Goal: Task Accomplishment & Management: Manage account settings

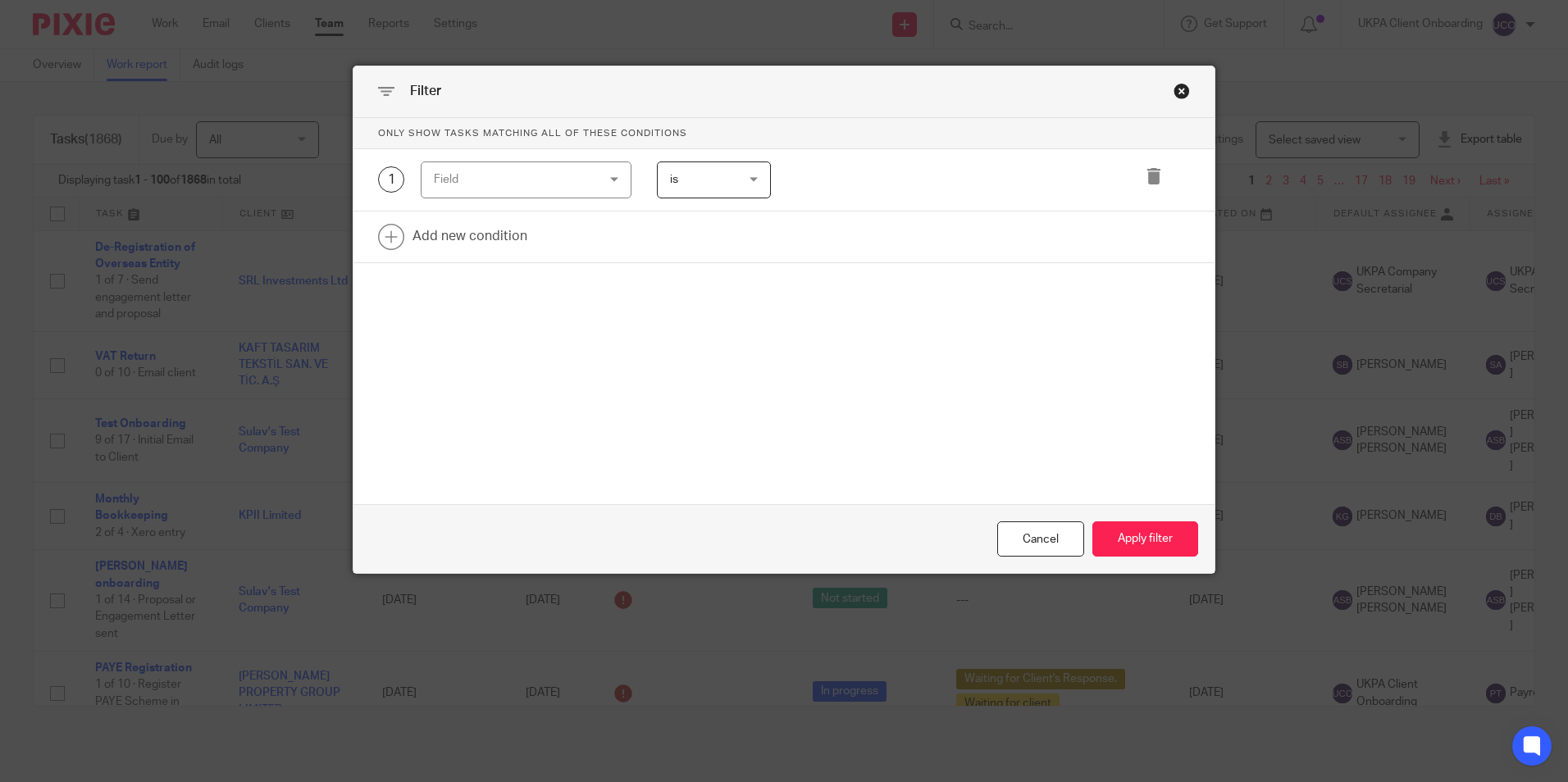
click at [475, 180] on div "Field" at bounding box center [513, 179] width 158 height 34
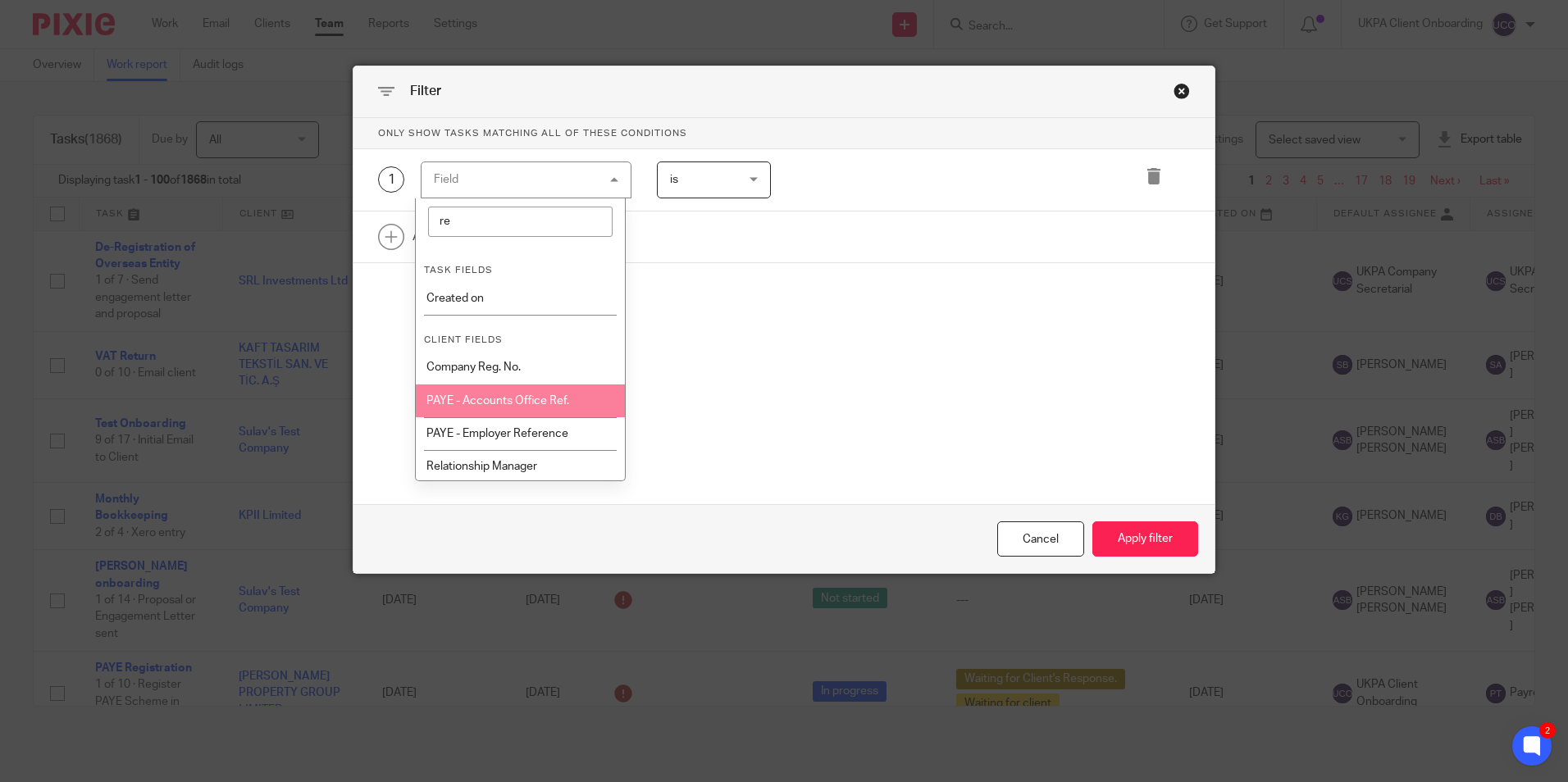
type input "r"
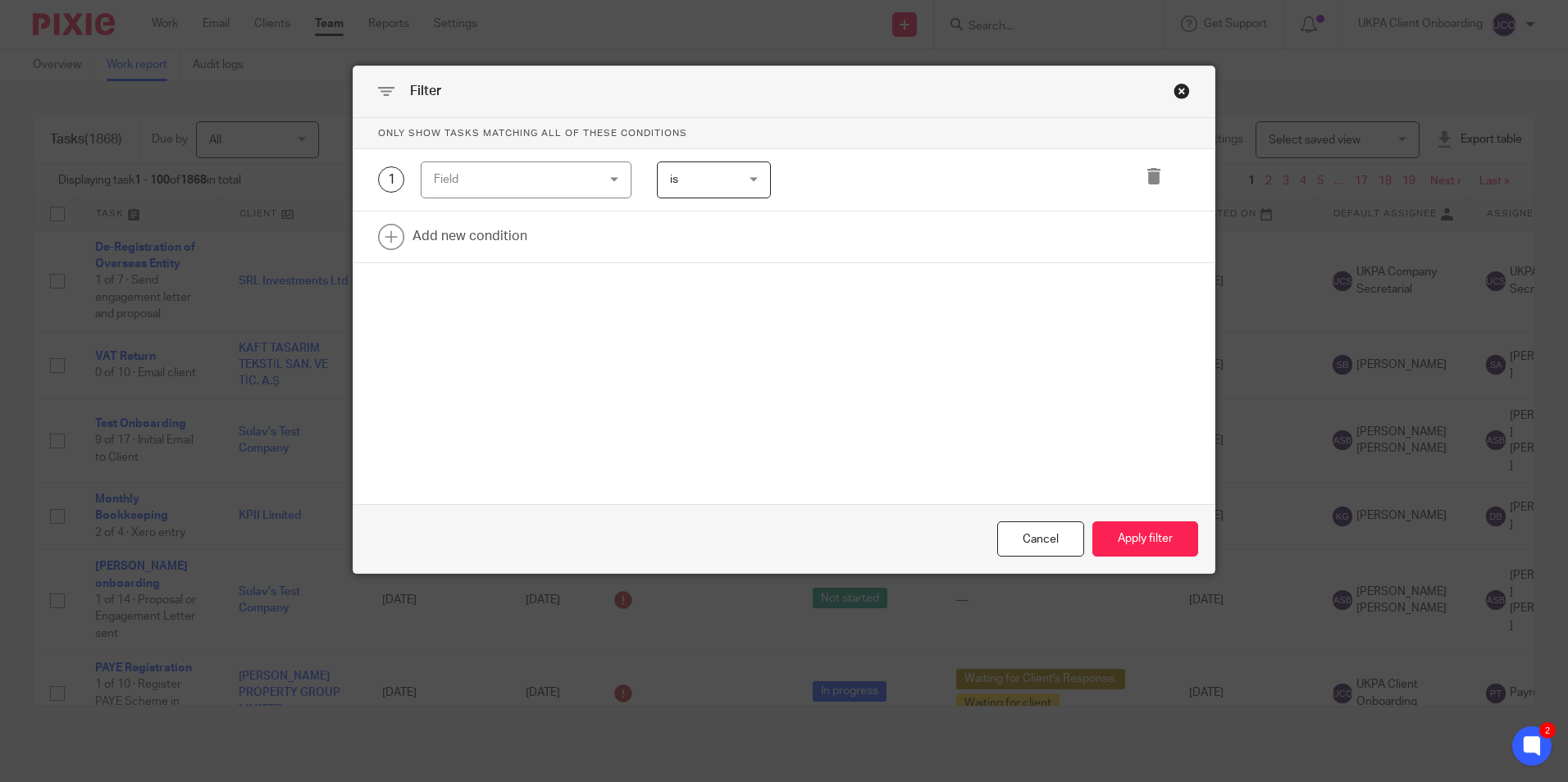
click at [798, 386] on form "Only show tasks matching all of these conditions 1 Field Task fields Due by dat…" at bounding box center [784, 346] width 861 height 456
click at [1041, 546] on div "Cancel" at bounding box center [1040, 539] width 87 height 35
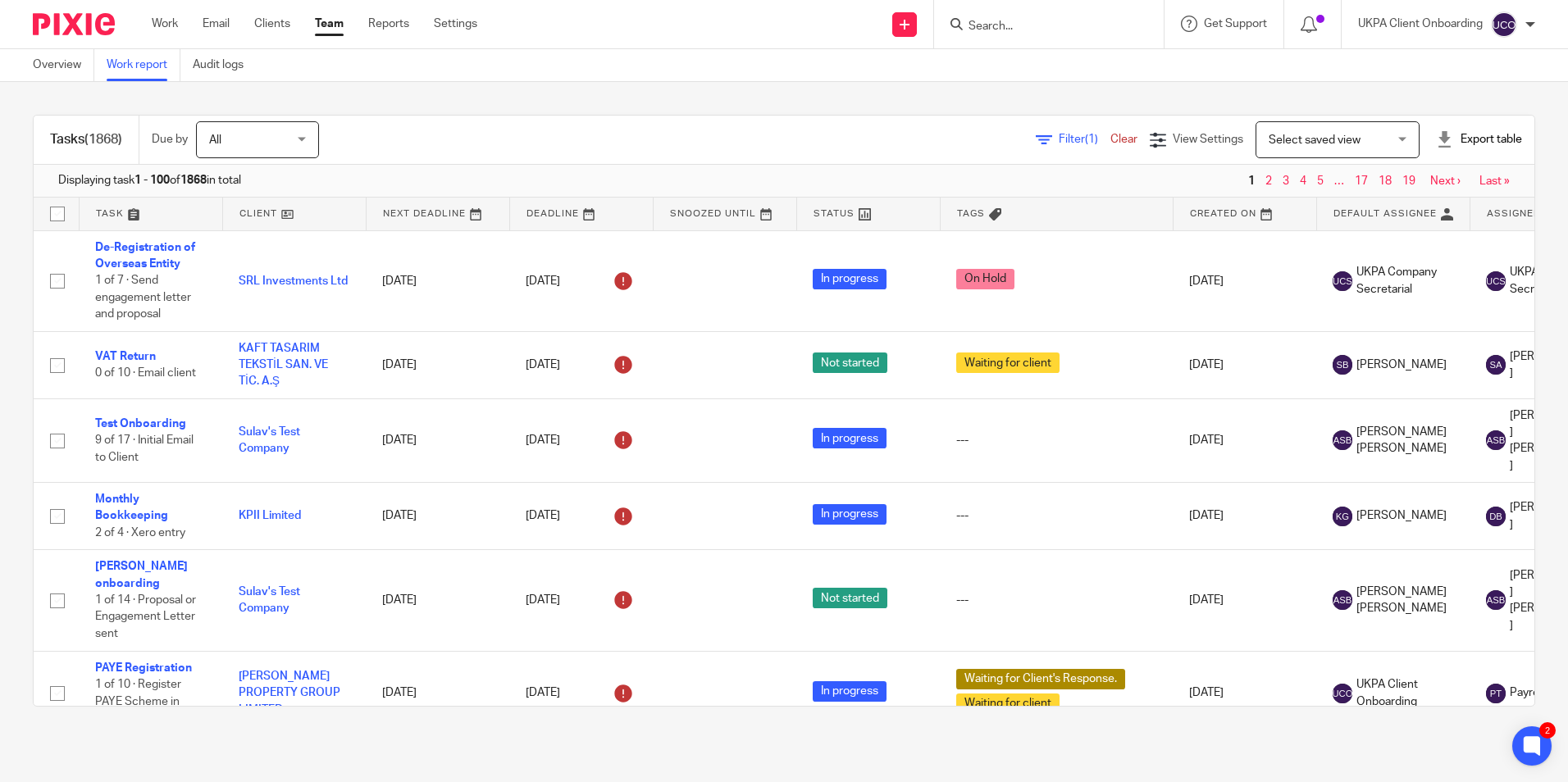
click at [1059, 139] on span "Filter (1)" at bounding box center [1084, 139] width 52 height 11
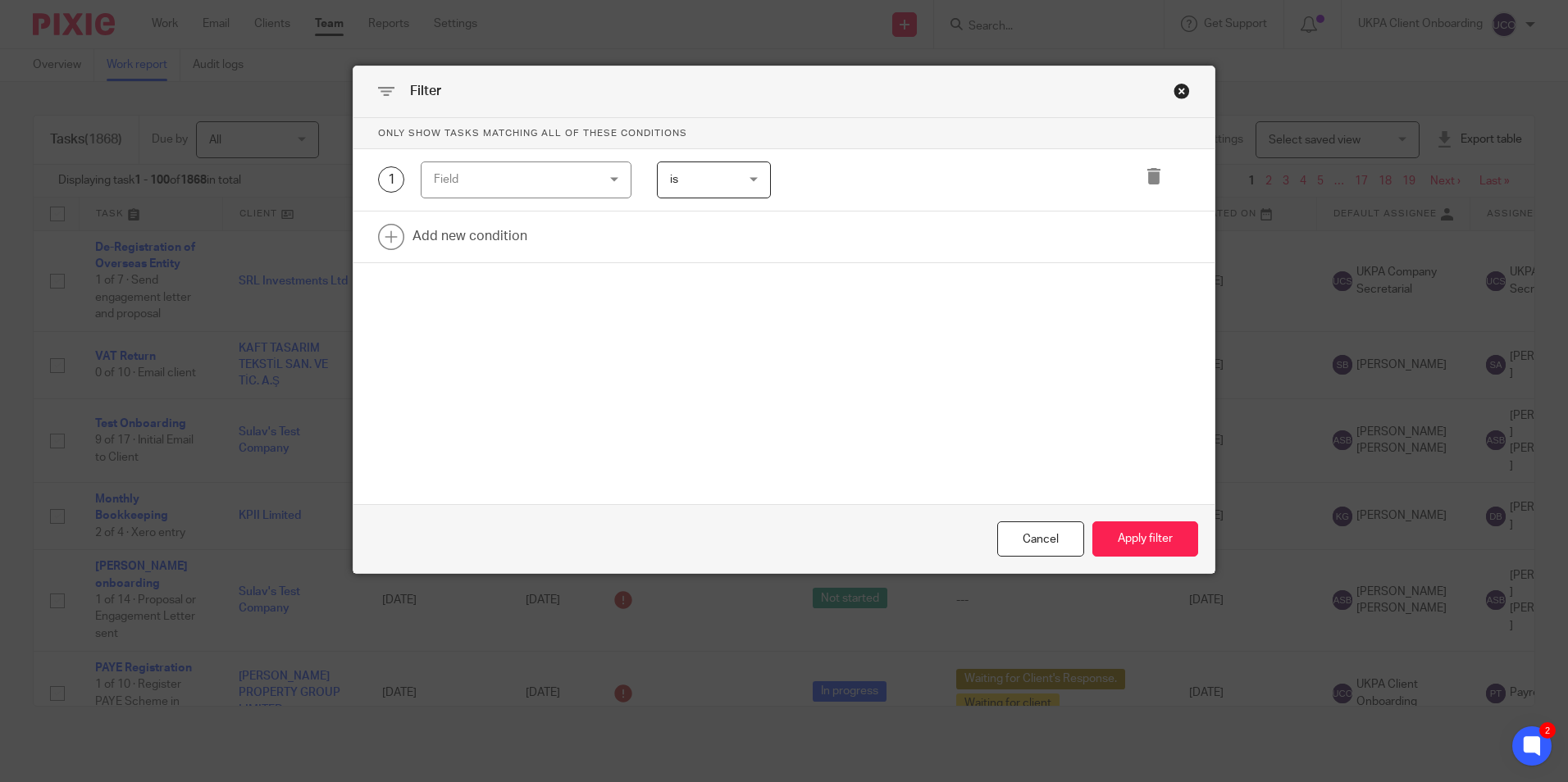
click at [553, 181] on div "Field" at bounding box center [513, 179] width 158 height 34
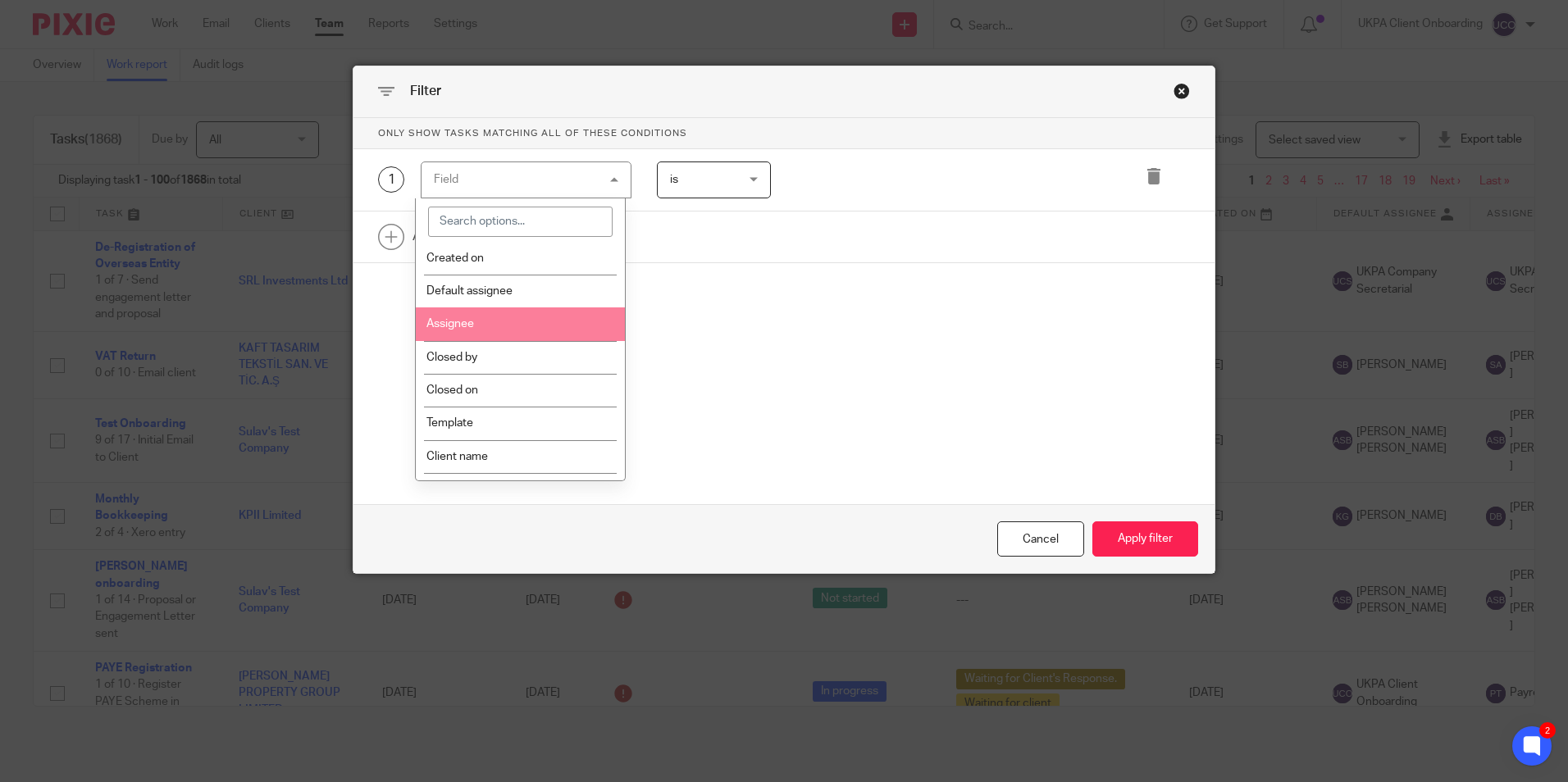
scroll to position [164, 0]
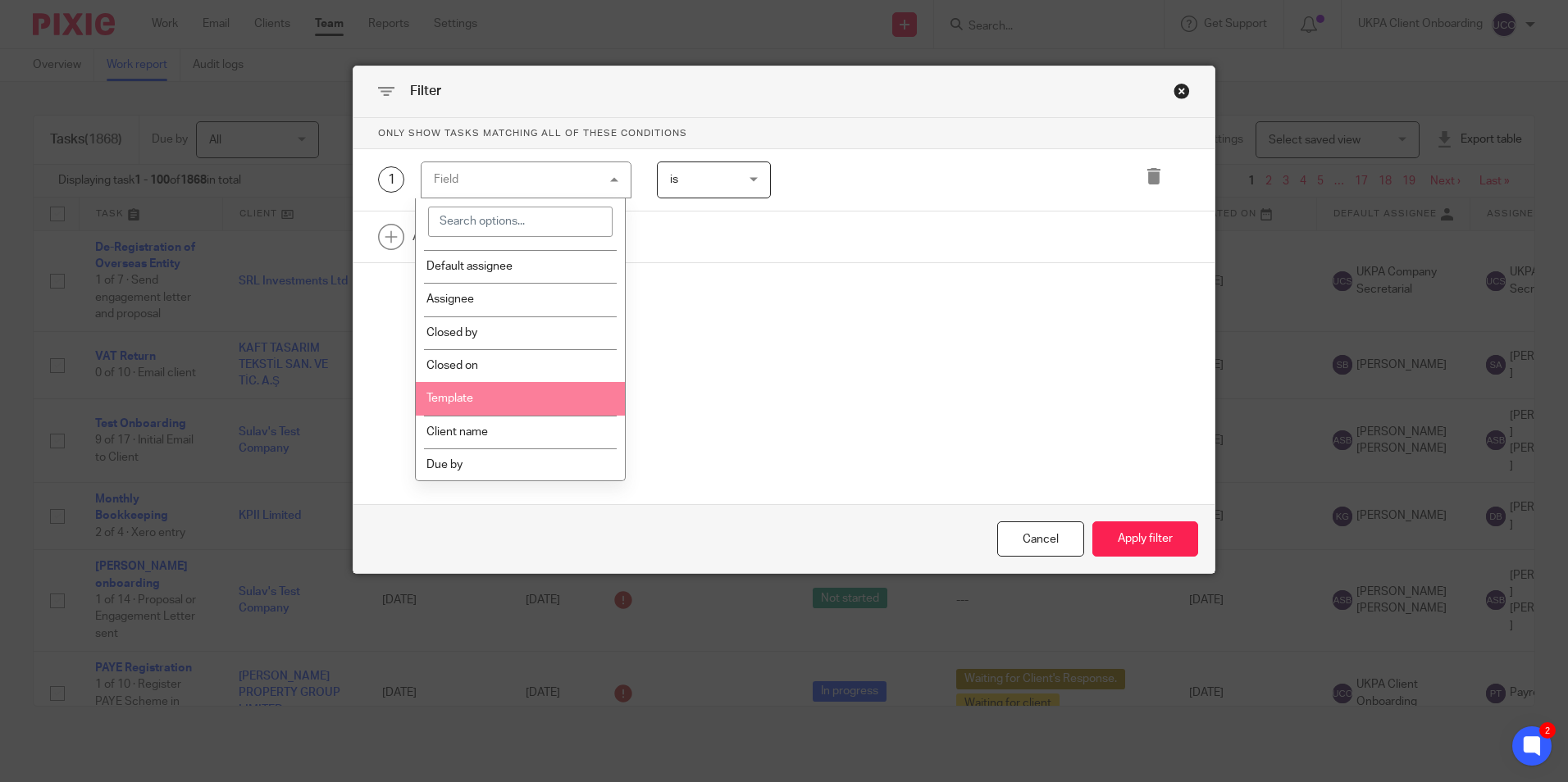
click at [493, 387] on li "Template" at bounding box center [520, 398] width 209 height 32
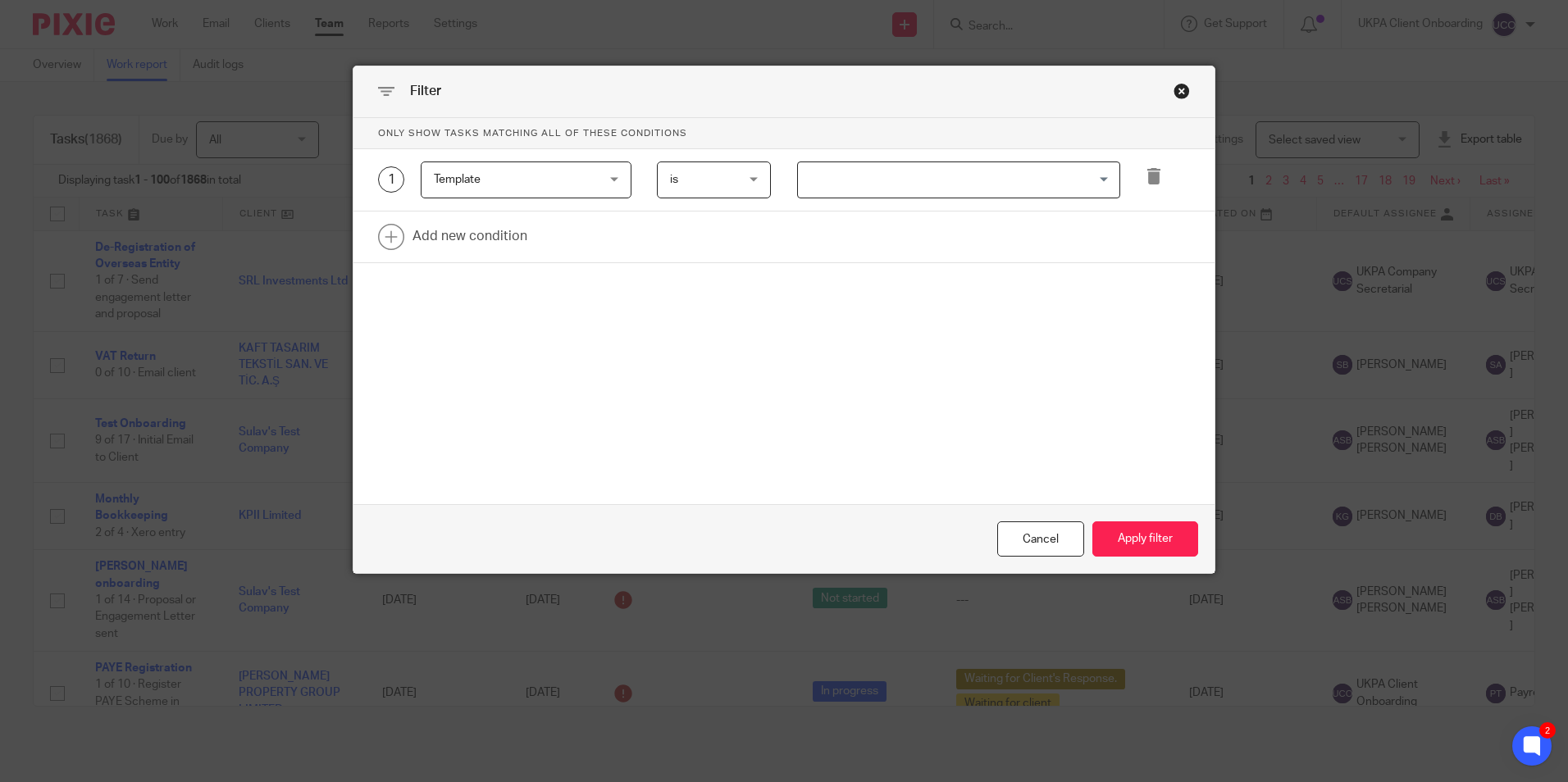
click at [858, 182] on input "Search for option" at bounding box center [954, 180] width 311 height 29
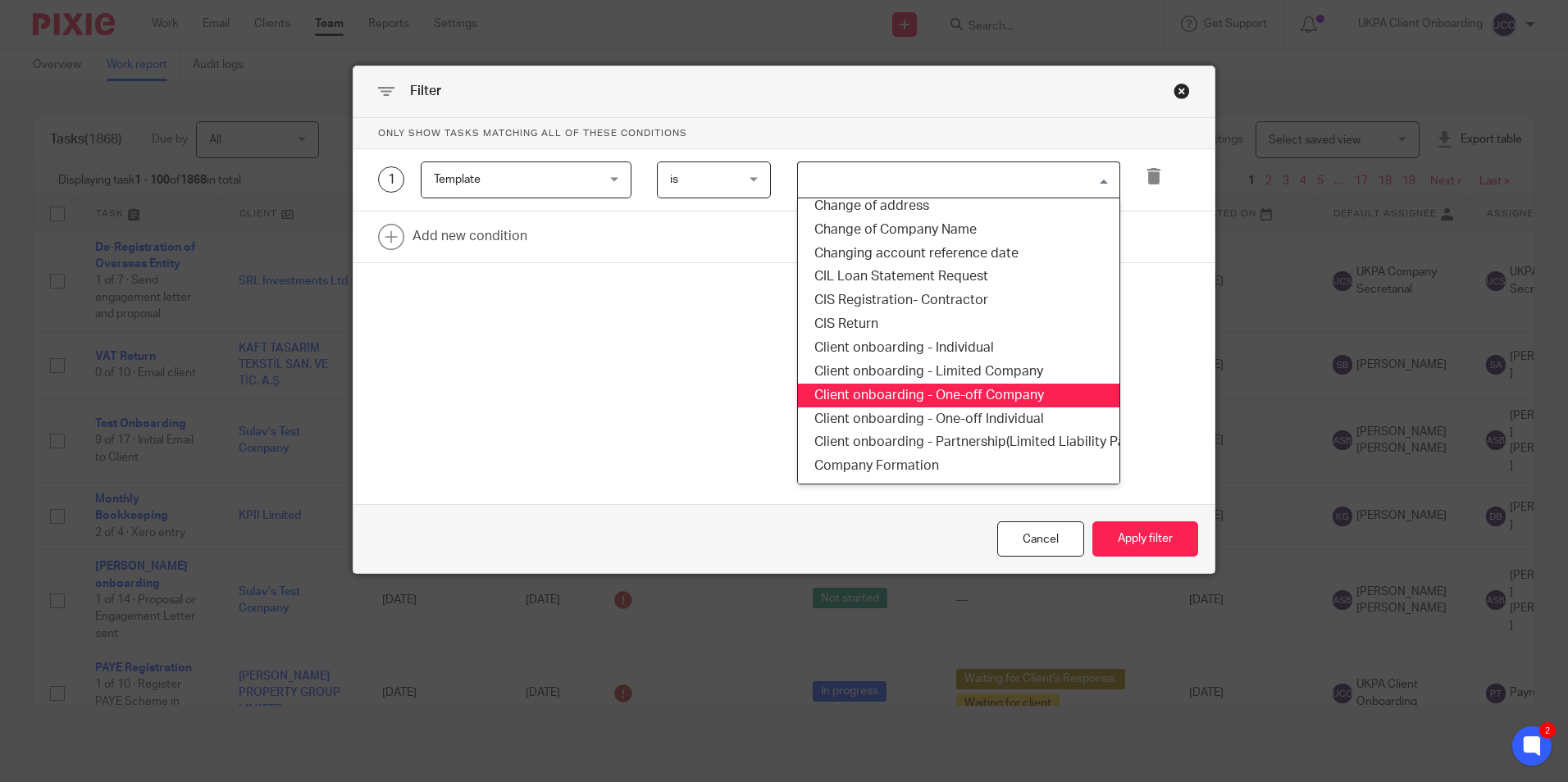
scroll to position [492, 0]
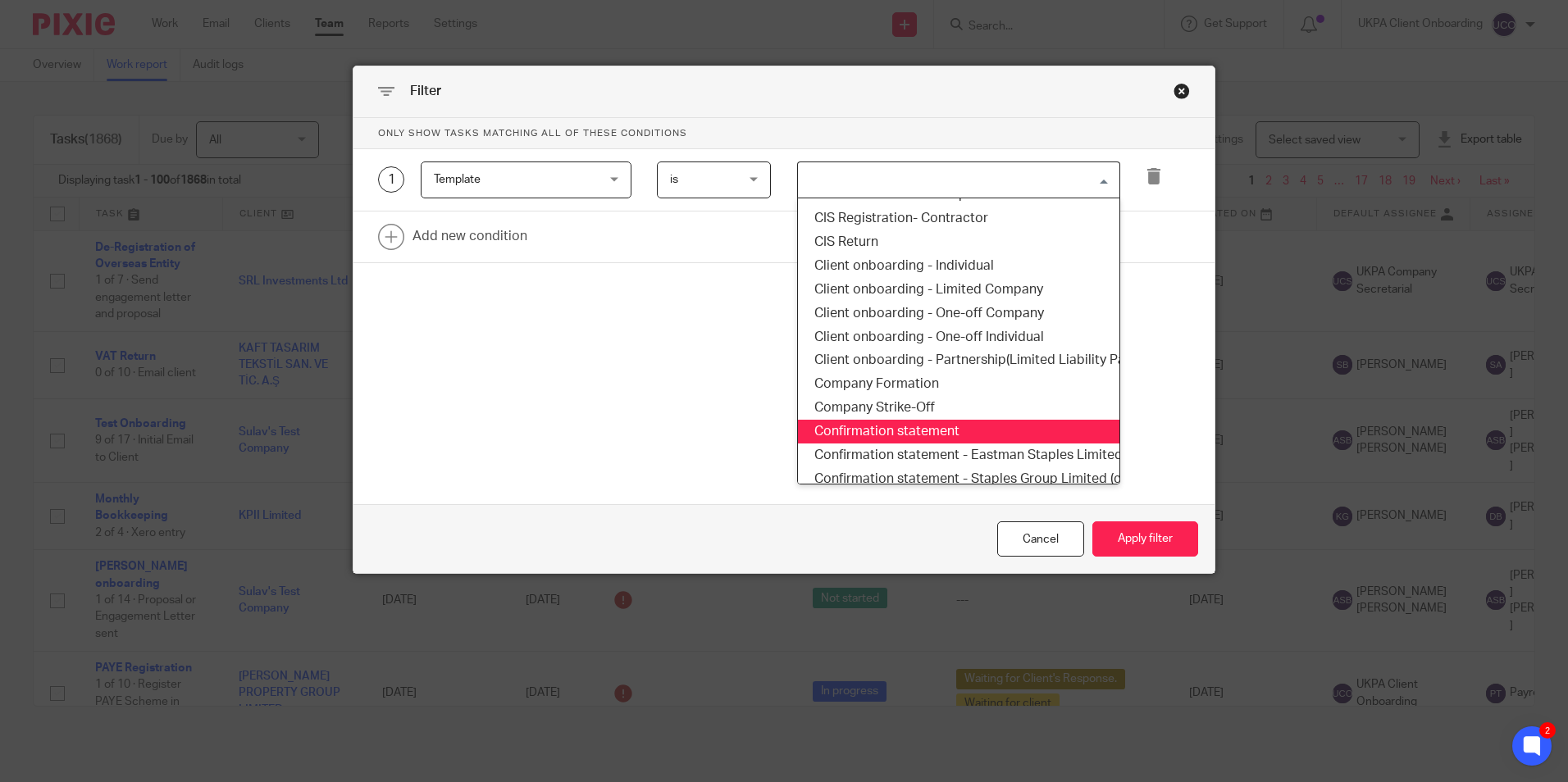
click at [894, 422] on li "Confirmation statement" at bounding box center [958, 431] width 322 height 24
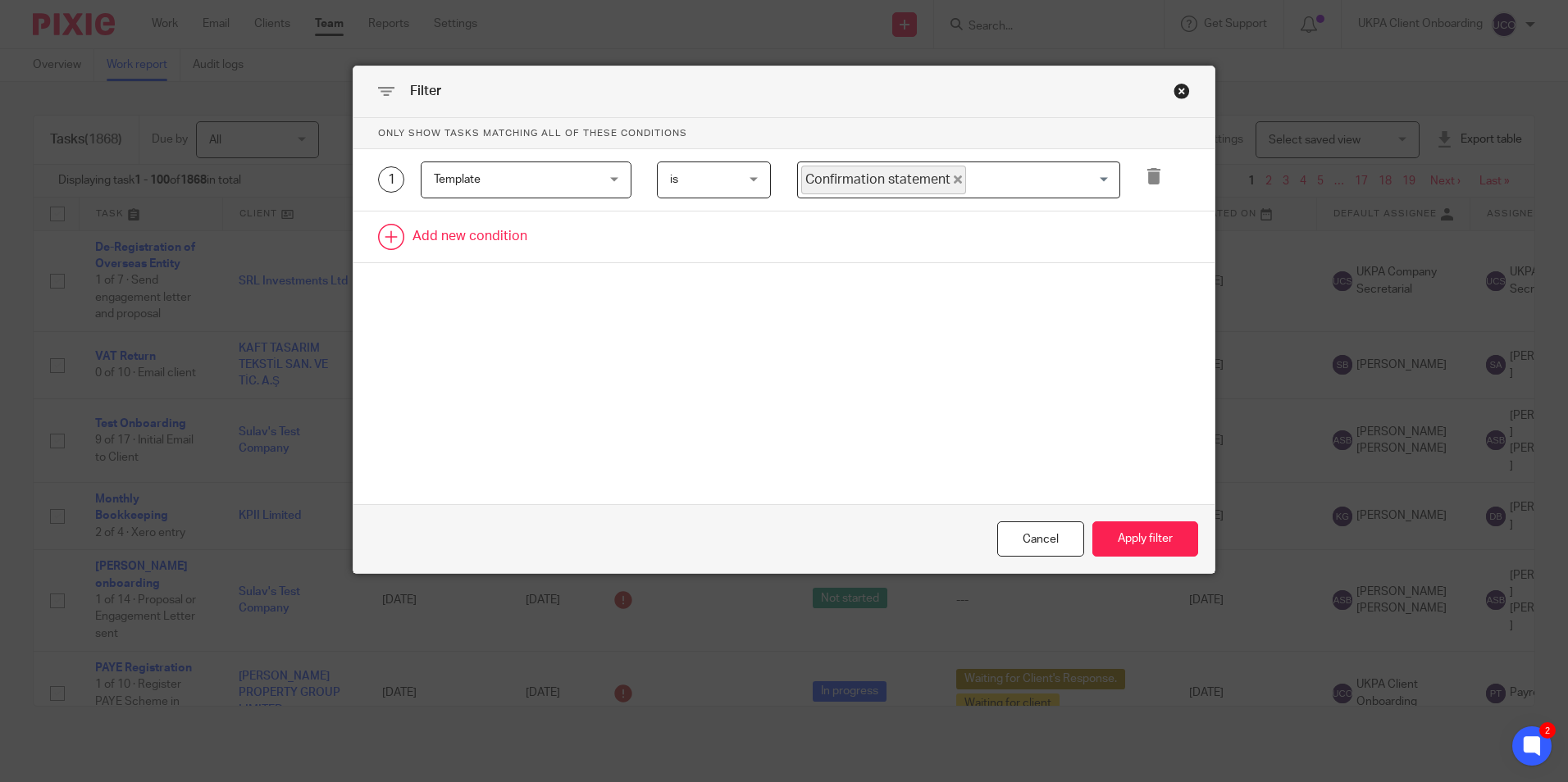
click at [460, 239] on link at bounding box center [784, 237] width 861 height 51
click at [513, 240] on div "Field" at bounding box center [513, 241] width 158 height 34
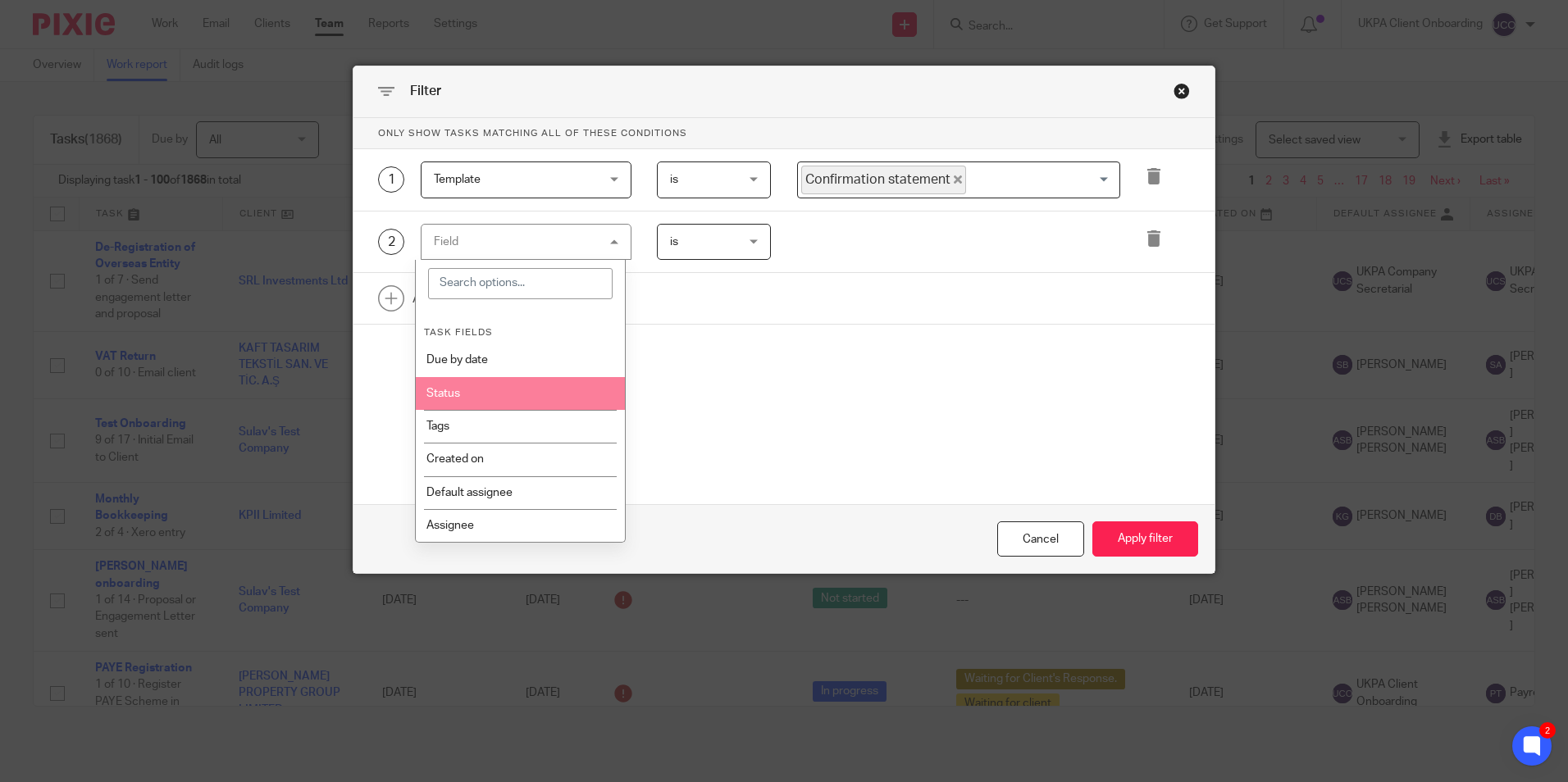
click at [479, 383] on li "Status" at bounding box center [520, 393] width 209 height 32
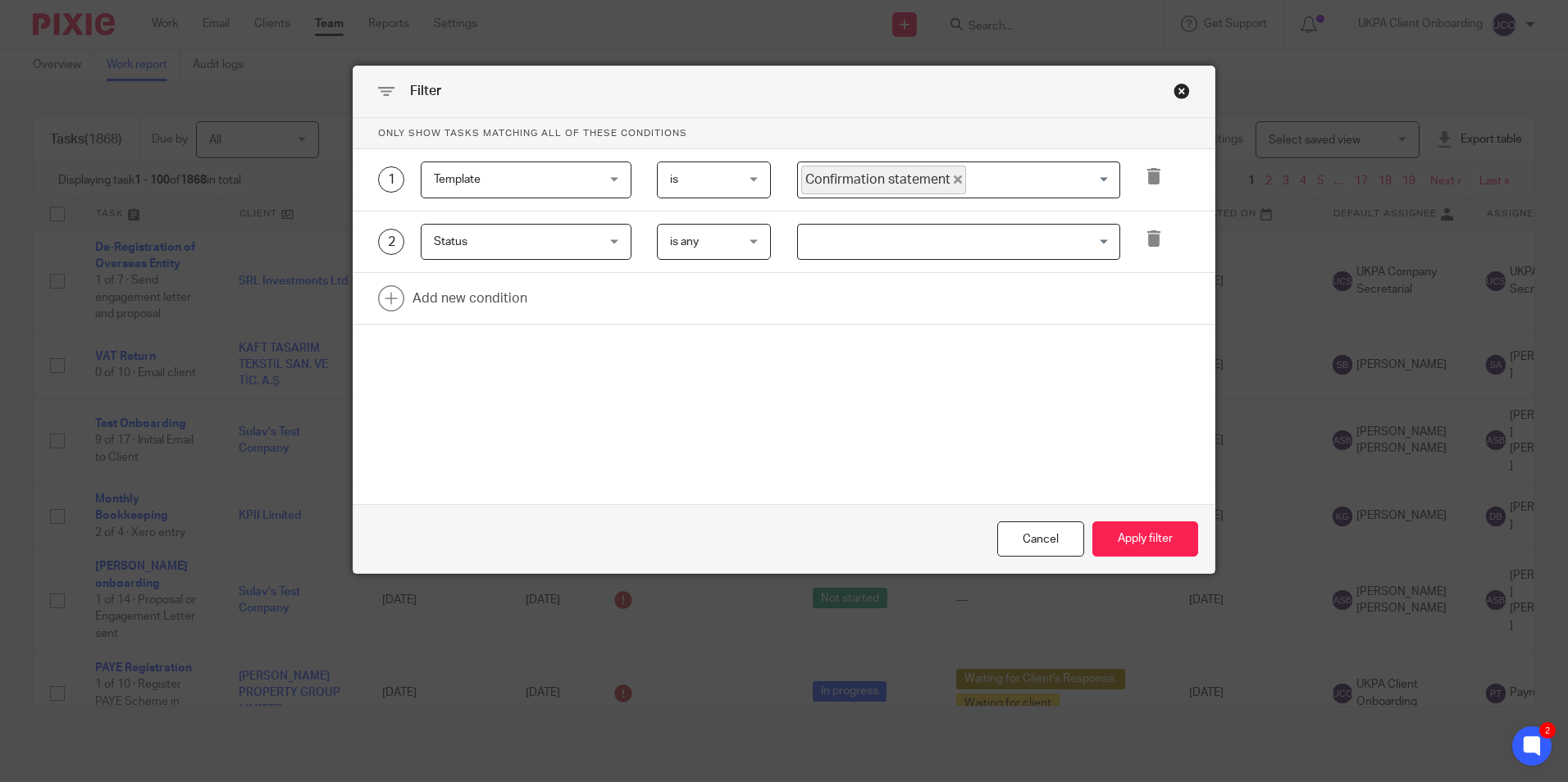
click at [844, 231] on input "Search for option" at bounding box center [954, 242] width 311 height 29
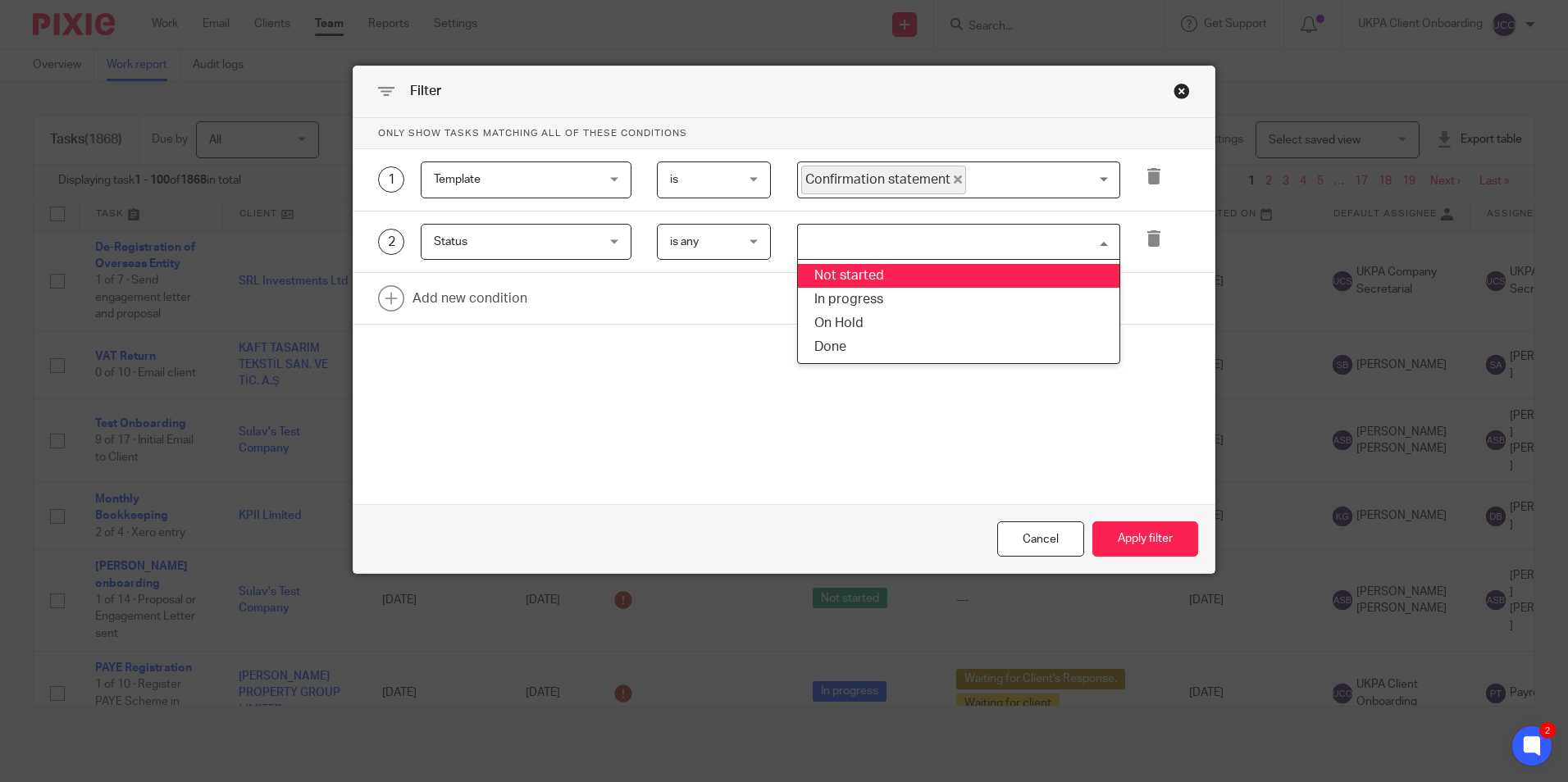
click at [884, 277] on li "Not started" at bounding box center [958, 275] width 322 height 24
click at [919, 240] on input "Search for option" at bounding box center [1001, 242] width 218 height 29
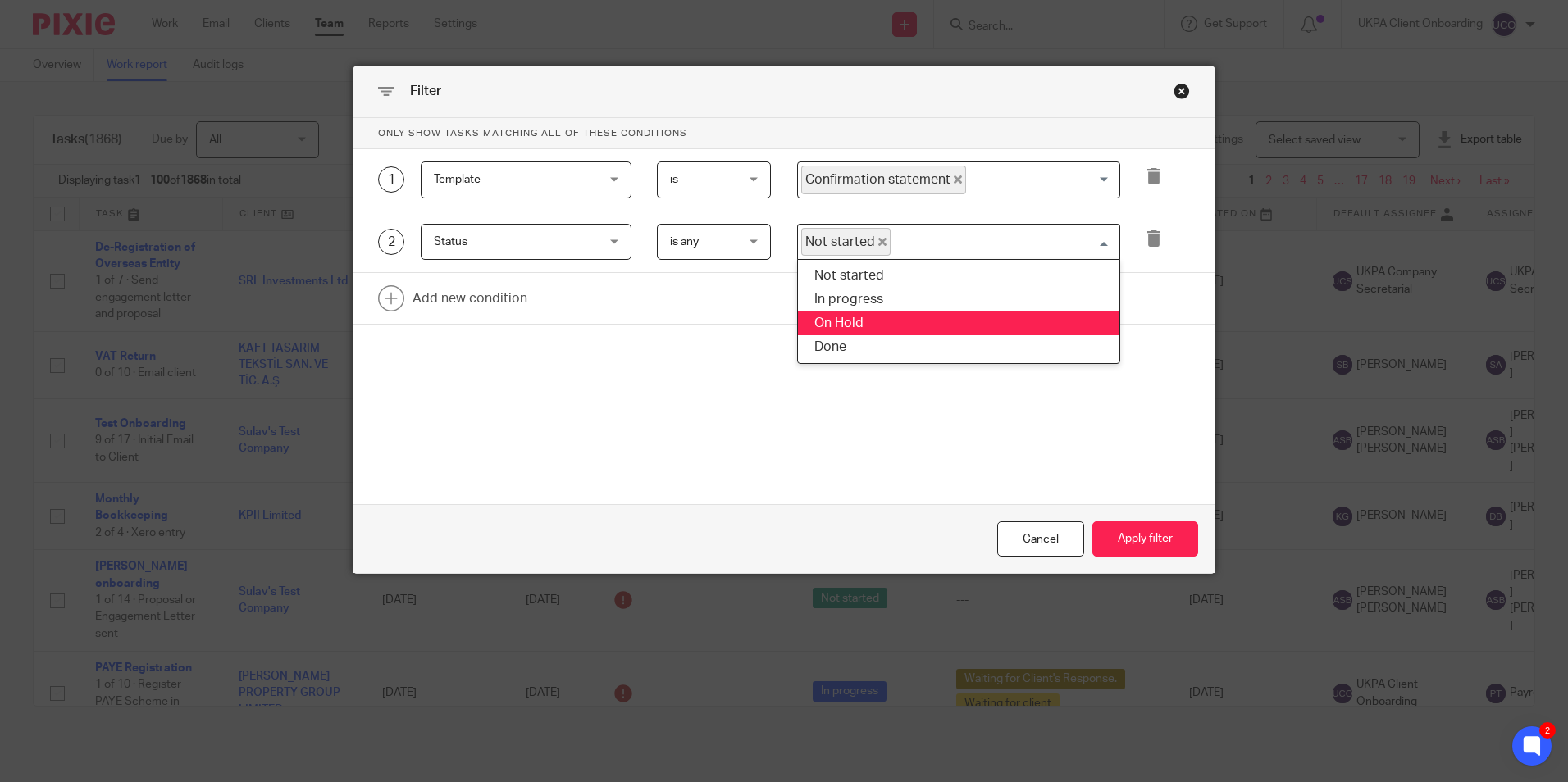
click at [869, 314] on li "On Hold" at bounding box center [958, 323] width 322 height 24
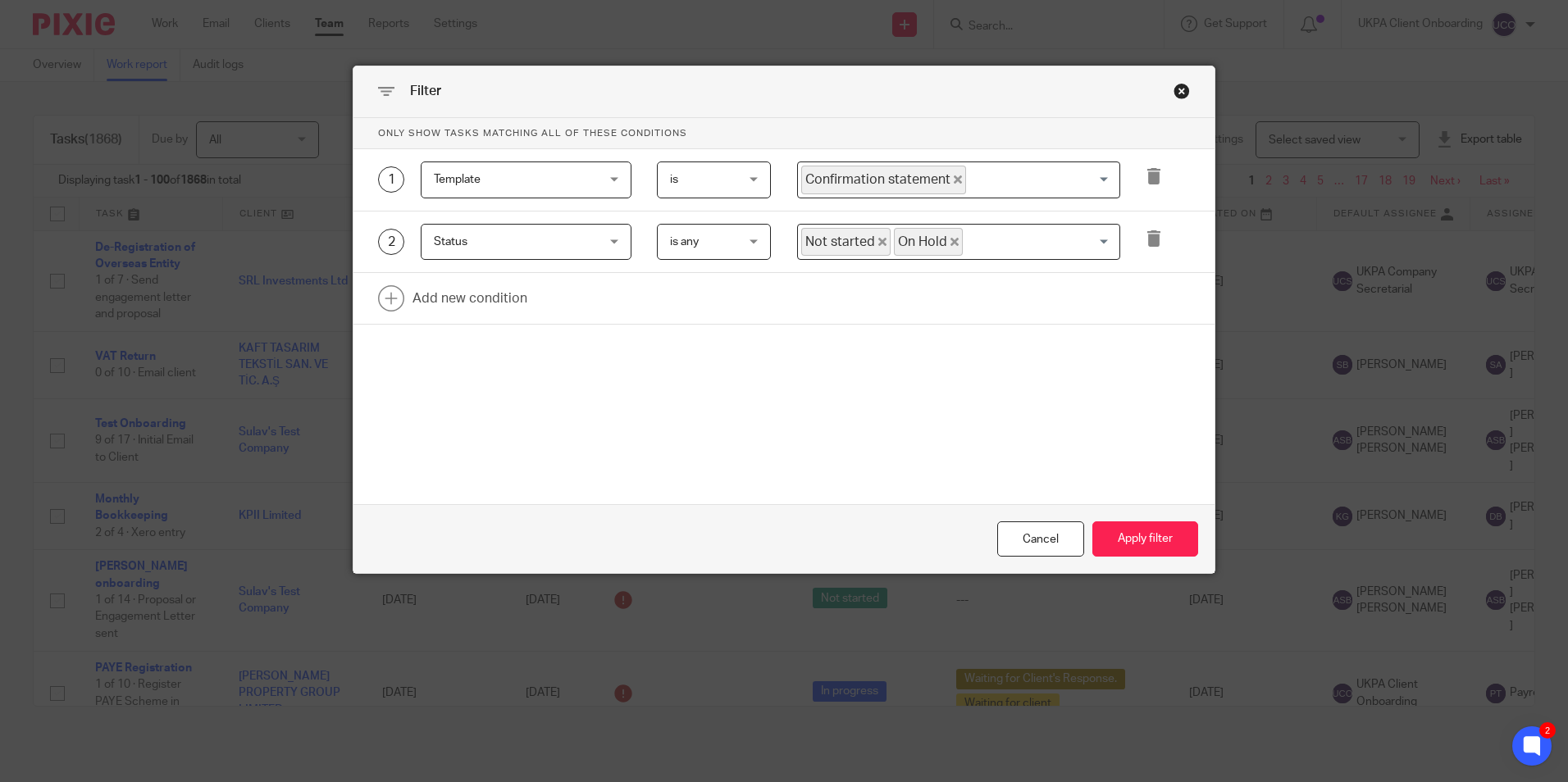
click at [998, 230] on input "Search for option" at bounding box center [1037, 242] width 146 height 29
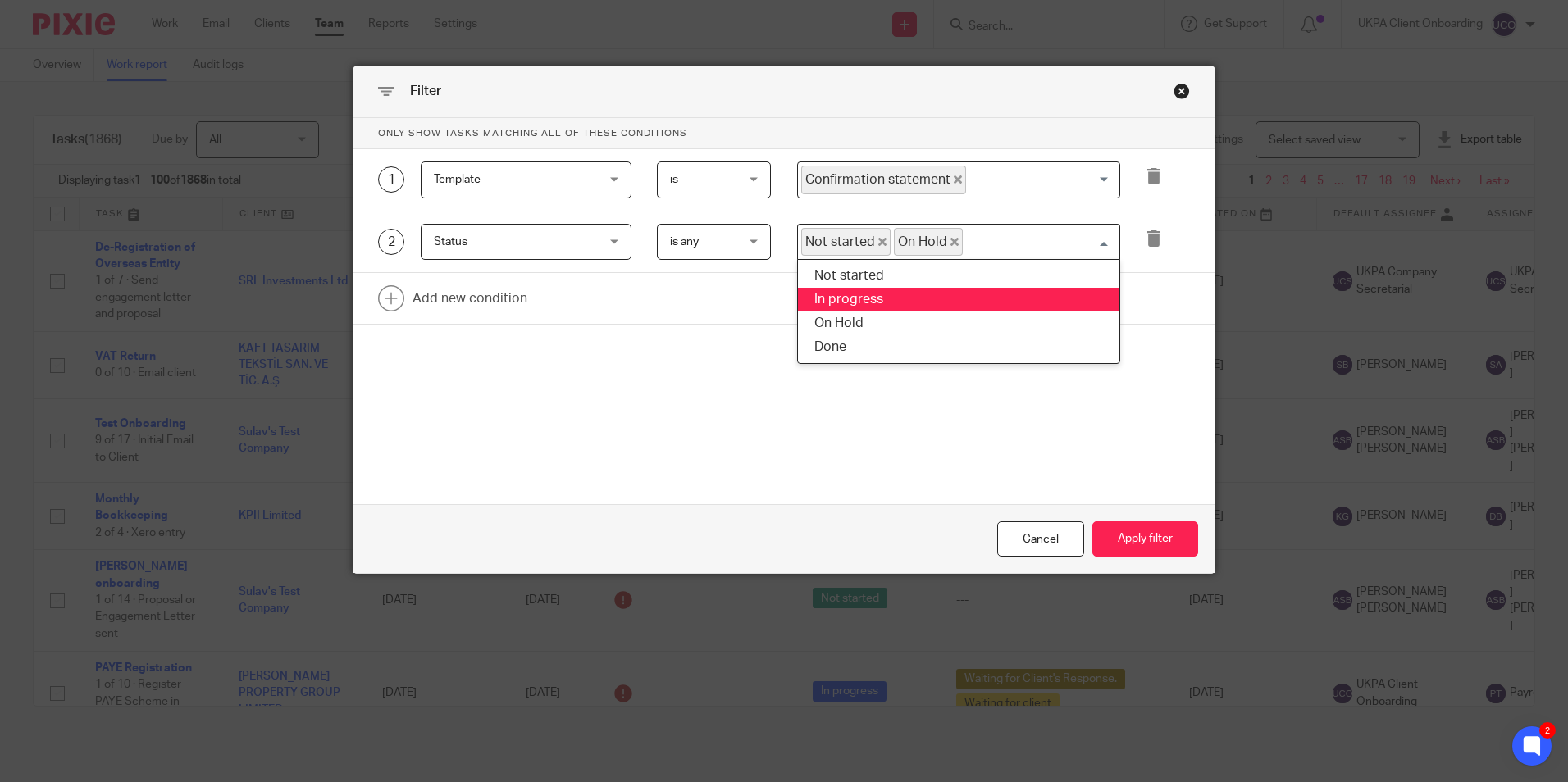
click at [896, 311] on li "In progress" at bounding box center [958, 299] width 322 height 24
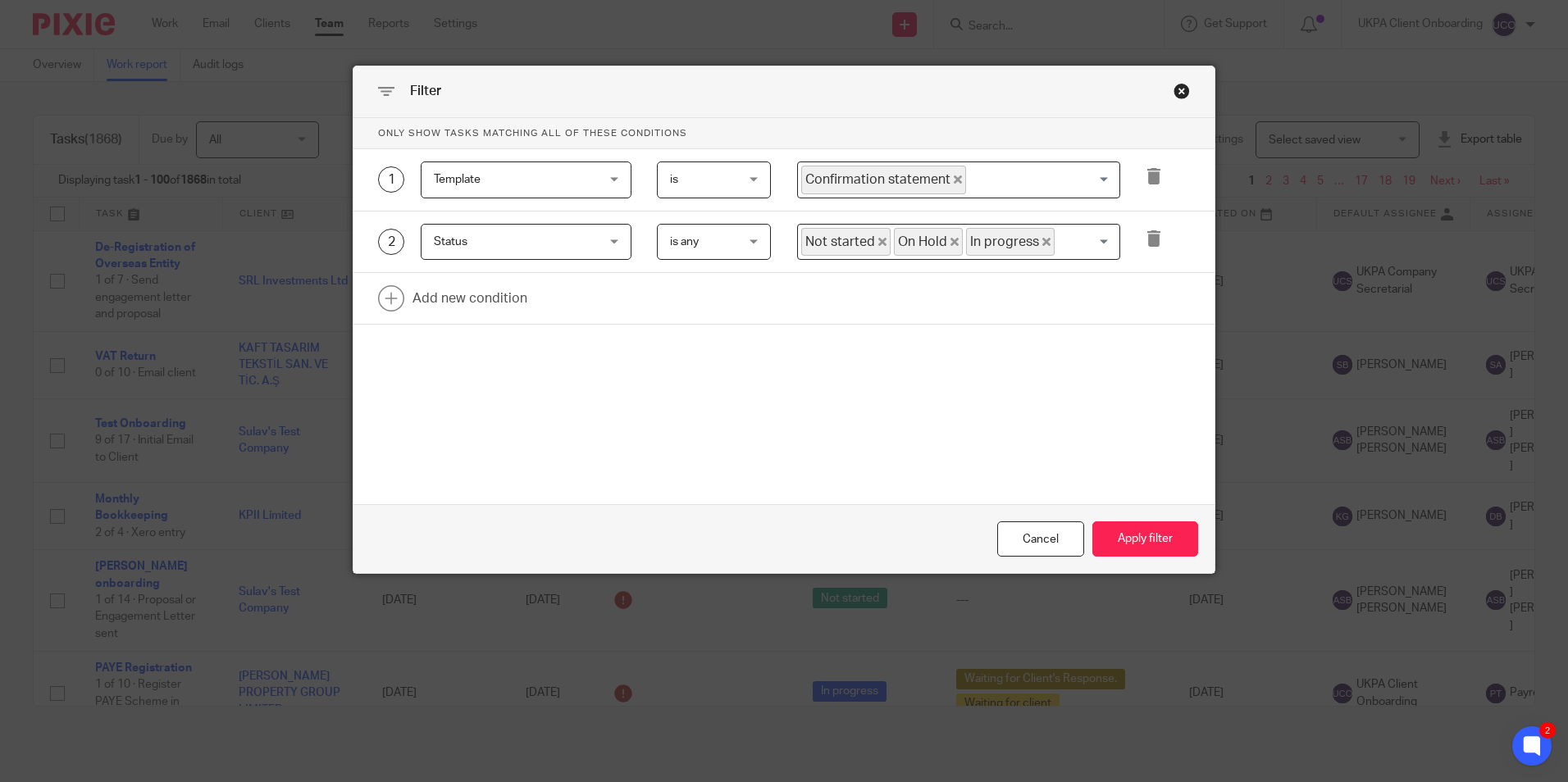
click at [1072, 235] on input "Search for option" at bounding box center [1083, 242] width 54 height 29
click at [961, 444] on form "Only show tasks matching all of these conditions 1 Template Template Task field…" at bounding box center [784, 346] width 861 height 456
click at [1151, 539] on button "Apply filter" at bounding box center [1145, 539] width 106 height 35
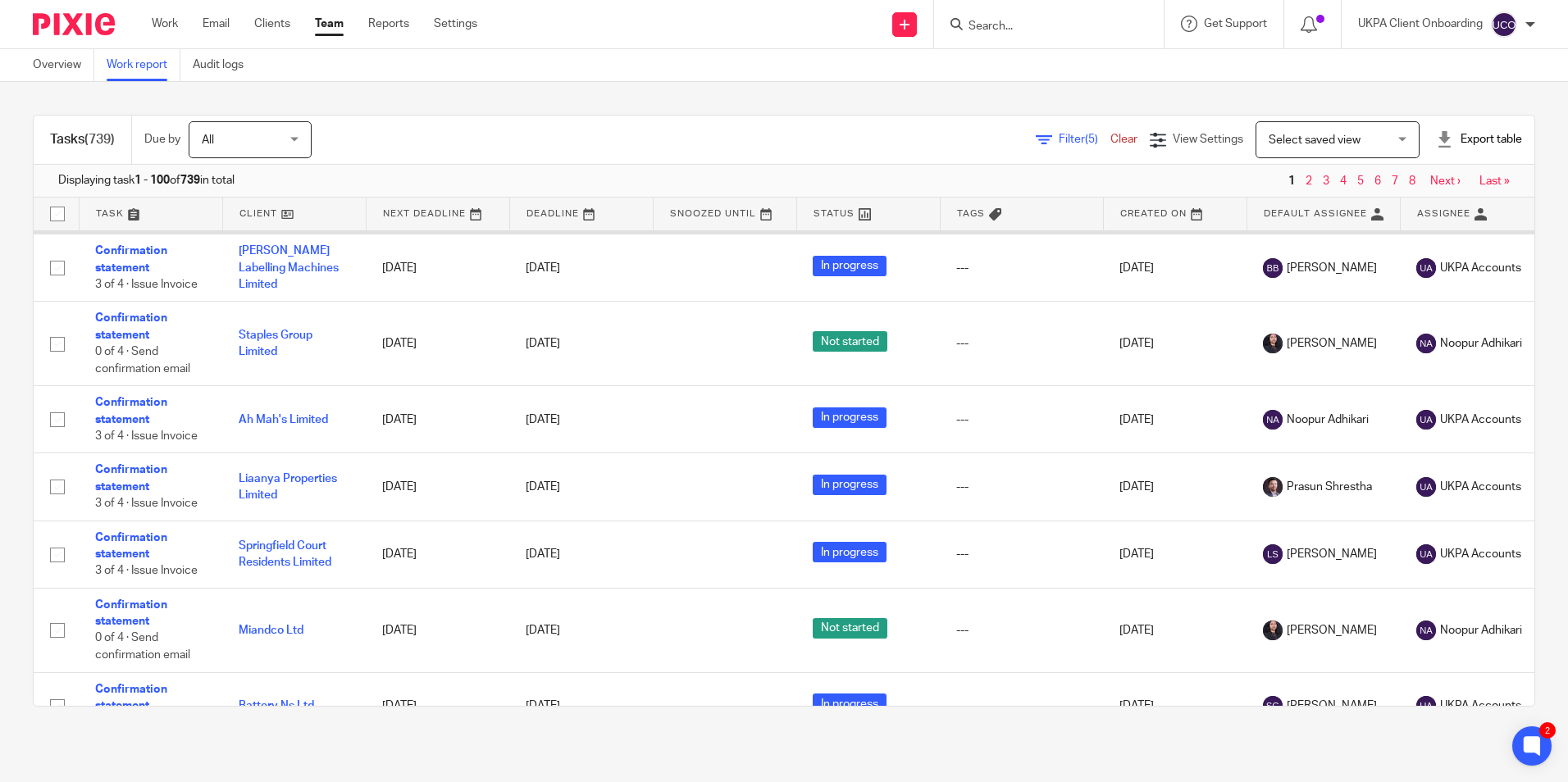
scroll to position [4945, 0]
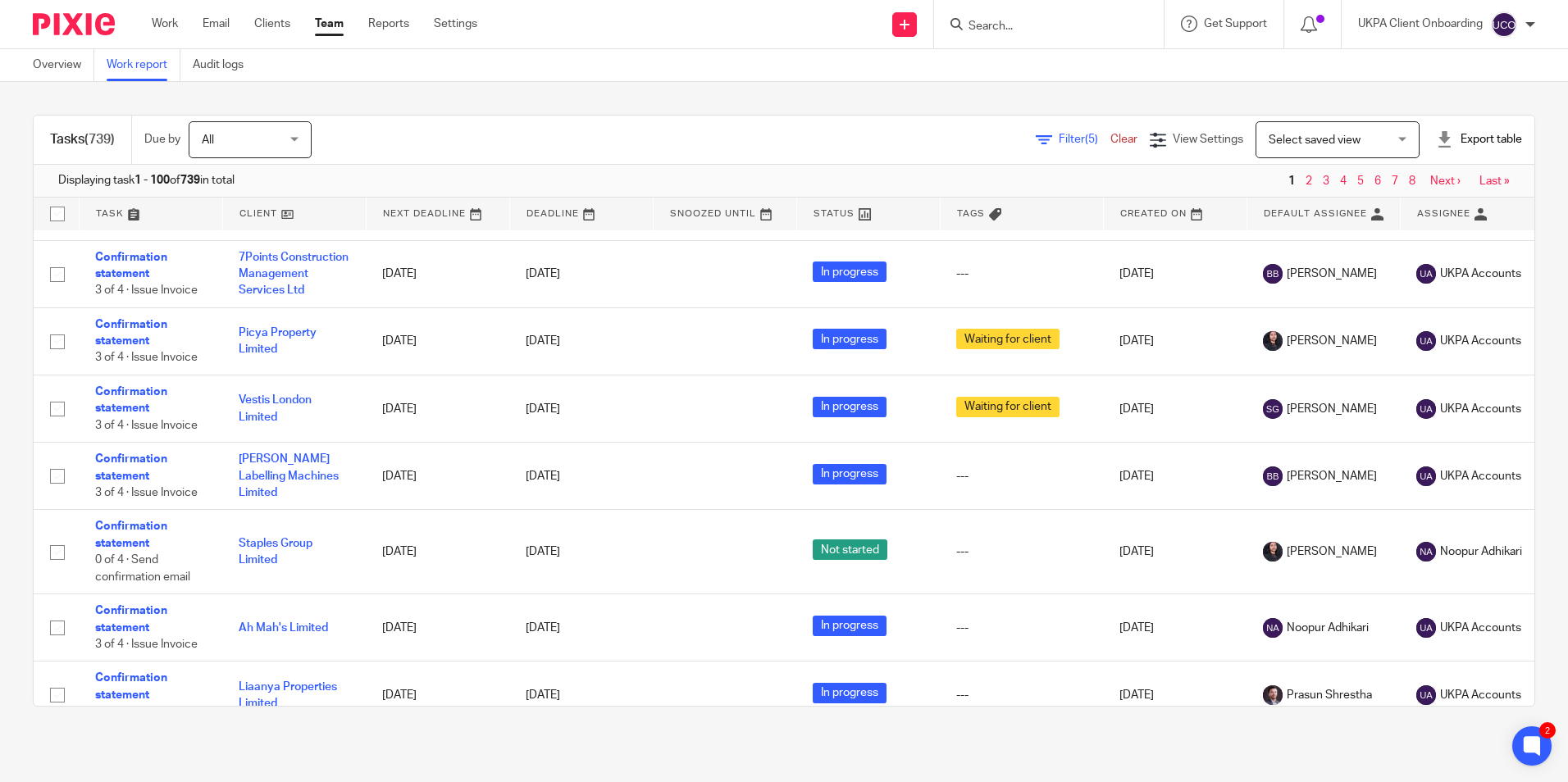
click at [1059, 140] on span "Filter (5)" at bounding box center [1084, 139] width 52 height 11
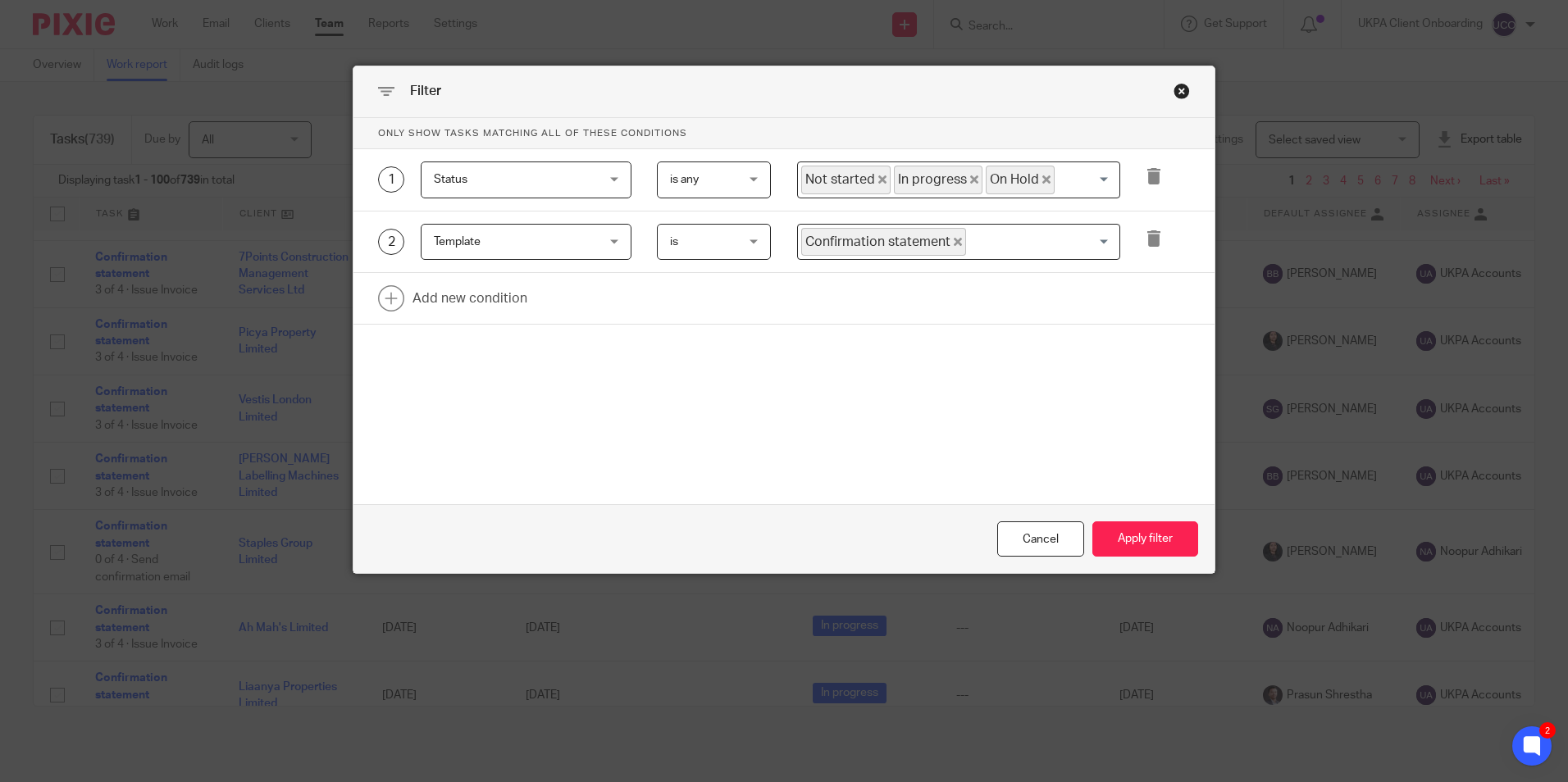
click at [536, 238] on span "Template" at bounding box center [513, 241] width 158 height 34
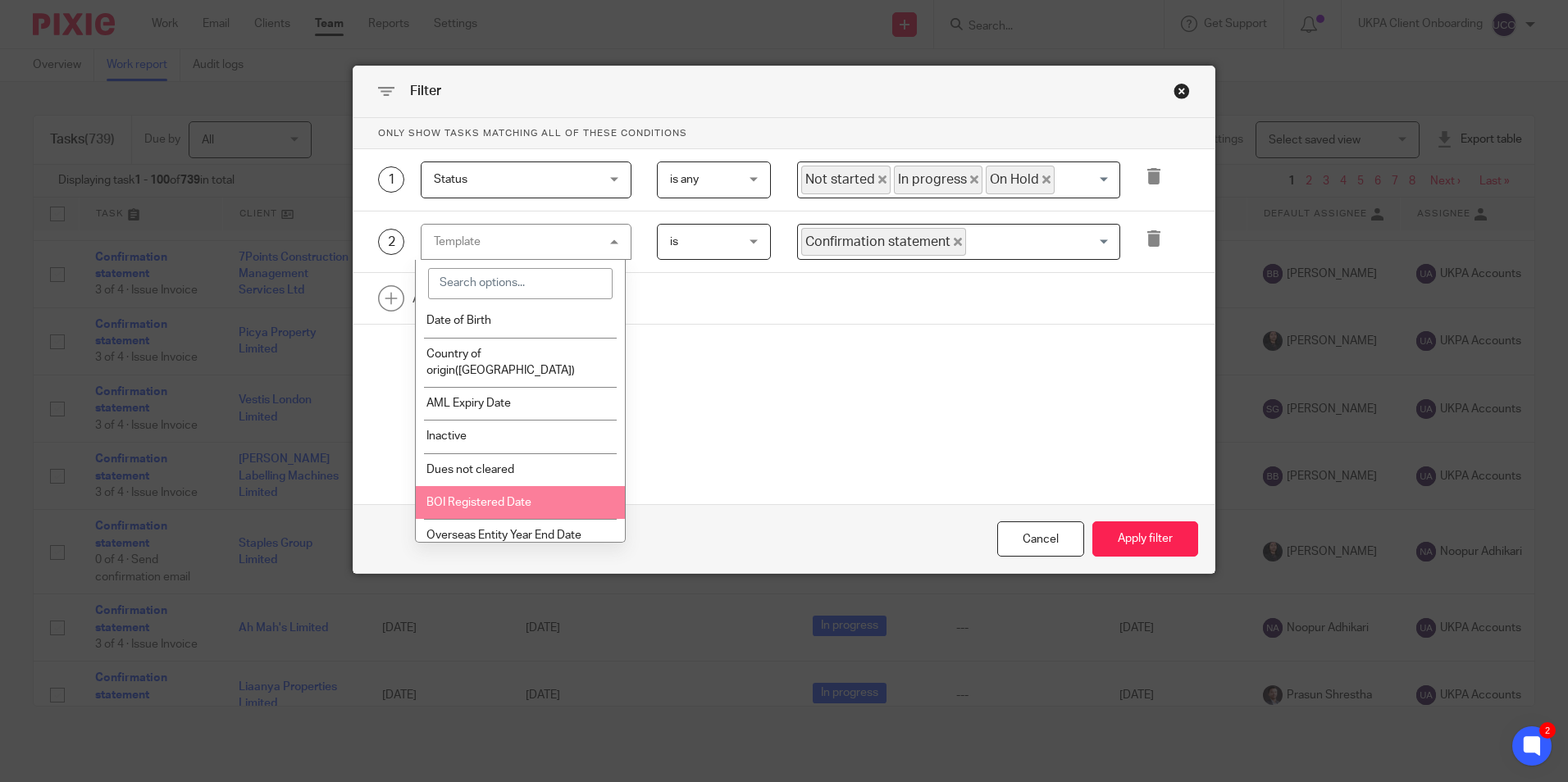
scroll to position [1425, 0]
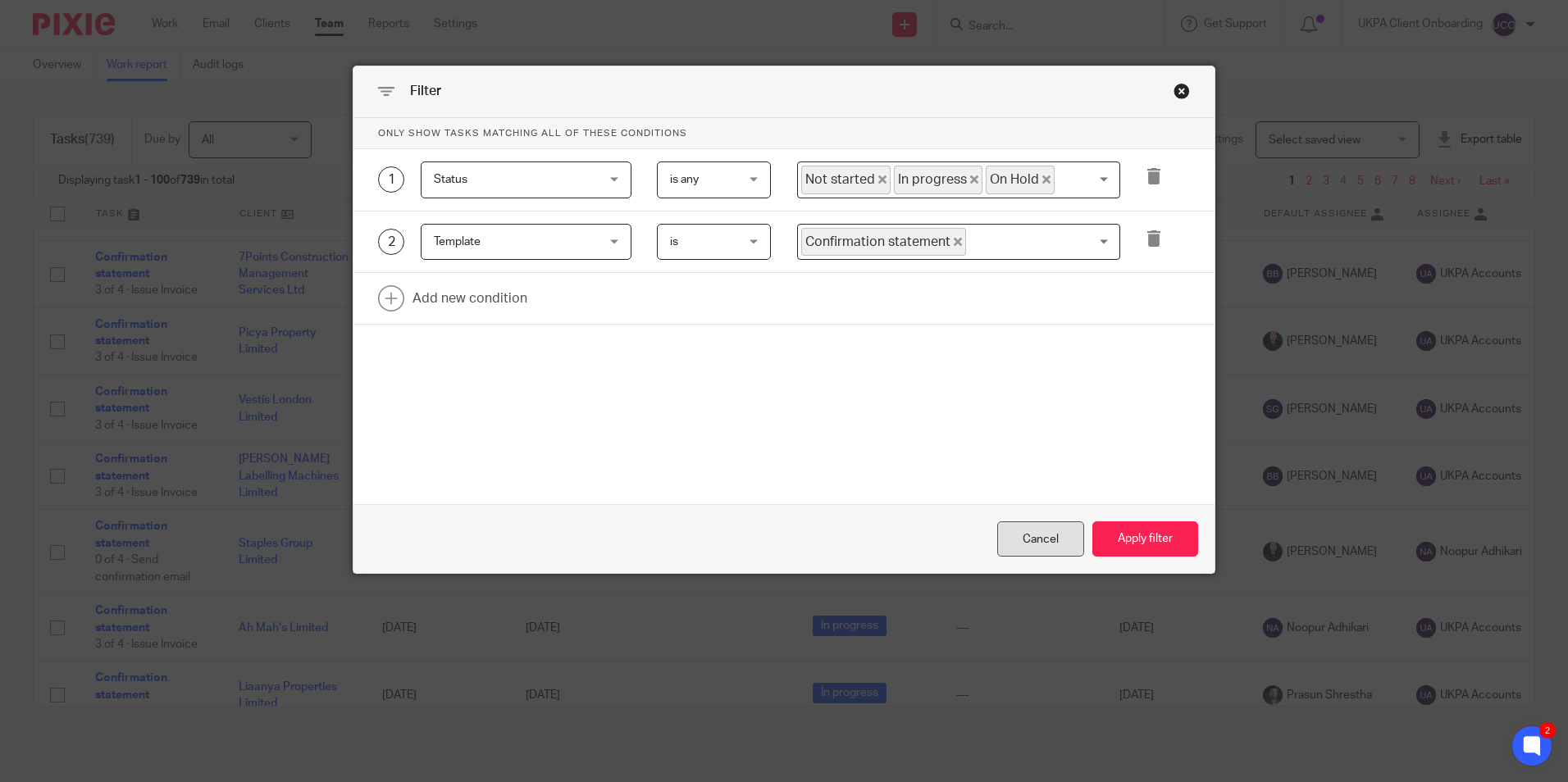
click at [1024, 545] on div "Cancel" at bounding box center [1040, 539] width 87 height 35
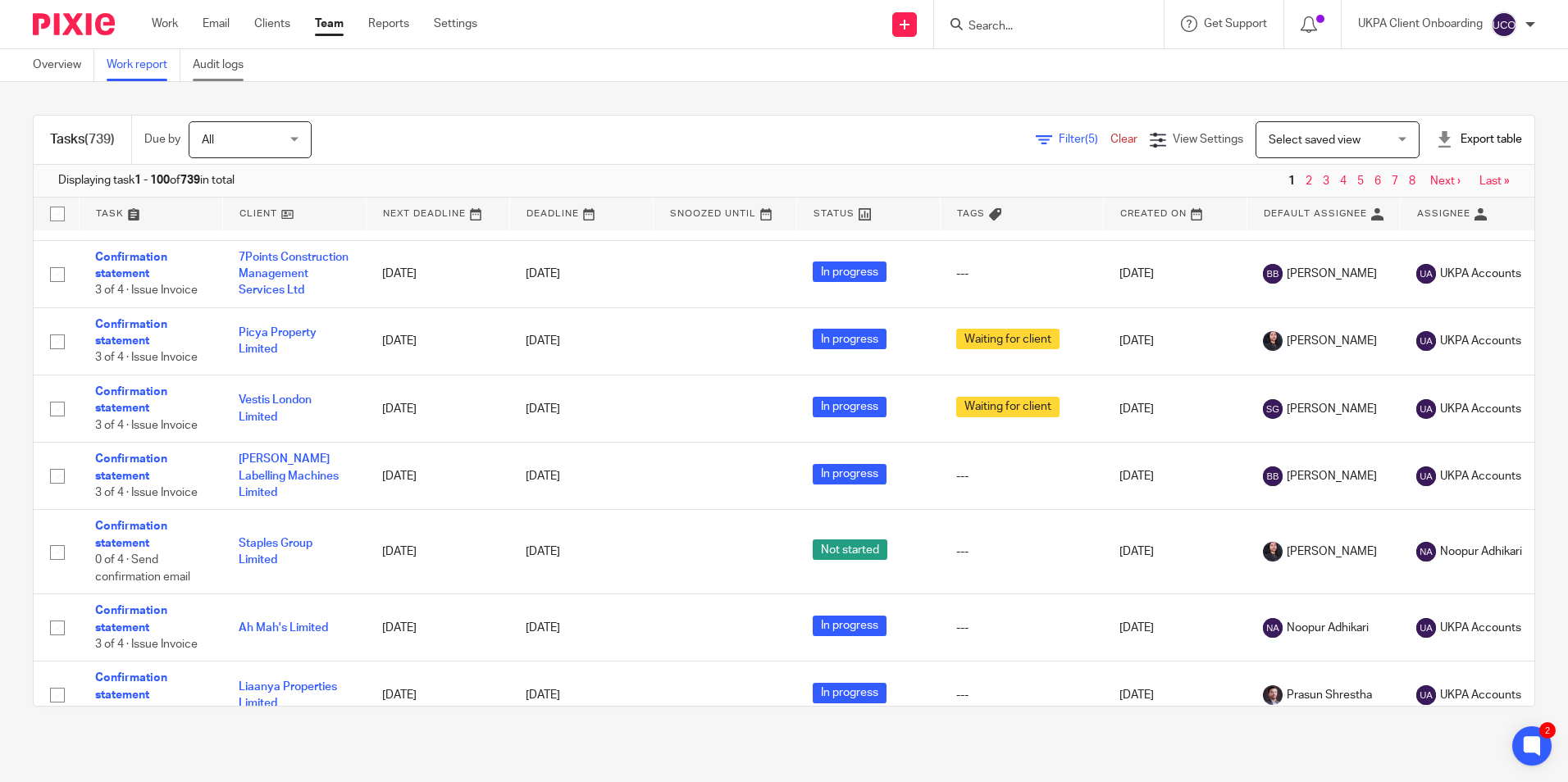
click at [243, 71] on link "Audit logs" at bounding box center [224, 65] width 63 height 32
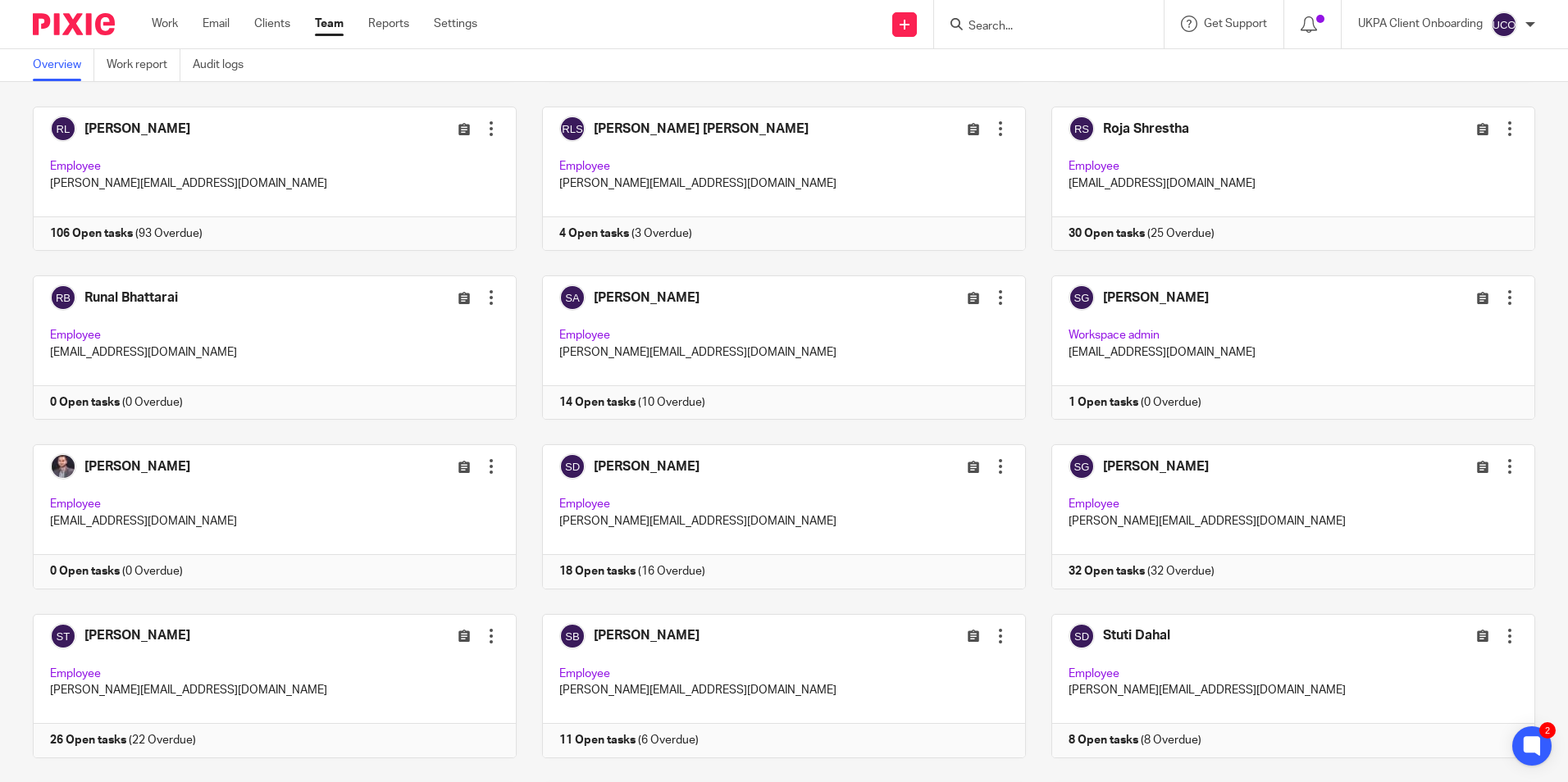
scroll to position [3772, 0]
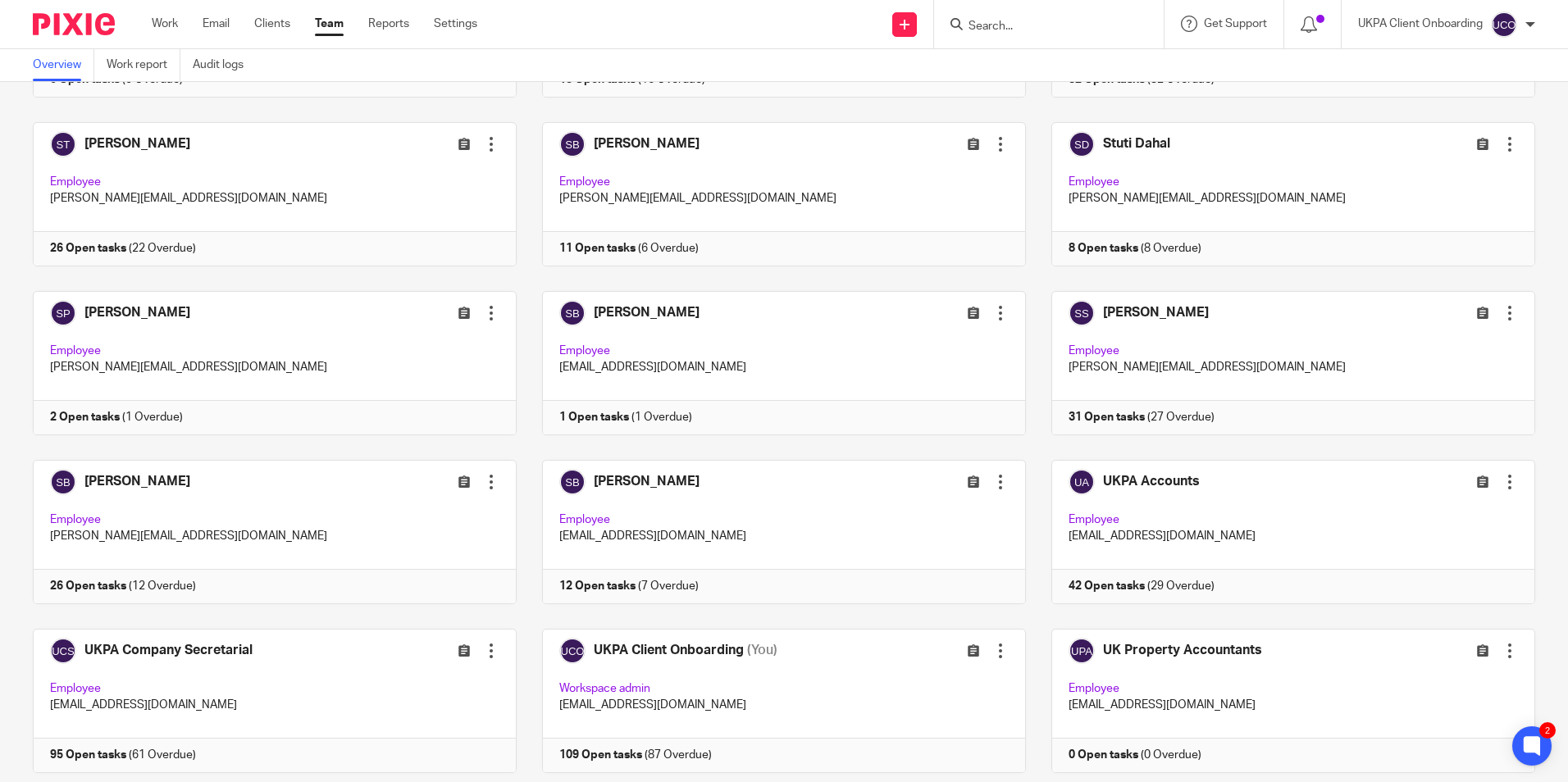
click at [1003, 31] on input "Search" at bounding box center [1040, 26] width 147 height 15
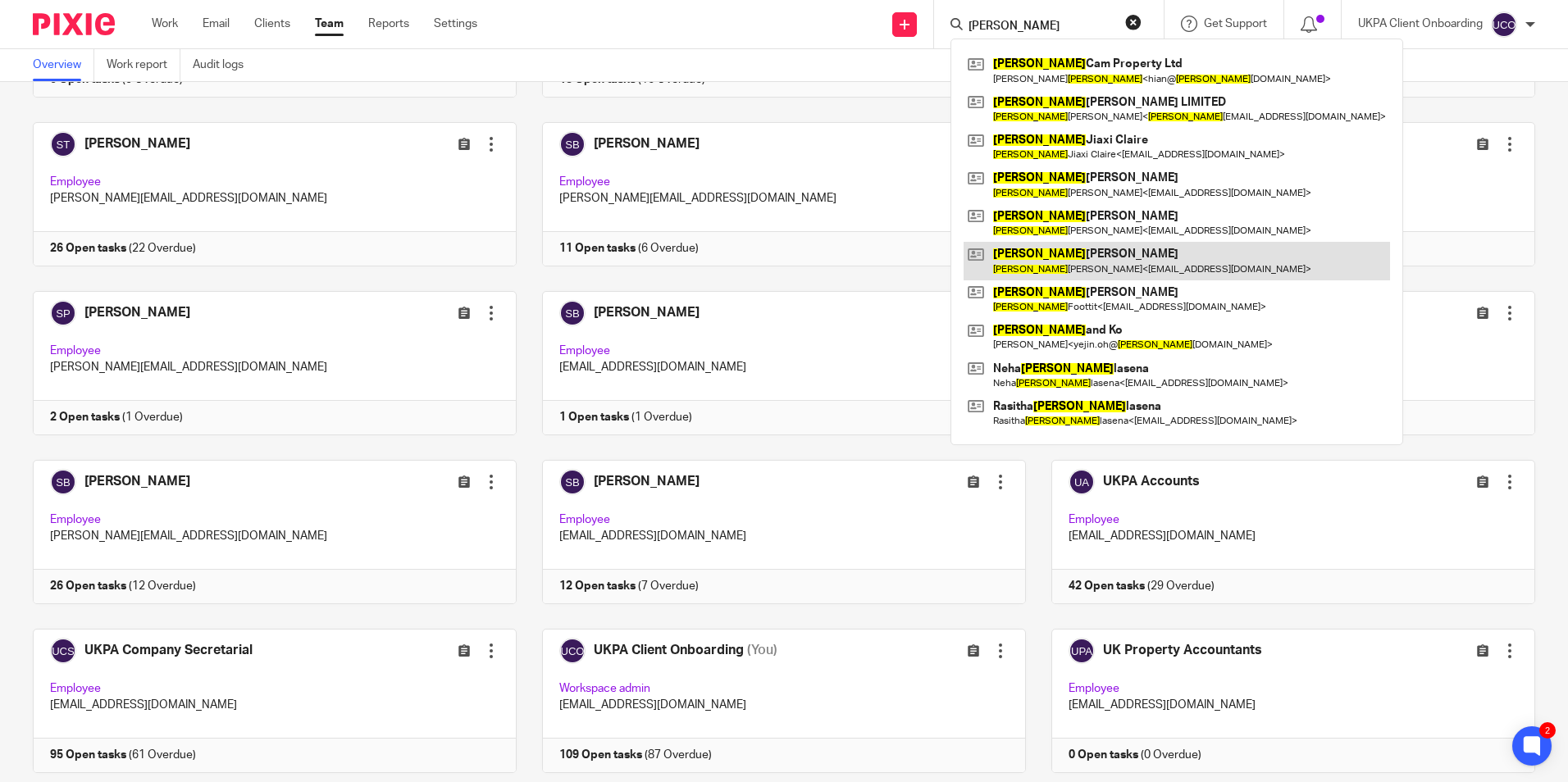
type input "lee"
click at [1054, 255] on link at bounding box center [1176, 260] width 426 height 38
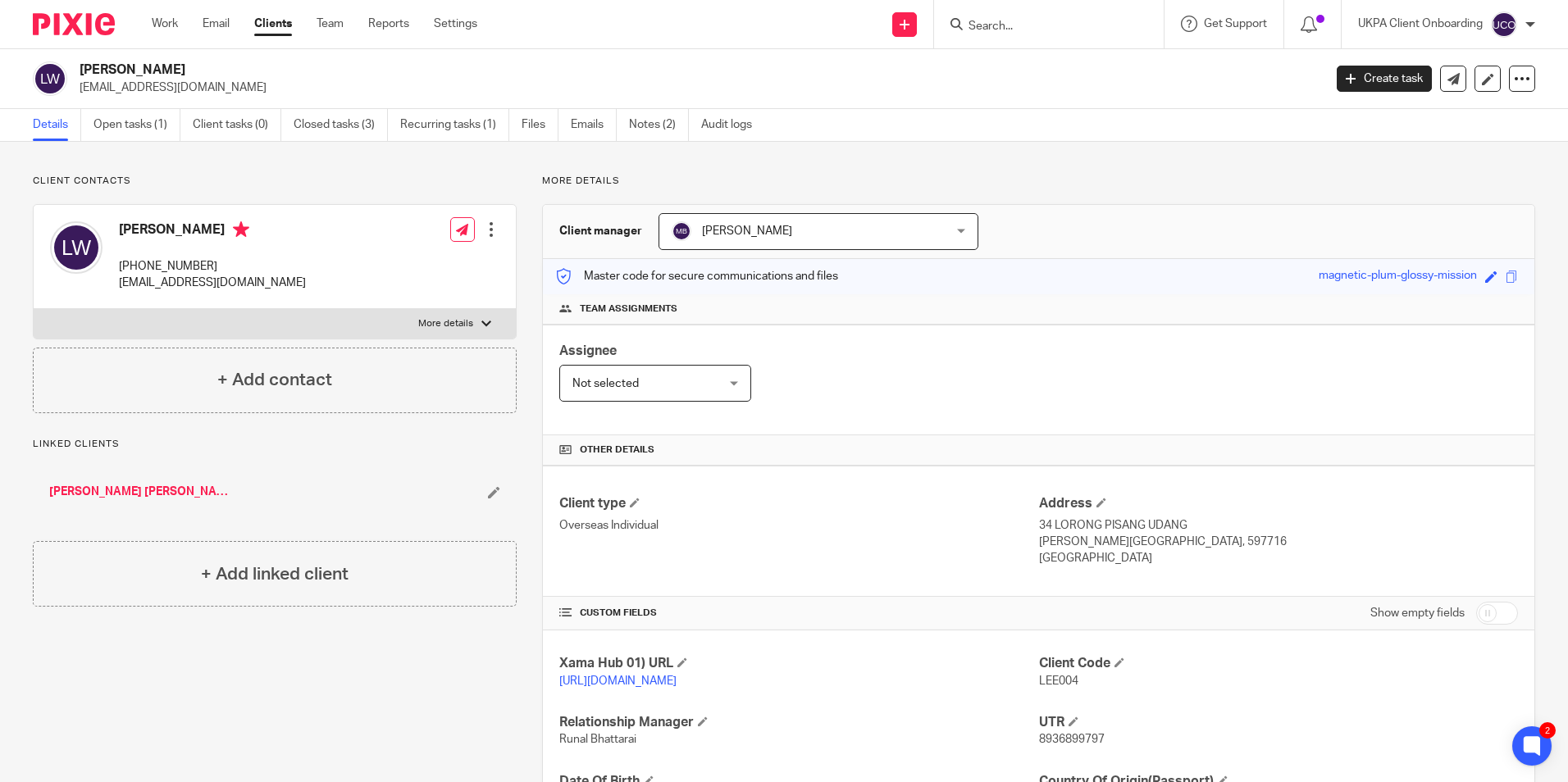
click at [1042, 25] on input "Search" at bounding box center [1040, 26] width 147 height 15
click at [1032, 26] on input "Search" at bounding box center [1040, 26] width 147 height 15
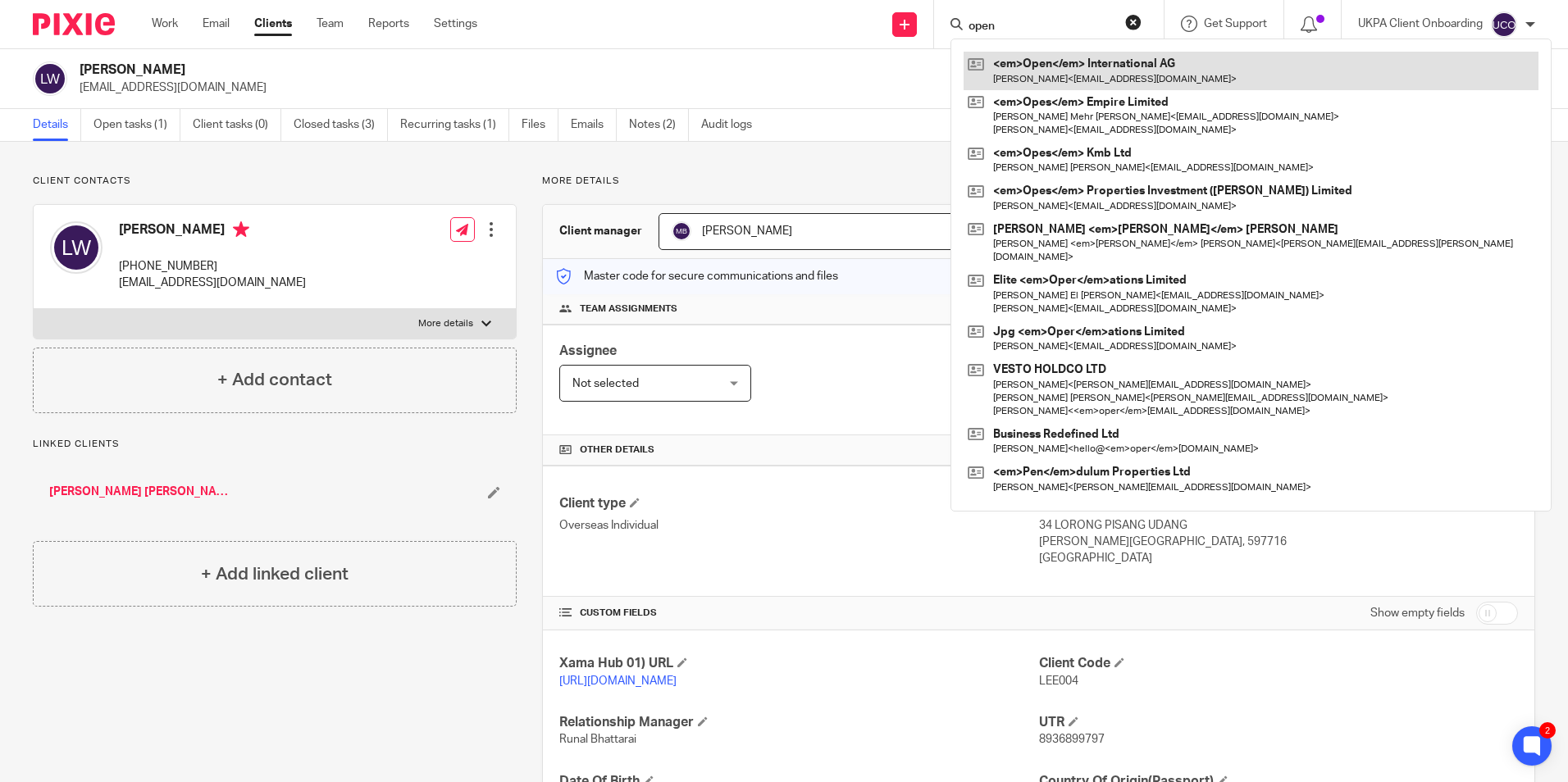
type input "open"
click at [1026, 70] on link at bounding box center [1251, 70] width 575 height 38
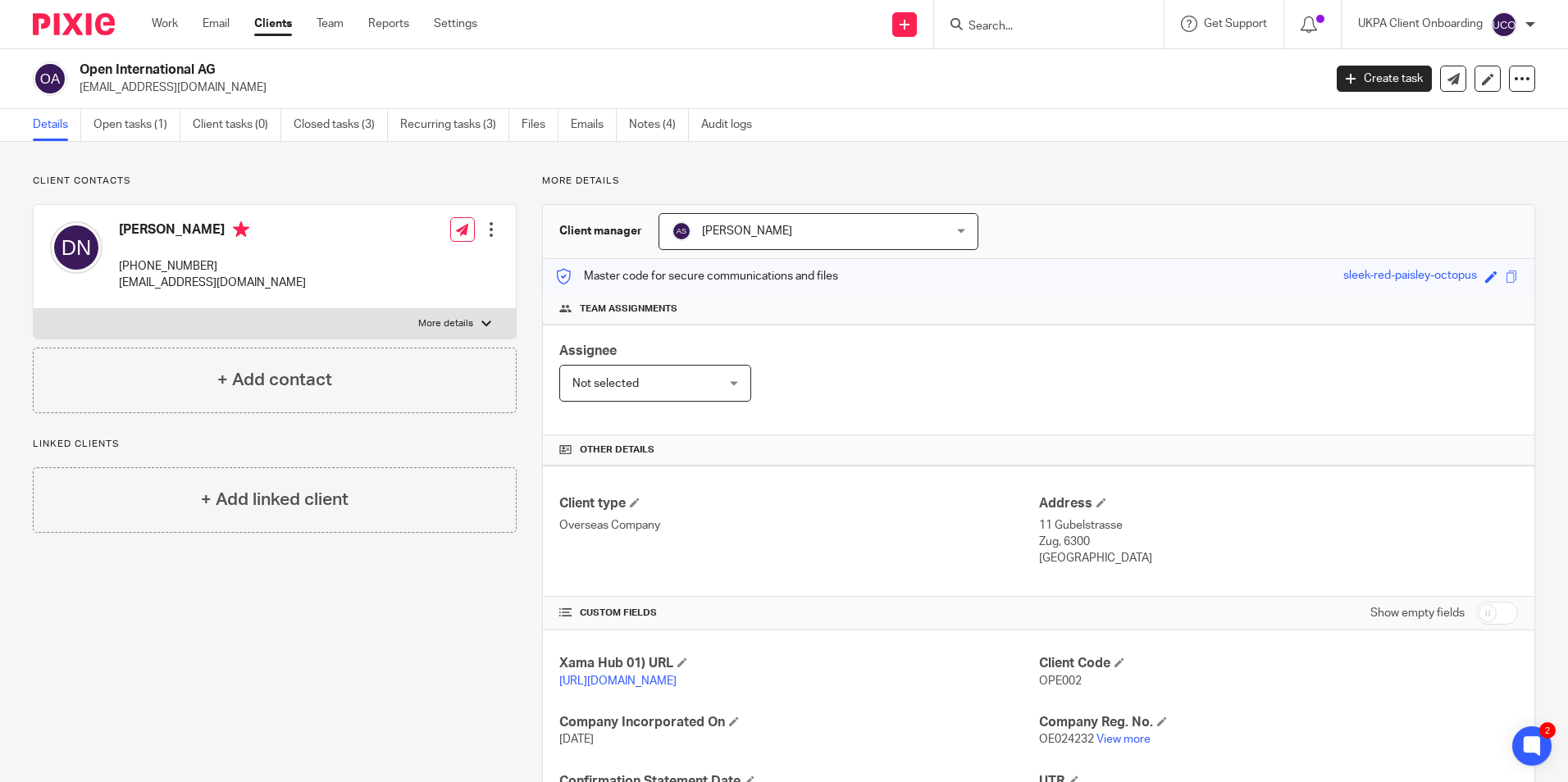
click at [1061, 23] on form at bounding box center [1054, 24] width 174 height 20
click at [1056, 32] on input "Search" at bounding box center [1040, 26] width 147 height 15
paste input "[EMAIL_ADDRESS][DOMAIN_NAME]>"
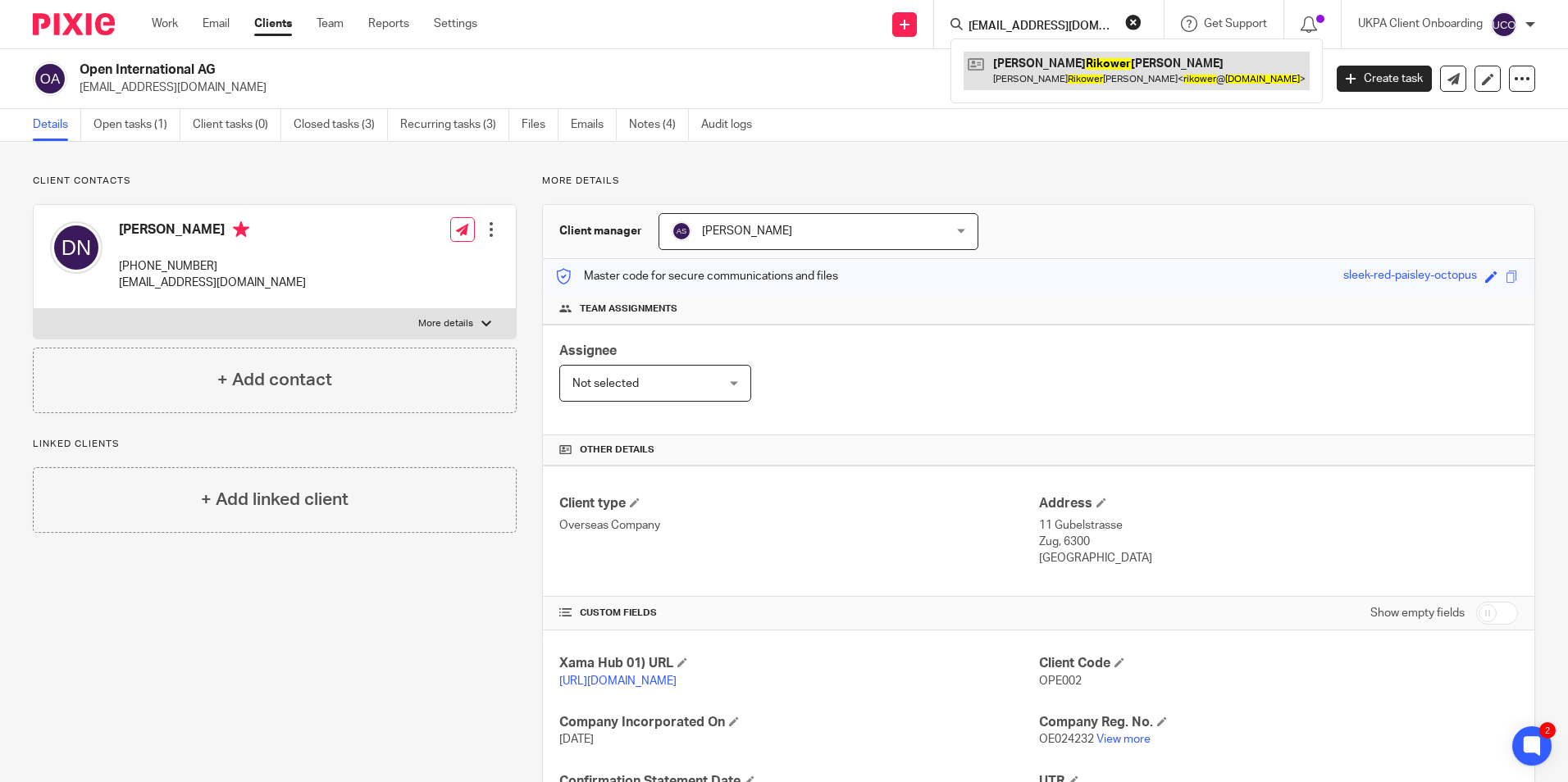
type input "[EMAIL_ADDRESS][DOMAIN_NAME]"
click at [1100, 73] on link at bounding box center [1136, 70] width 346 height 38
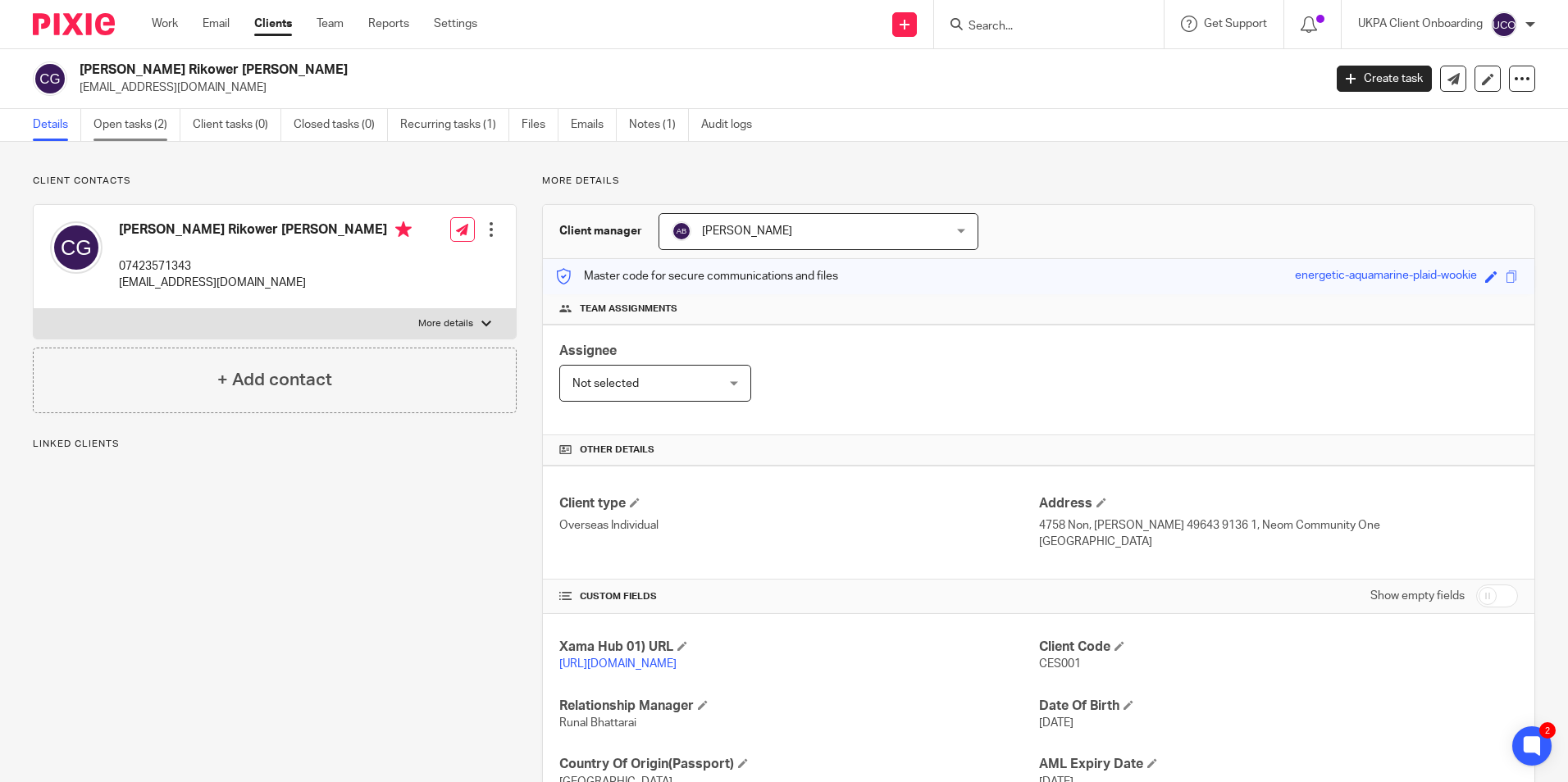
click at [117, 129] on link "Open tasks (2)" at bounding box center [137, 124] width 87 height 32
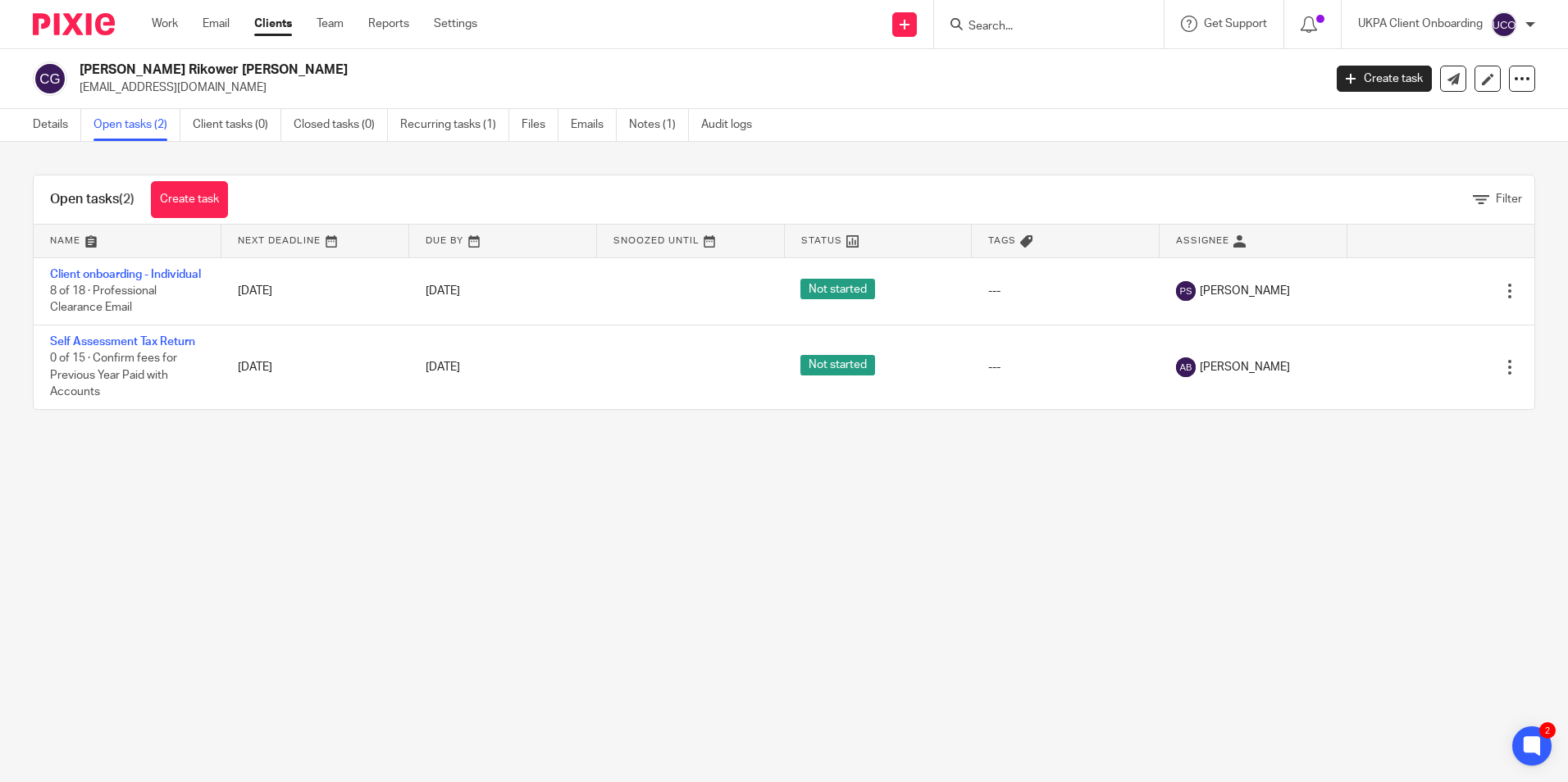
click at [1003, 27] on input "Search" at bounding box center [1040, 26] width 147 height 15
paste input "[EMAIL_ADDRESS][DOMAIN_NAME]>"
click at [1101, 23] on input "[EMAIL_ADDRESS][DOMAIN_NAME]>" at bounding box center [1040, 26] width 147 height 15
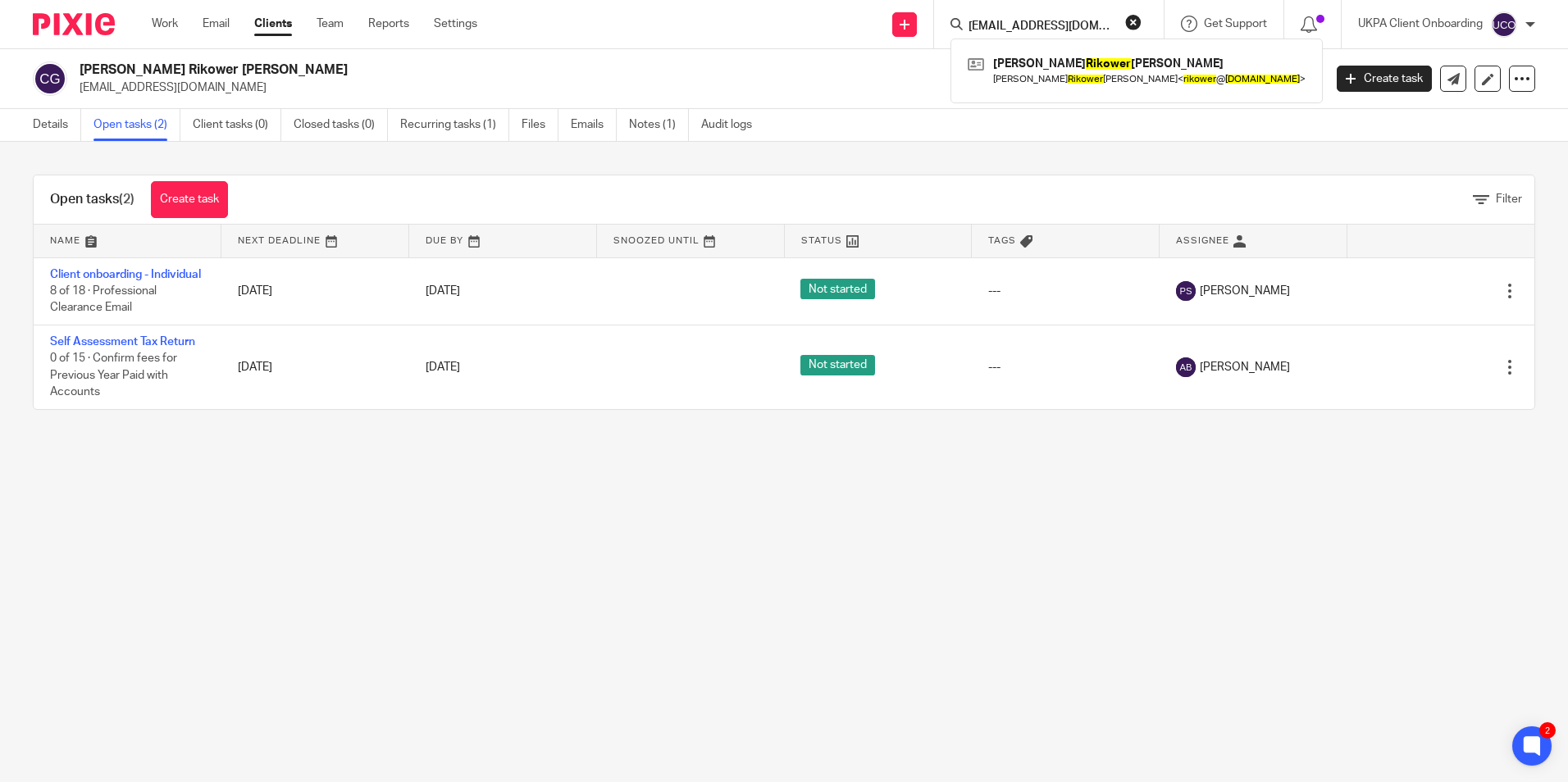
paste input "[EMAIL_ADDRESS][DOMAIN_NAME]>;"
type input "sbmolina@hotmail.com>;"
click at [184, 70] on h2 "[PERSON_NAME] Rikower [PERSON_NAME]" at bounding box center [572, 70] width 985 height 18
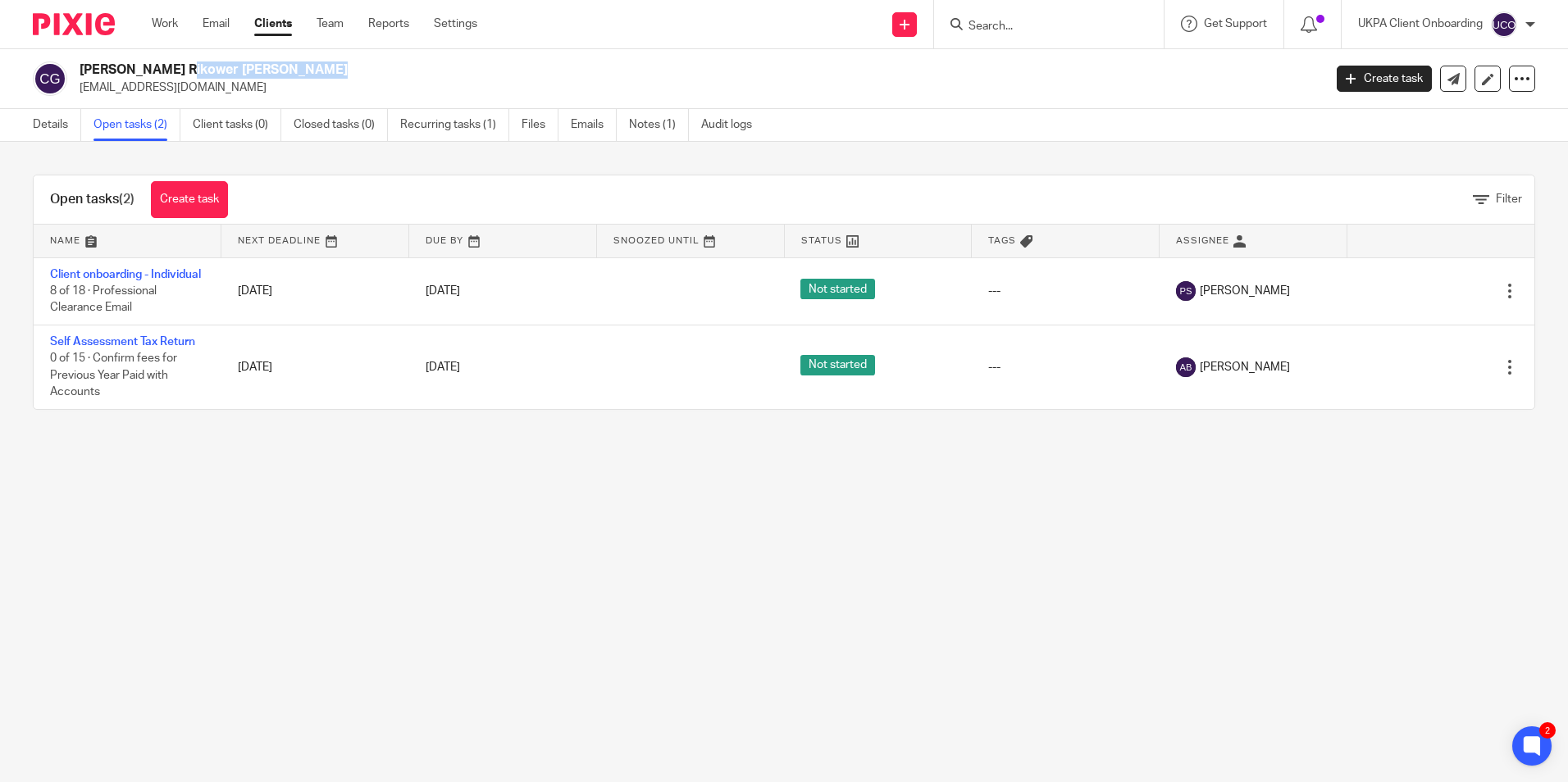
copy div "[PERSON_NAME] Rikower [PERSON_NAME]"
click at [41, 124] on link "Details" at bounding box center [56, 124] width 48 height 32
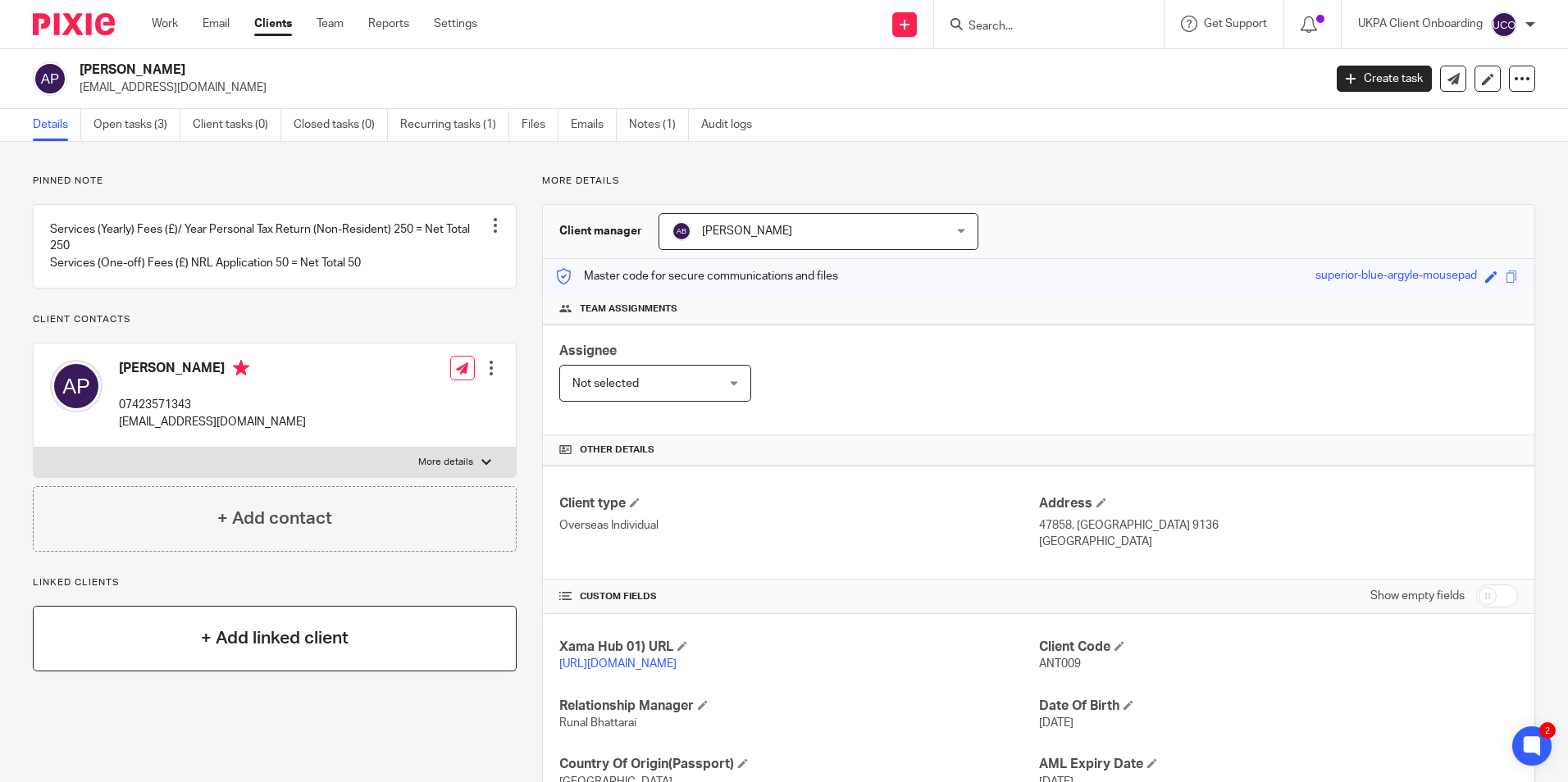
click at [391, 669] on div "+ Add linked client" at bounding box center [274, 638] width 484 height 66
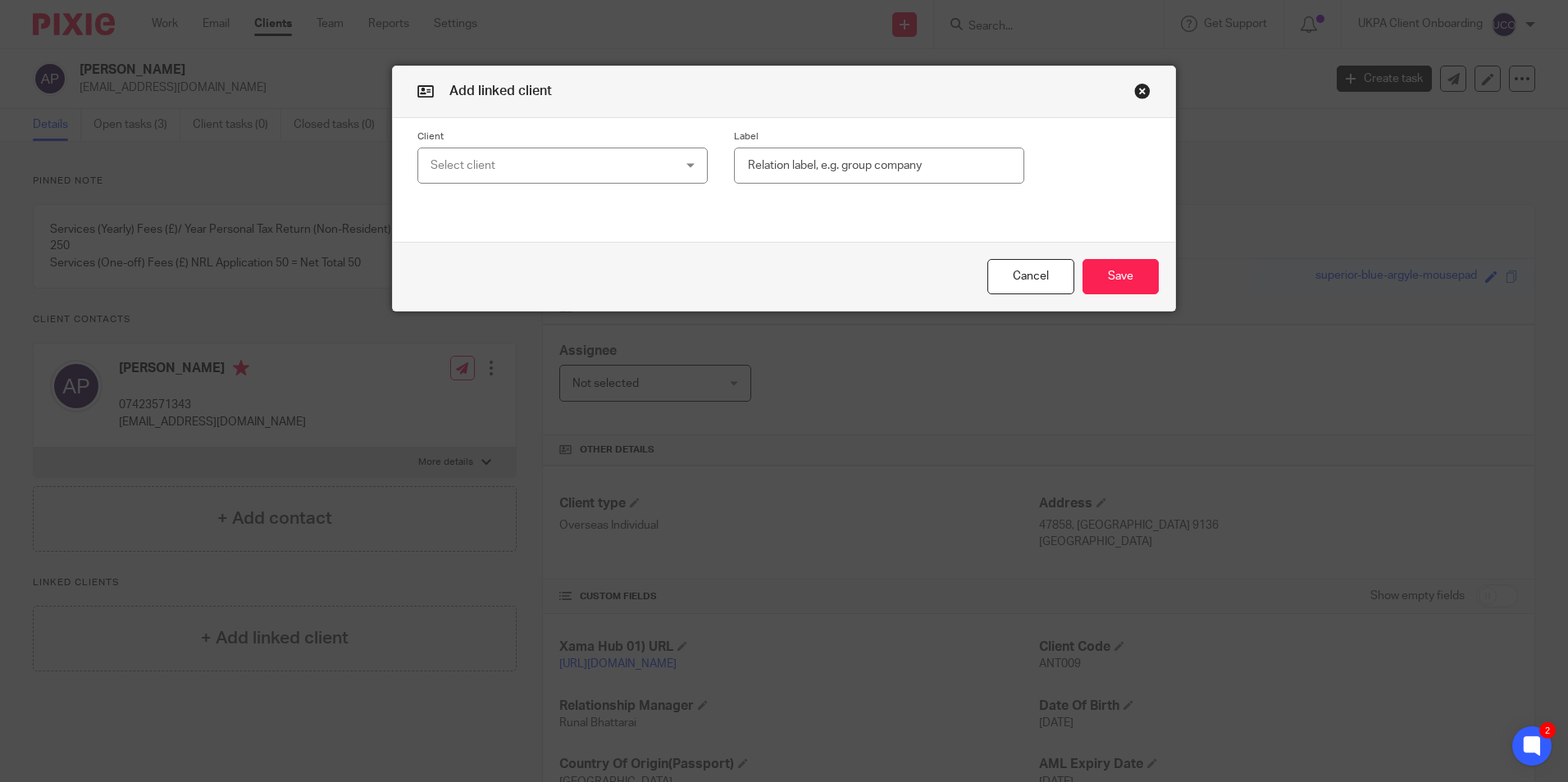
click at [511, 153] on div "Select client" at bounding box center [541, 165] width 222 height 34
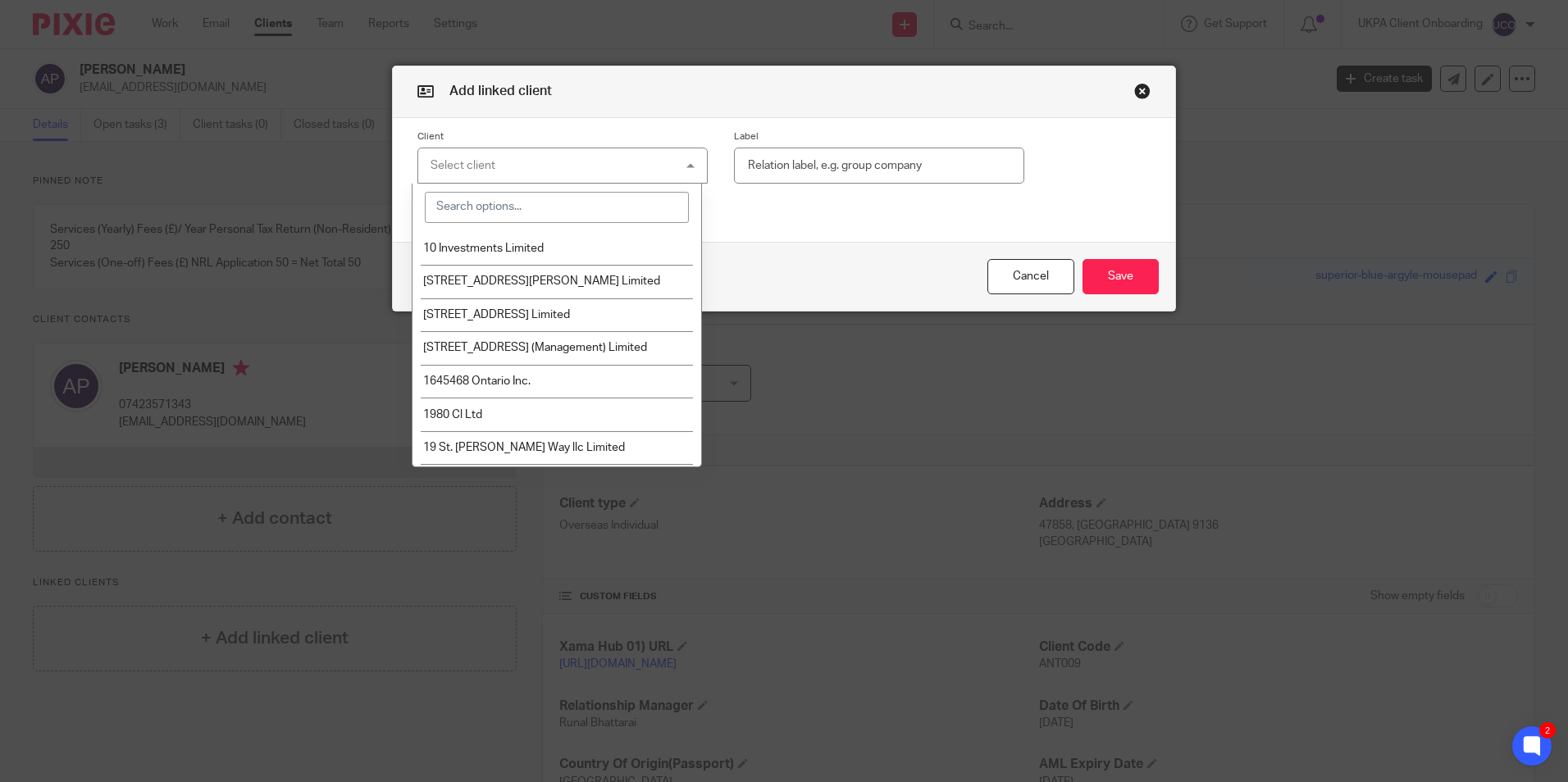
paste input "Cesar Andres Rikower Golbert"
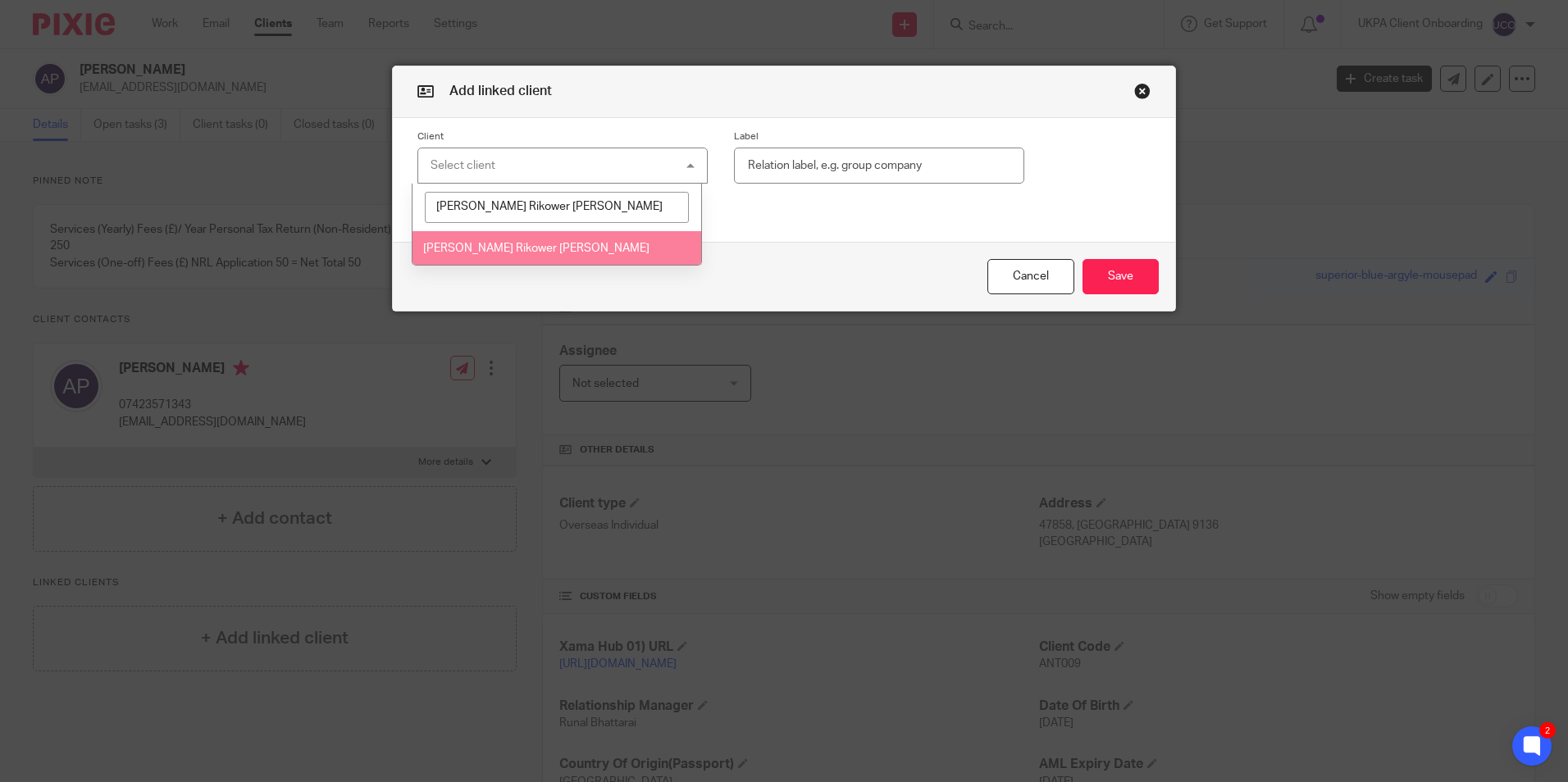
type input "Cesar Andres Rikower Golbert"
click at [571, 259] on li "Cesar Andres Rikower Golbert" at bounding box center [557, 248] width 288 height 33
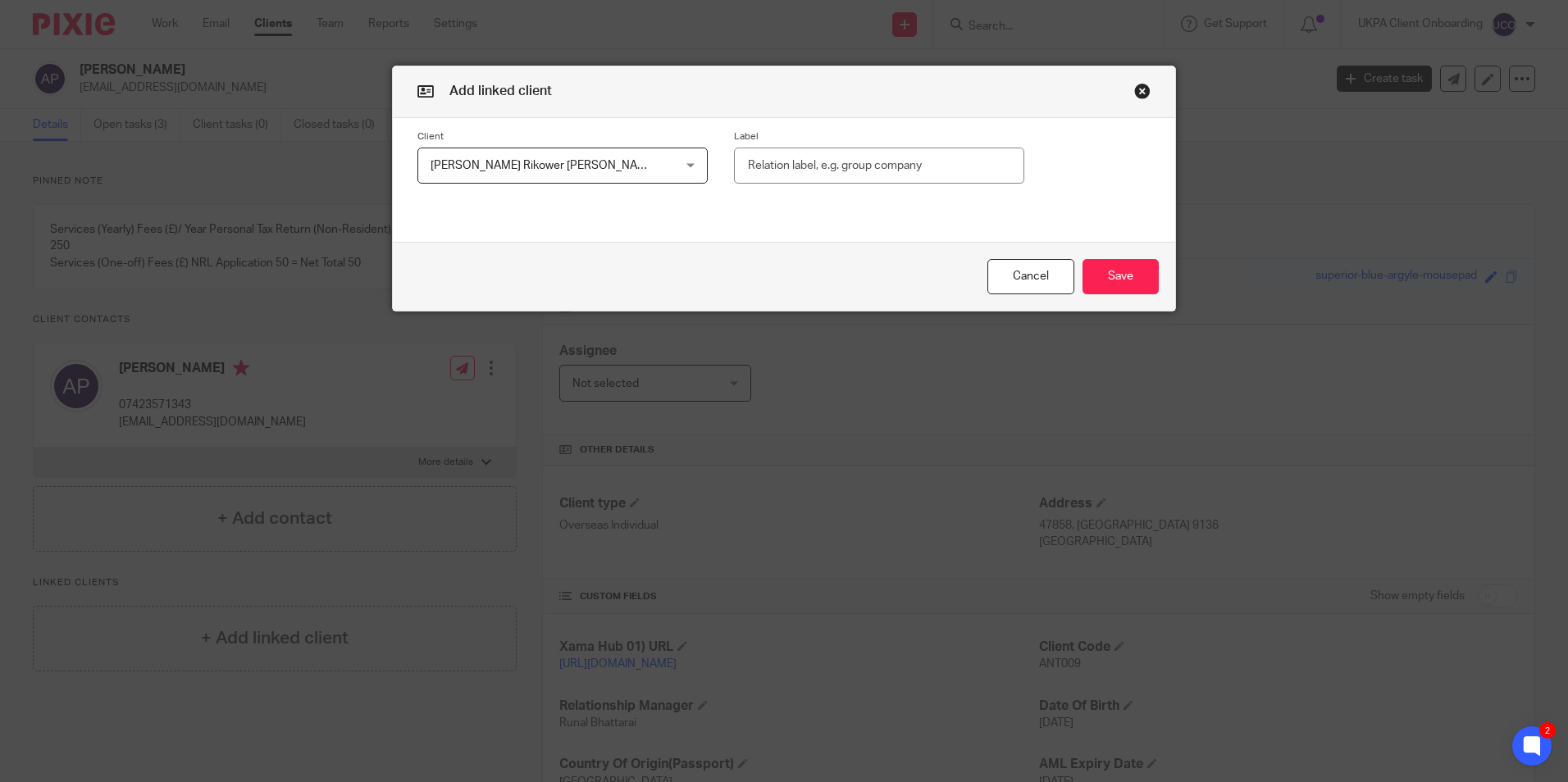
click at [590, 252] on div "Cancel Save" at bounding box center [784, 276] width 782 height 69
click at [1133, 278] on button "Save" at bounding box center [1120, 277] width 76 height 35
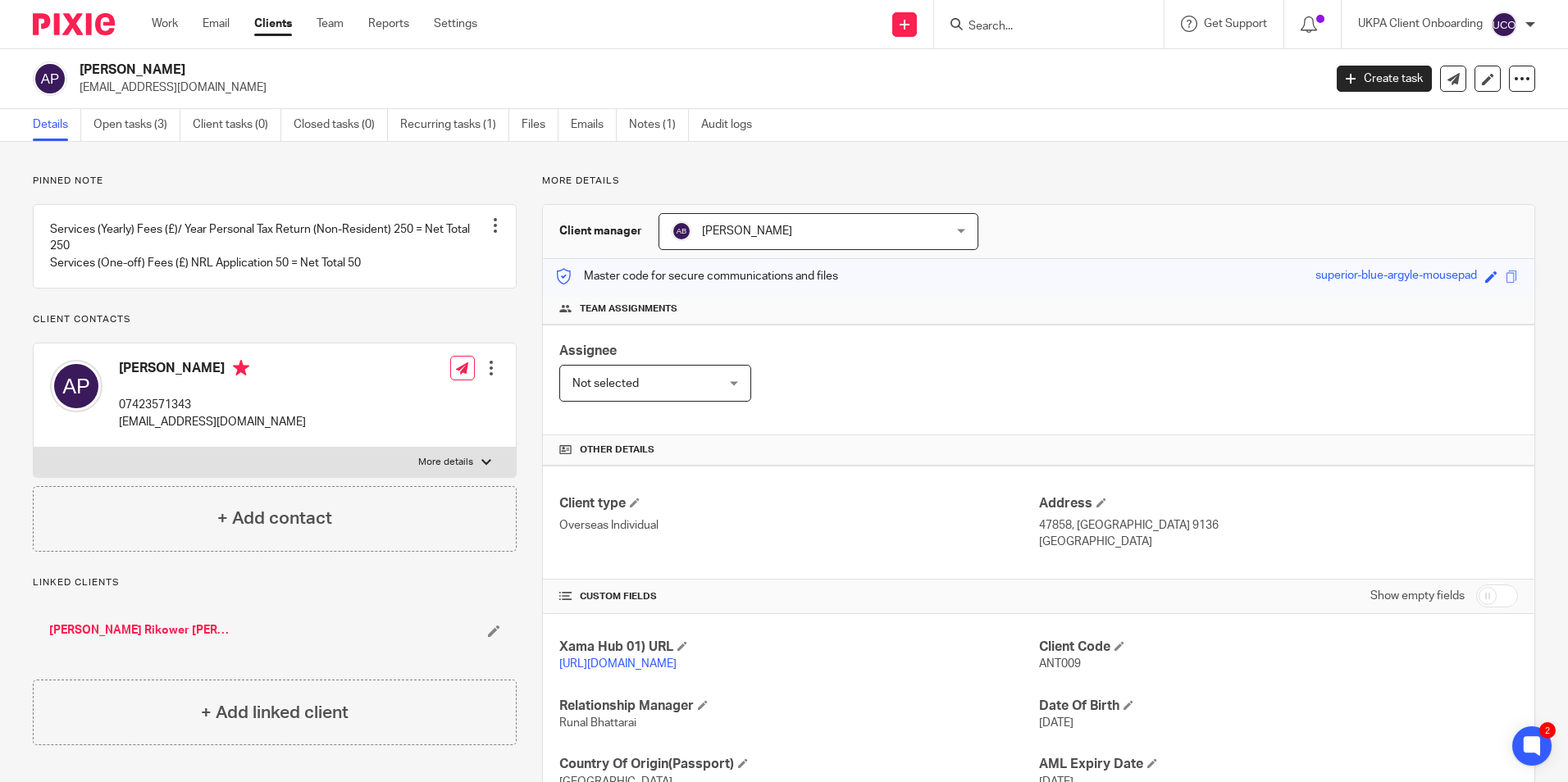
click at [1032, 25] on input "Search" at bounding box center [1040, 26] width 147 height 15
paste input "Vanguard Construction Services Ltd"
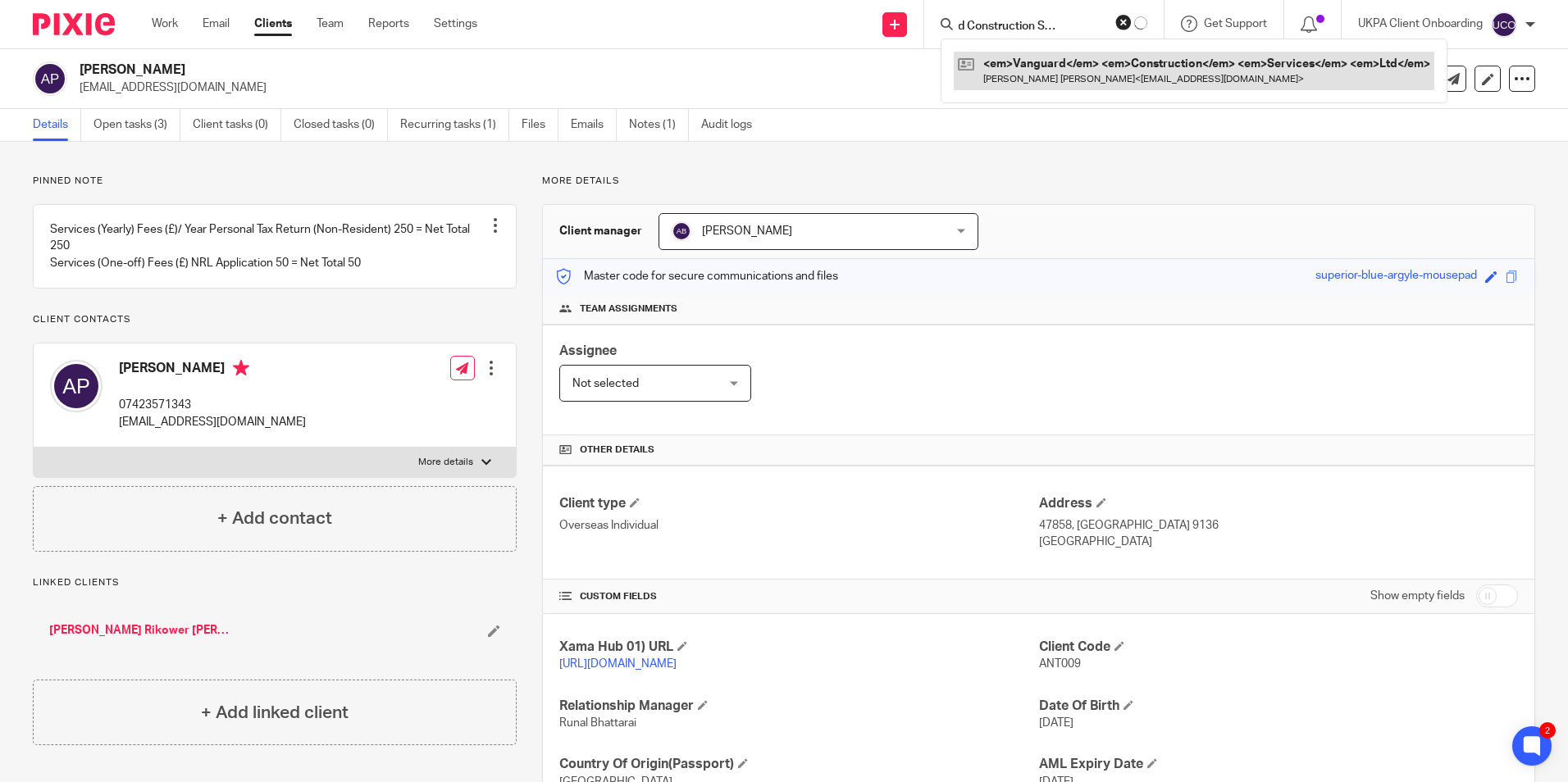
type input "Vanguard Construction Services Ltd"
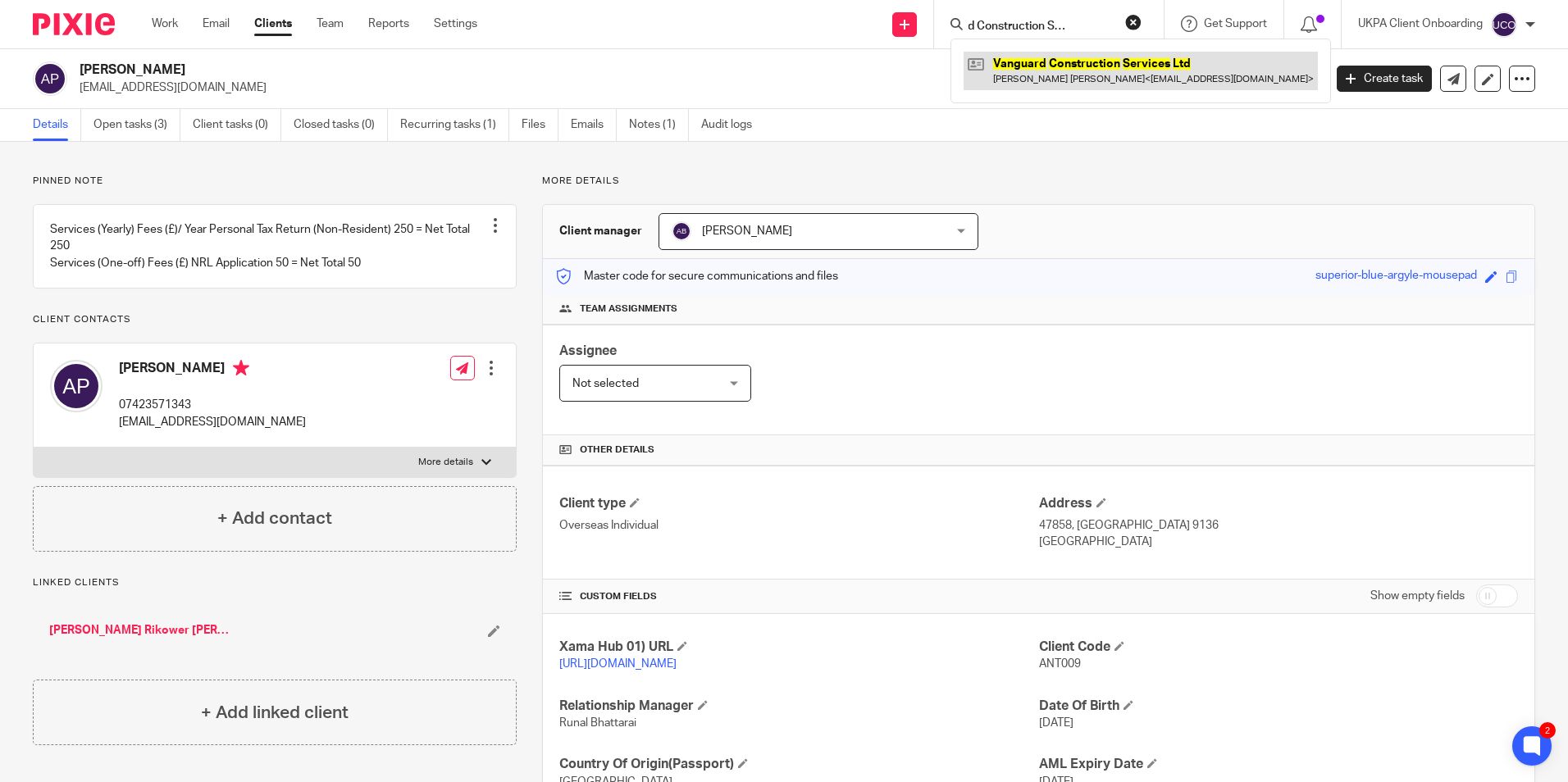
scroll to position [0, 0]
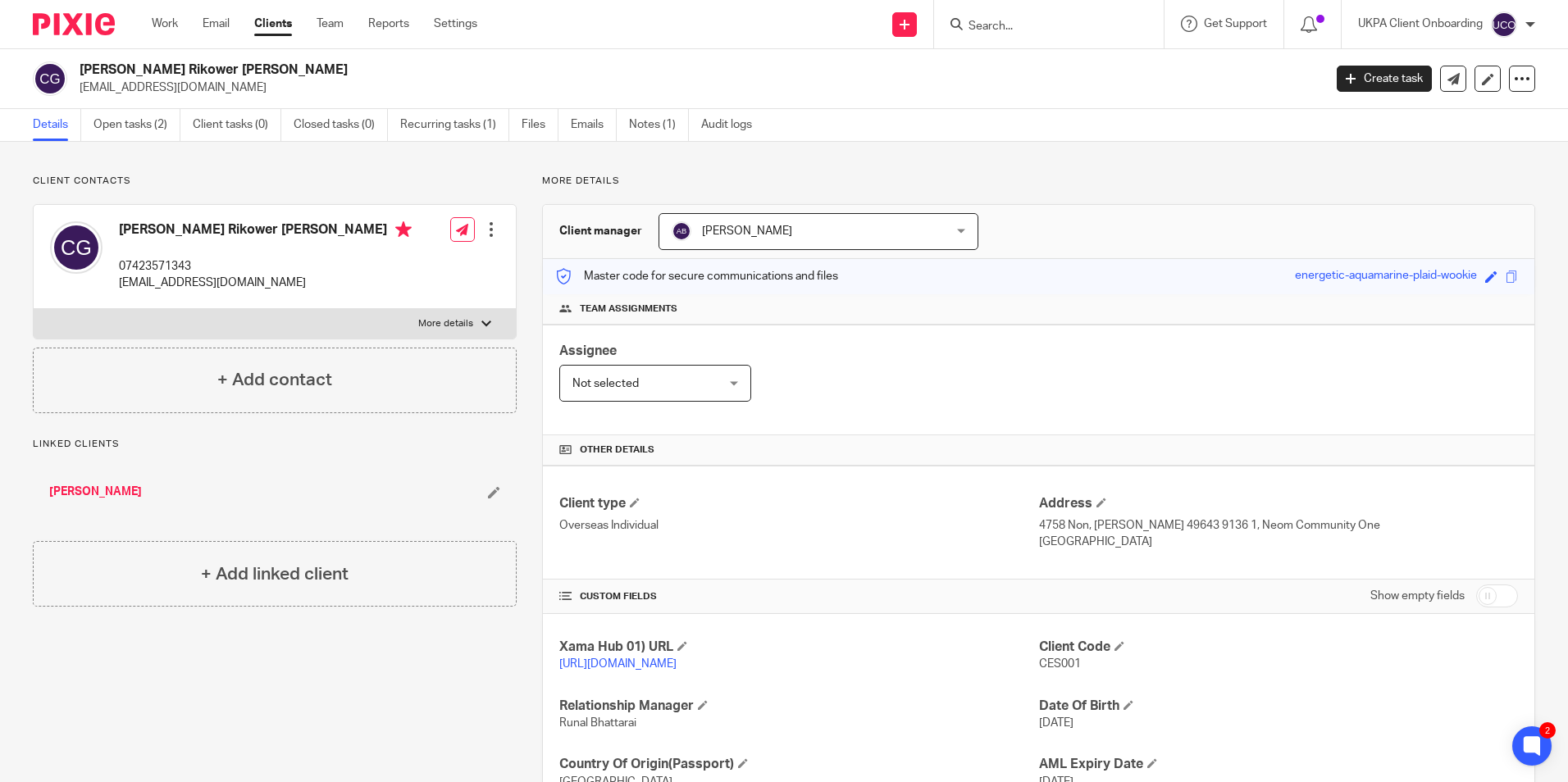
click at [972, 30] on input "Search" at bounding box center [1040, 26] width 147 height 15
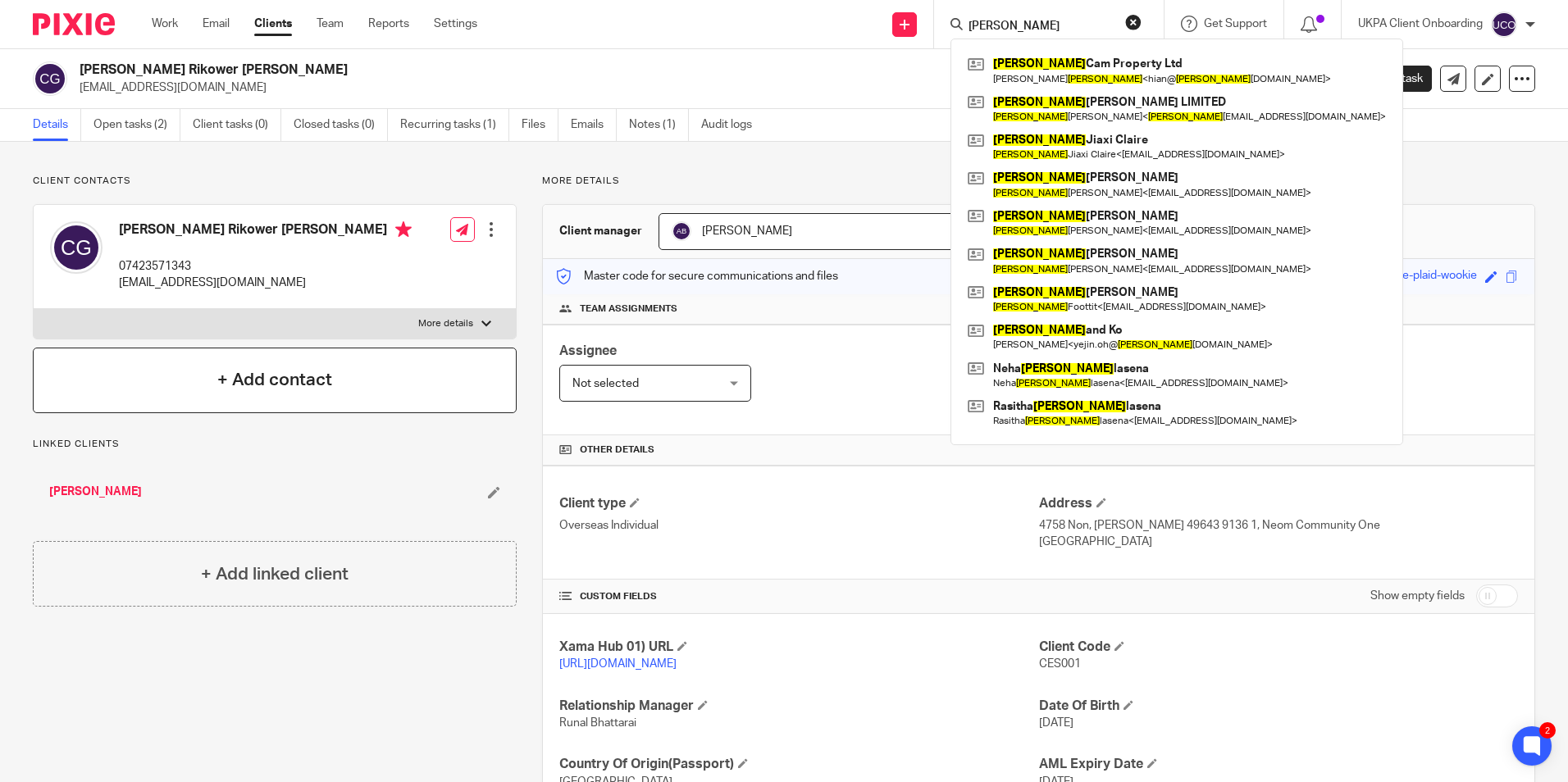
type input "[PERSON_NAME]"
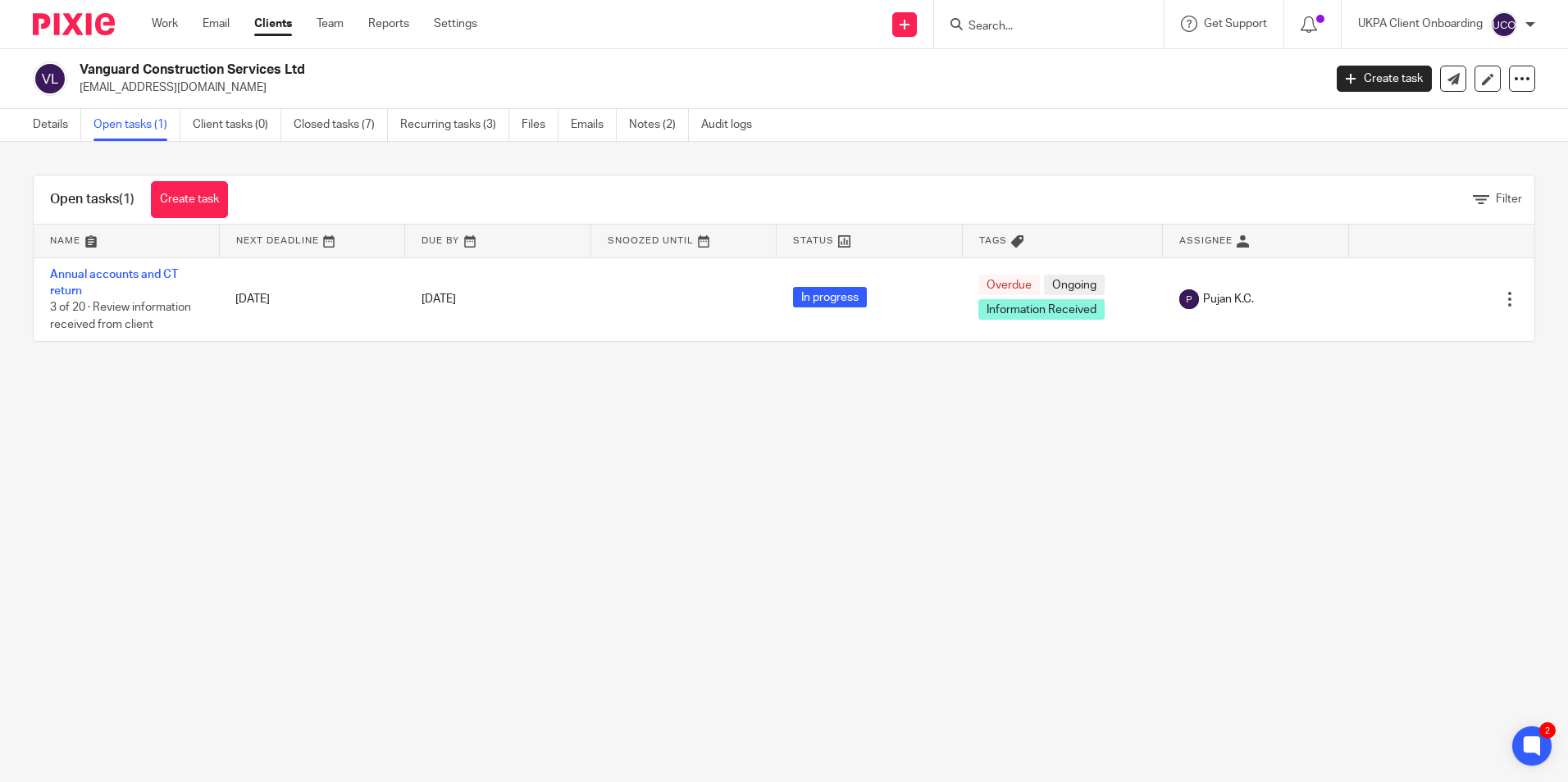
click at [230, 66] on h2 "Vanguard Construction Services Ltd" at bounding box center [572, 70] width 985 height 18
copy div "Vanguard Construction Services Ltd"
click at [202, 93] on p "[EMAIL_ADDRESS][DOMAIN_NAME]" at bounding box center [696, 88] width 1232 height 17
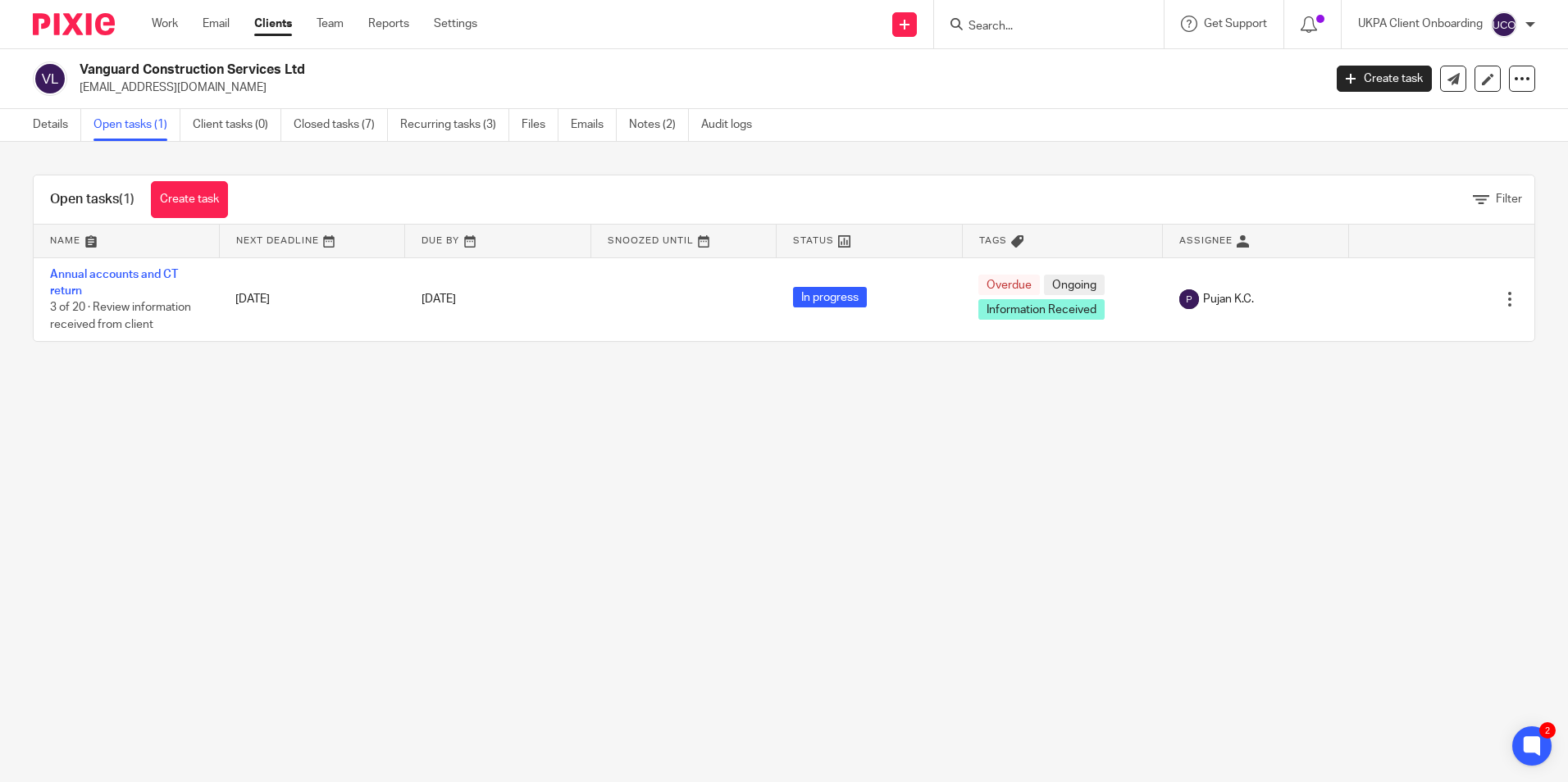
click at [202, 93] on p "will.bainbridge@hawthorncapgroup.com" at bounding box center [696, 88] width 1232 height 17
drag, startPoint x: 202, startPoint y: 93, endPoint x: 188, endPoint y: 69, distance: 27.8
click at [188, 69] on h2 "Vanguard Construction Services Ltd" at bounding box center [572, 70] width 985 height 18
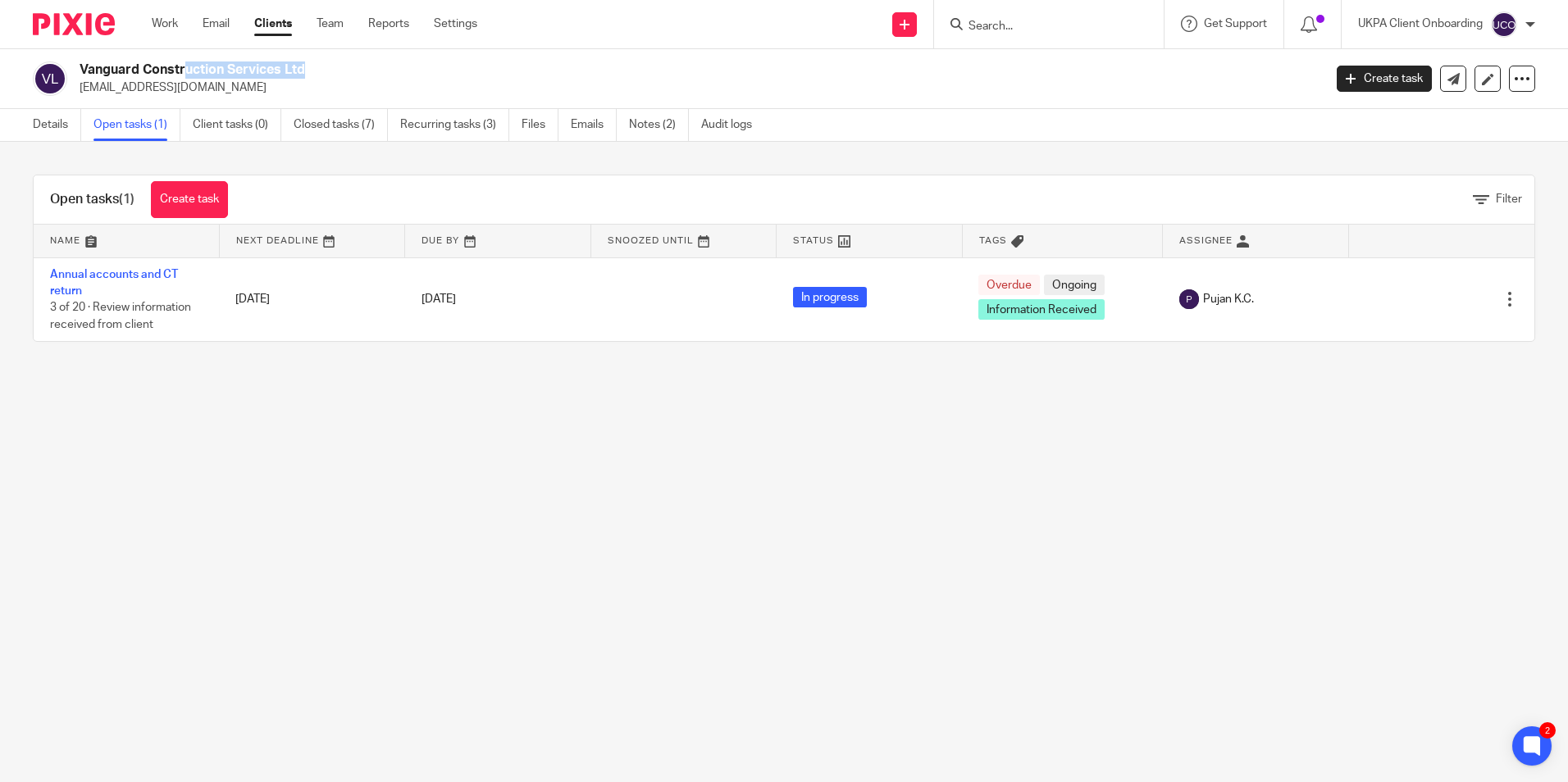
click at [188, 69] on h2 "Vanguard Construction Services Ltd" at bounding box center [572, 70] width 985 height 18
copy div "Vanguard Construction Services Ltd"
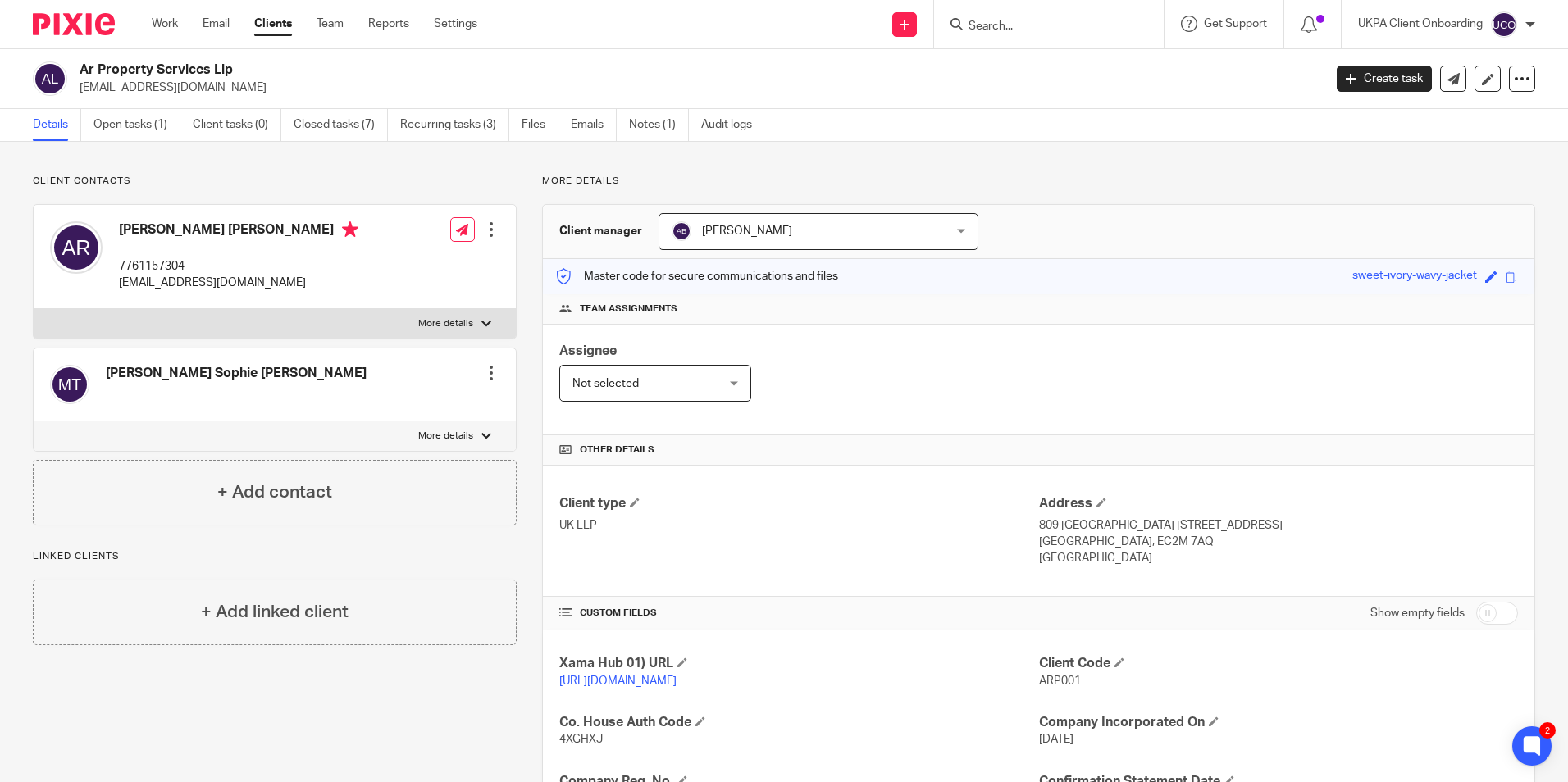
click at [1014, 28] on input "Search" at bounding box center [1040, 26] width 147 height 15
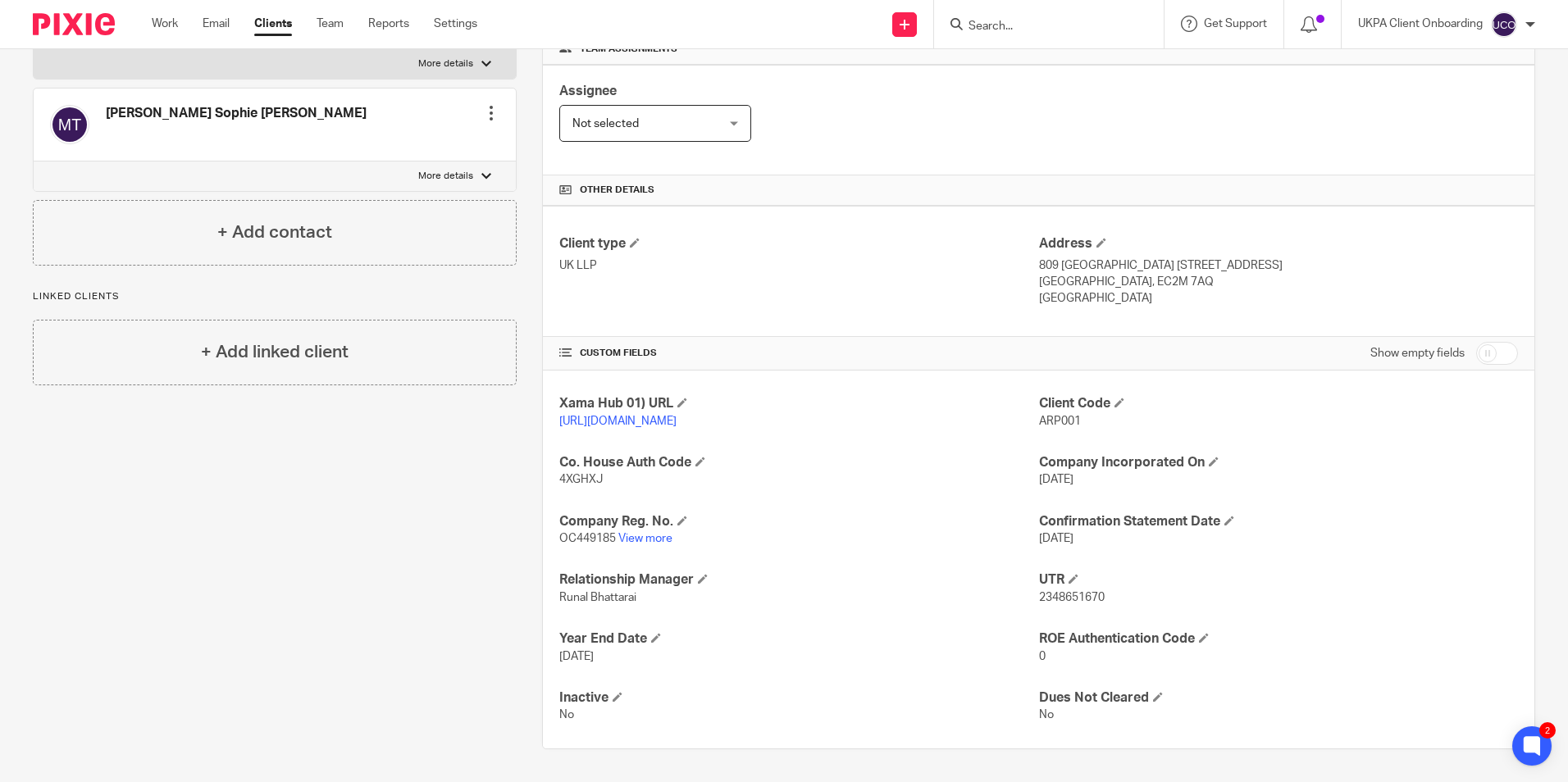
click at [1011, 21] on input "Search" at bounding box center [1040, 26] width 147 height 15
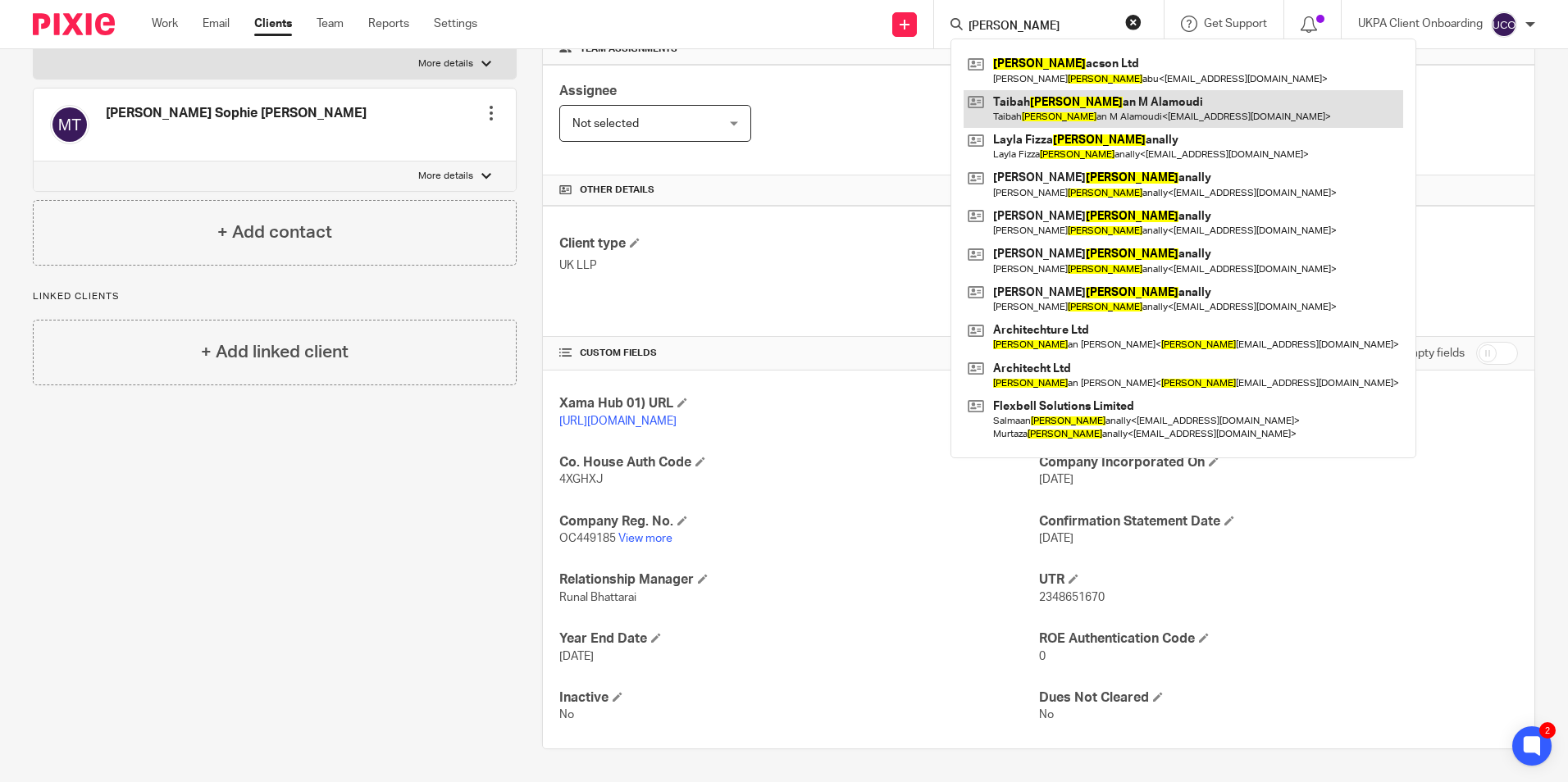
type input "hass"
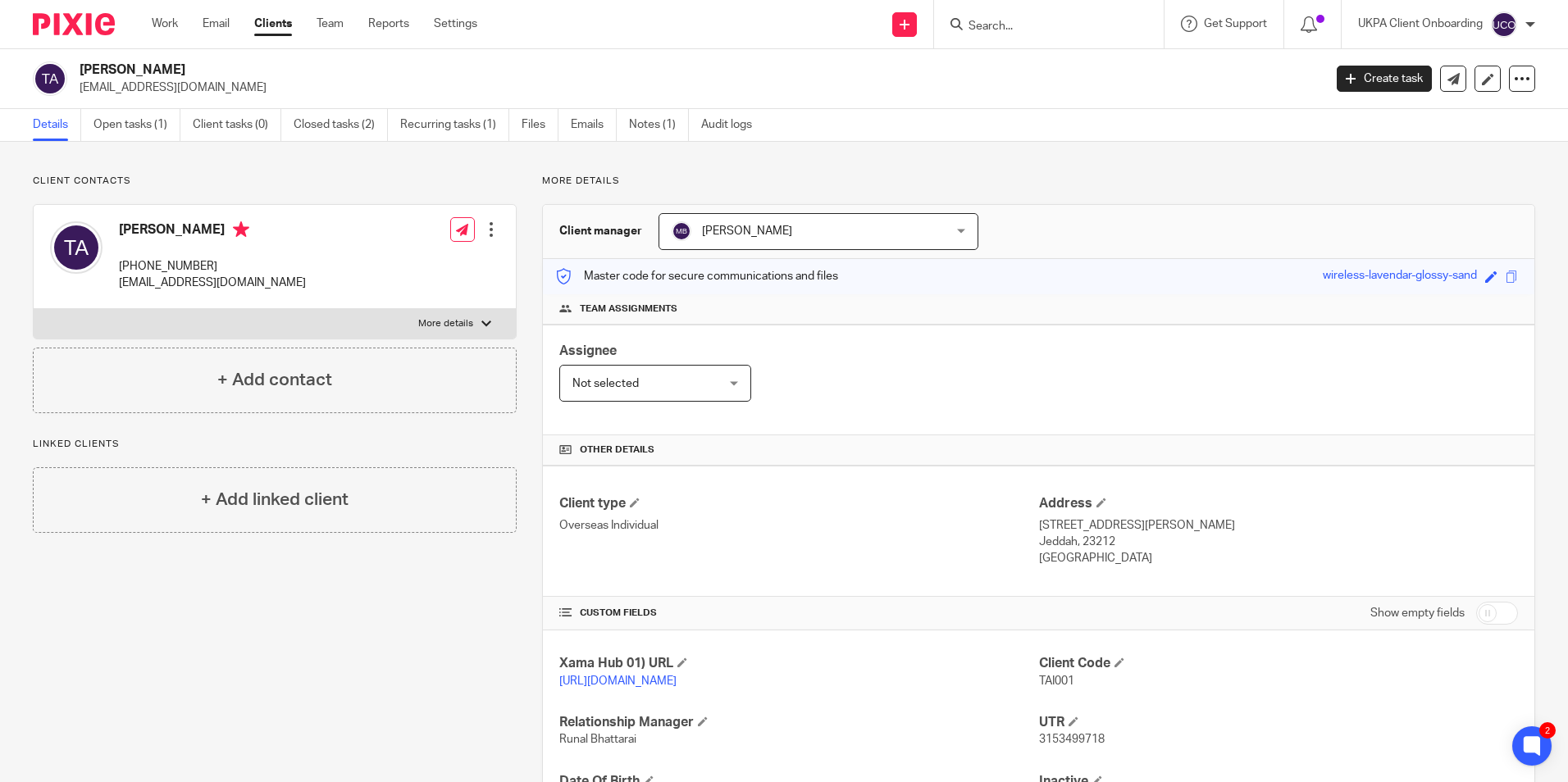
click at [1002, 19] on input "Search" at bounding box center [1040, 26] width 147 height 15
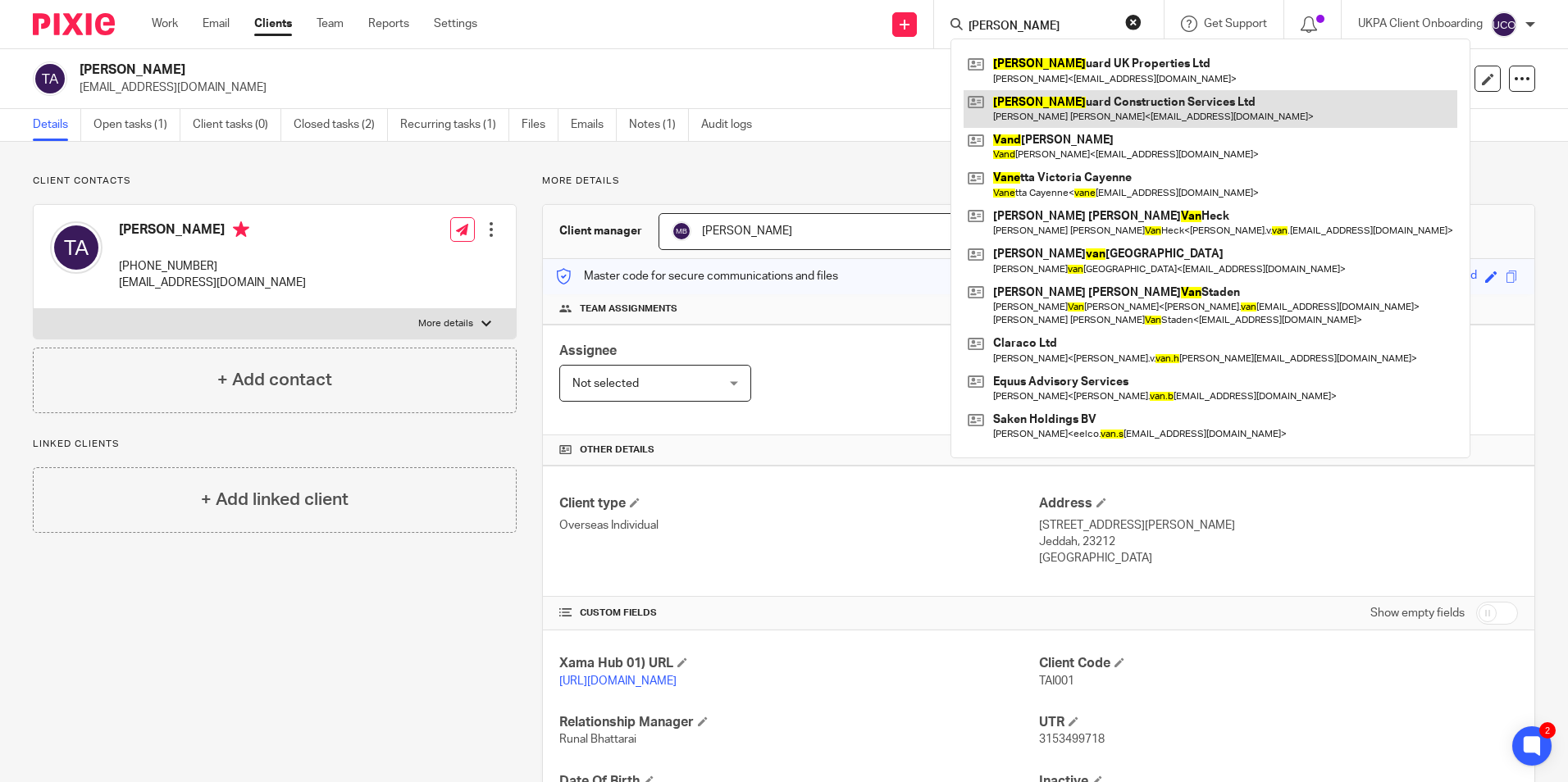
type input "[PERSON_NAME]"
drag, startPoint x: 1084, startPoint y: 118, endPoint x: 1065, endPoint y: 115, distance: 19.2
click at [1084, 118] on link at bounding box center [1210, 109] width 493 height 38
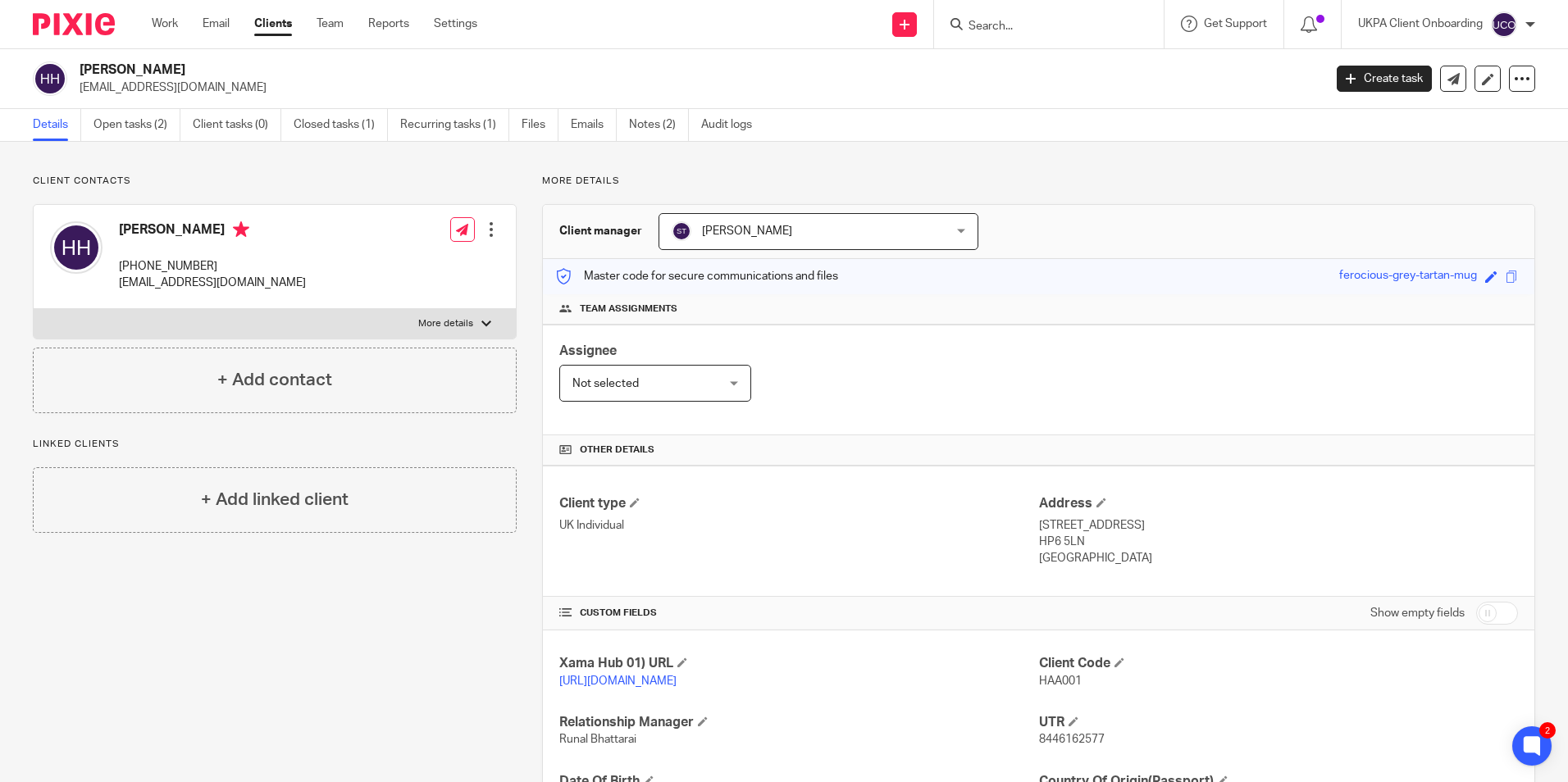
click at [1009, 32] on input "Search" at bounding box center [1040, 26] width 147 height 15
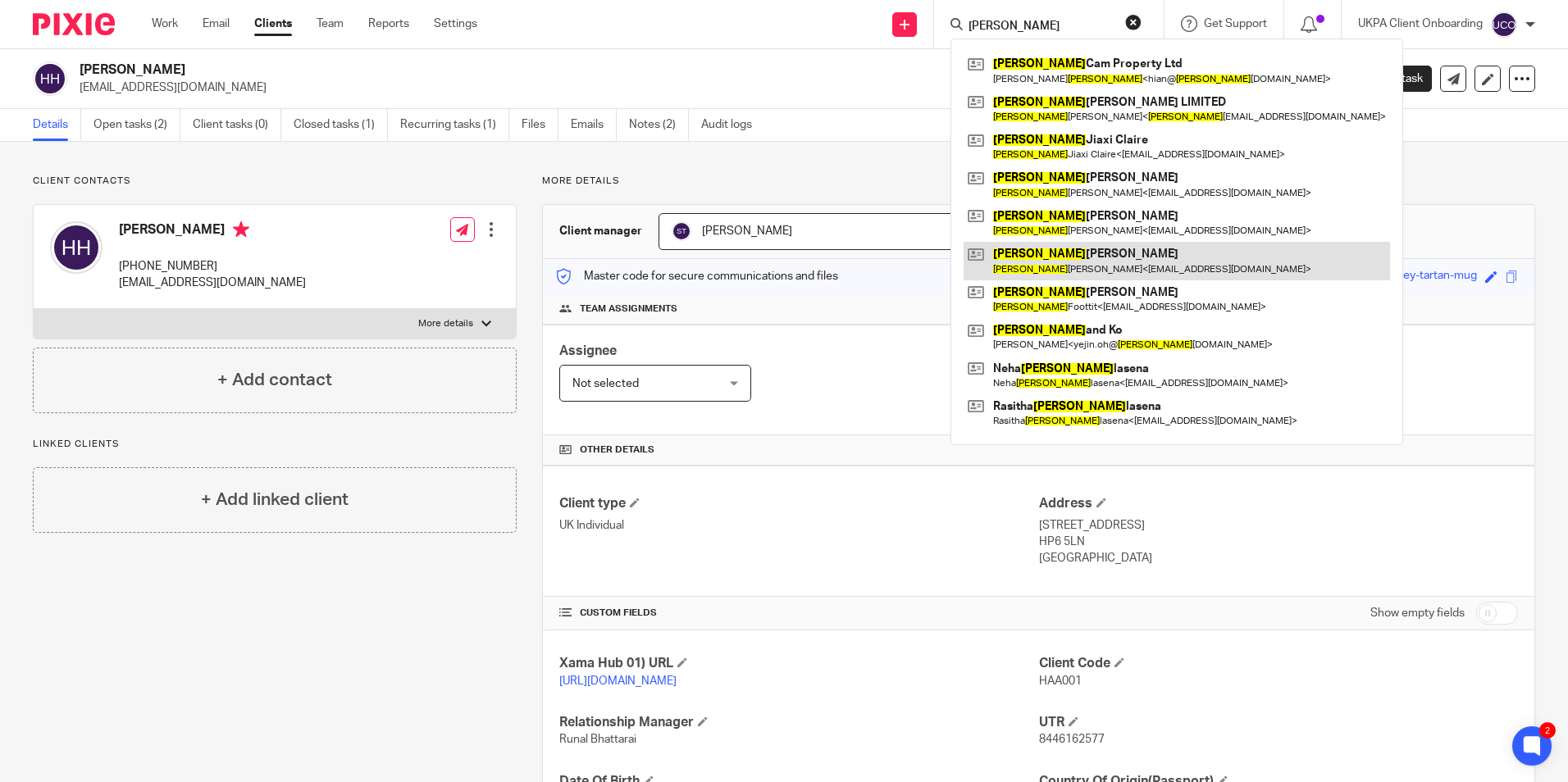
type input "[PERSON_NAME]"
click at [1021, 254] on link at bounding box center [1176, 260] width 426 height 38
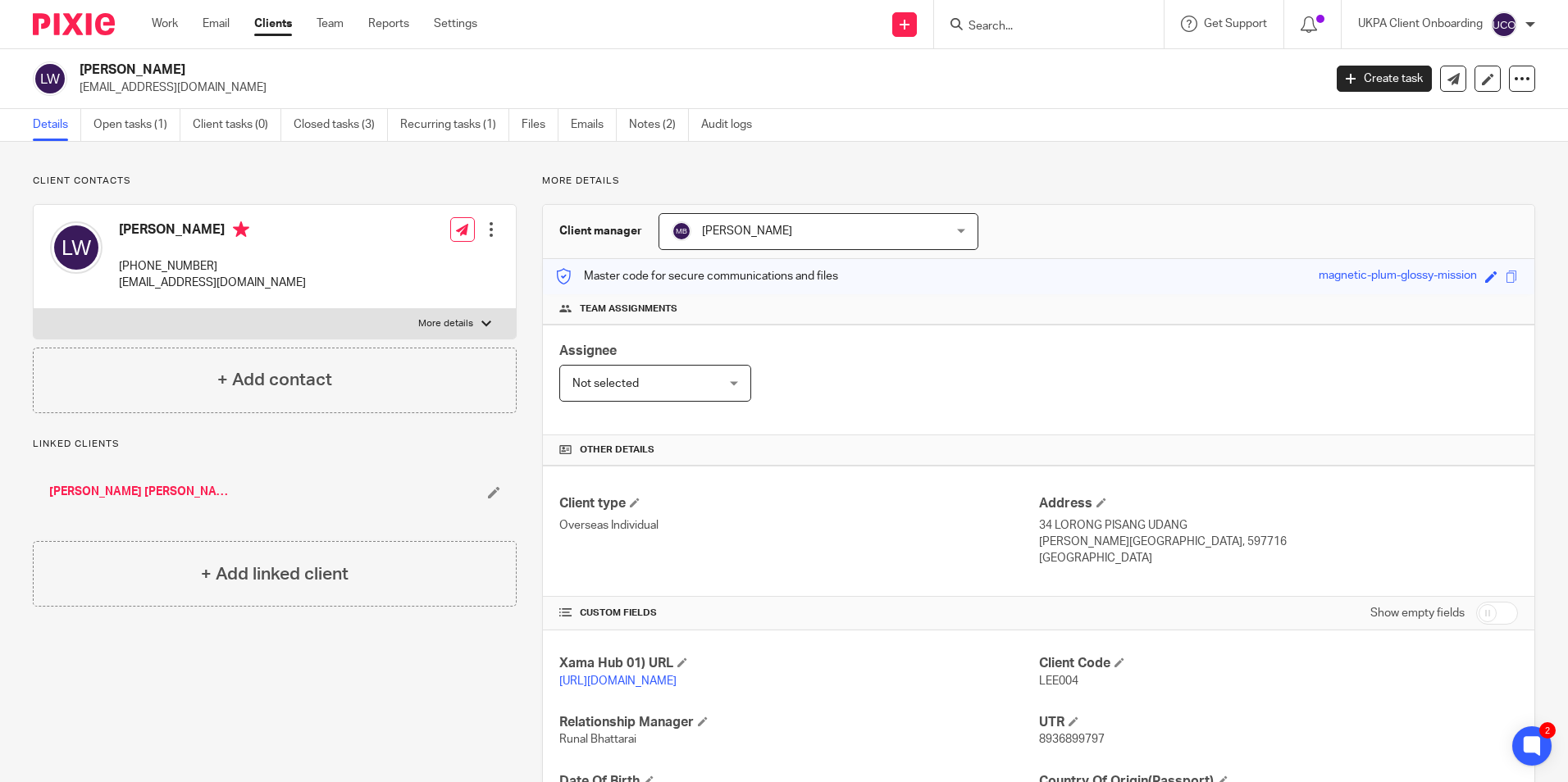
click at [1046, 25] on input "Search" at bounding box center [1040, 26] width 147 height 15
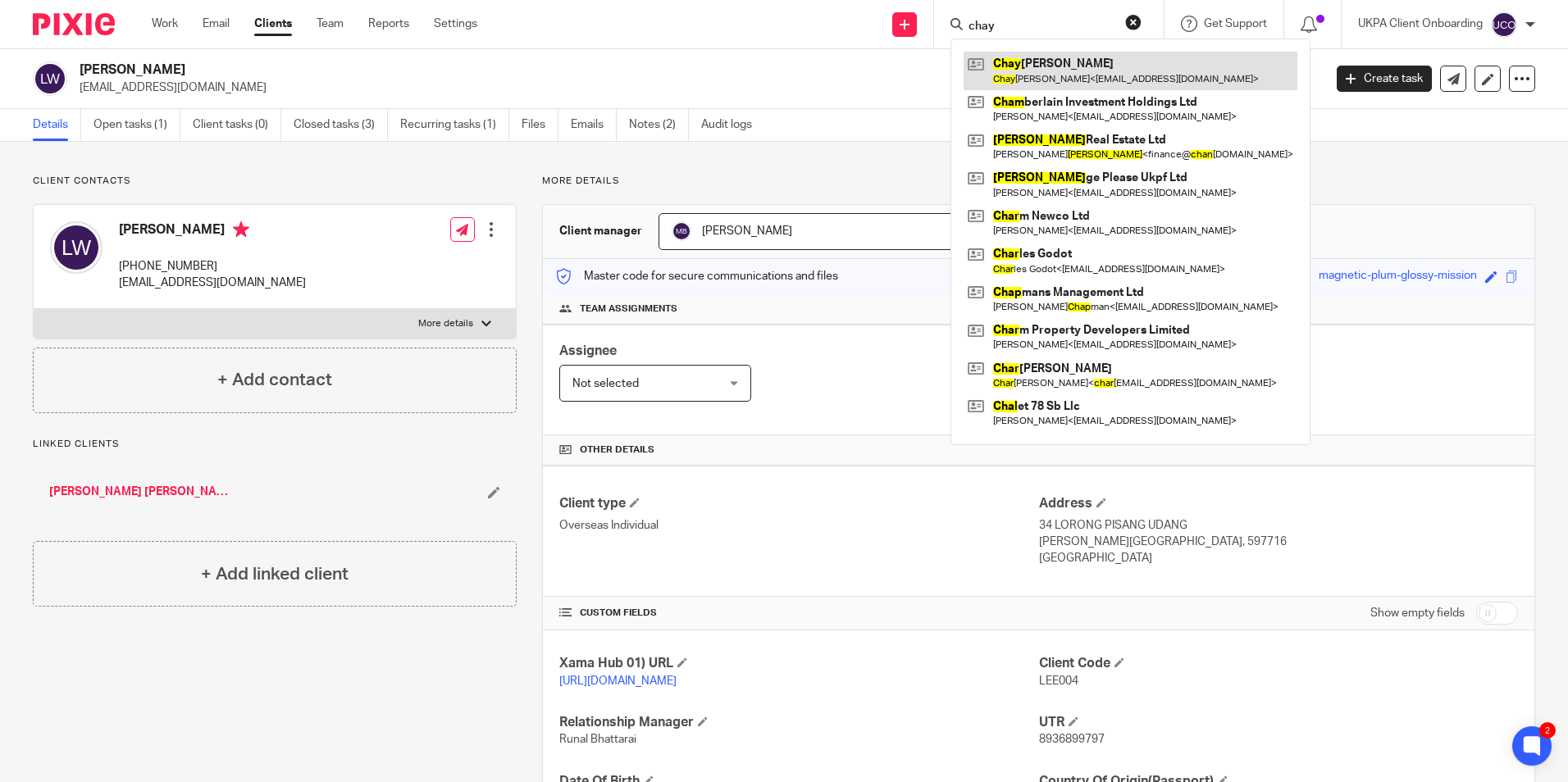
type input "chay"
click at [1040, 70] on link at bounding box center [1130, 70] width 334 height 38
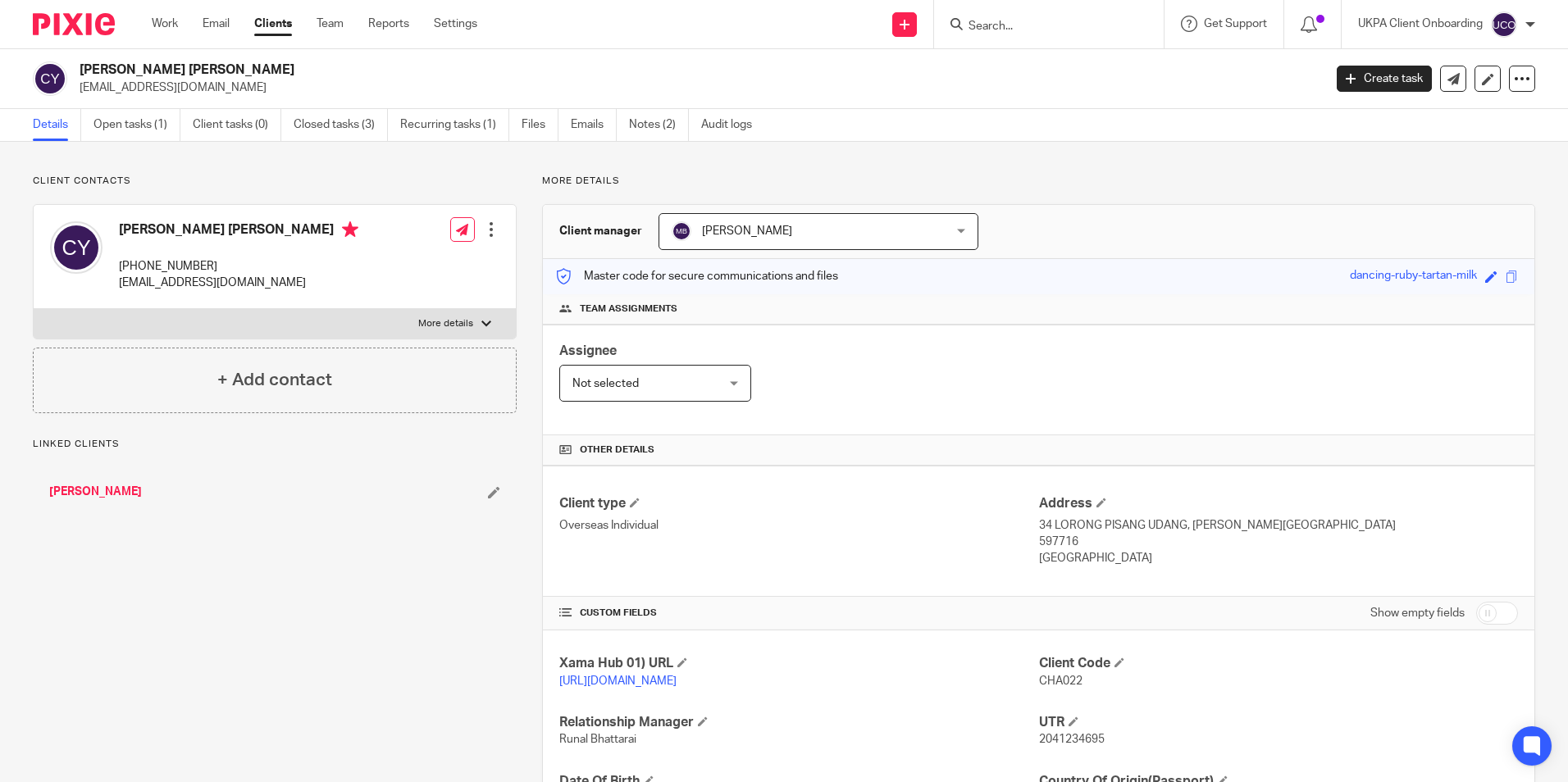
click at [146, 70] on h2 "[PERSON_NAME] [PERSON_NAME]" at bounding box center [572, 70] width 985 height 18
drag, startPoint x: 0, startPoint y: 0, endPoint x: 146, endPoint y: 70, distance: 161.9
click at [146, 70] on h2 "[PERSON_NAME] [PERSON_NAME]" at bounding box center [572, 70] width 985 height 18
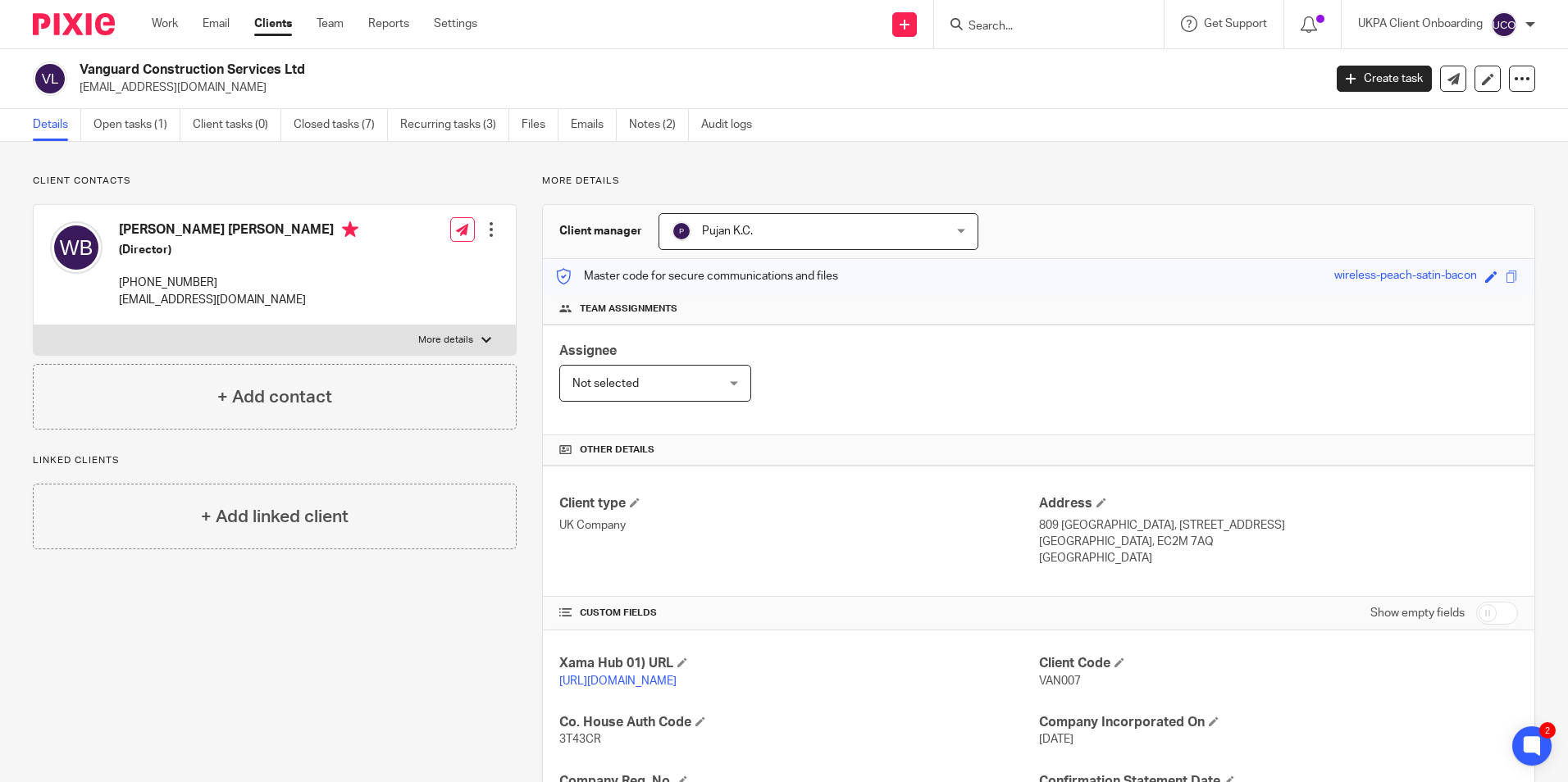
click at [617, 115] on link "Emails" at bounding box center [593, 124] width 46 height 32
click at [635, 124] on link "Notes (2)" at bounding box center [659, 124] width 60 height 32
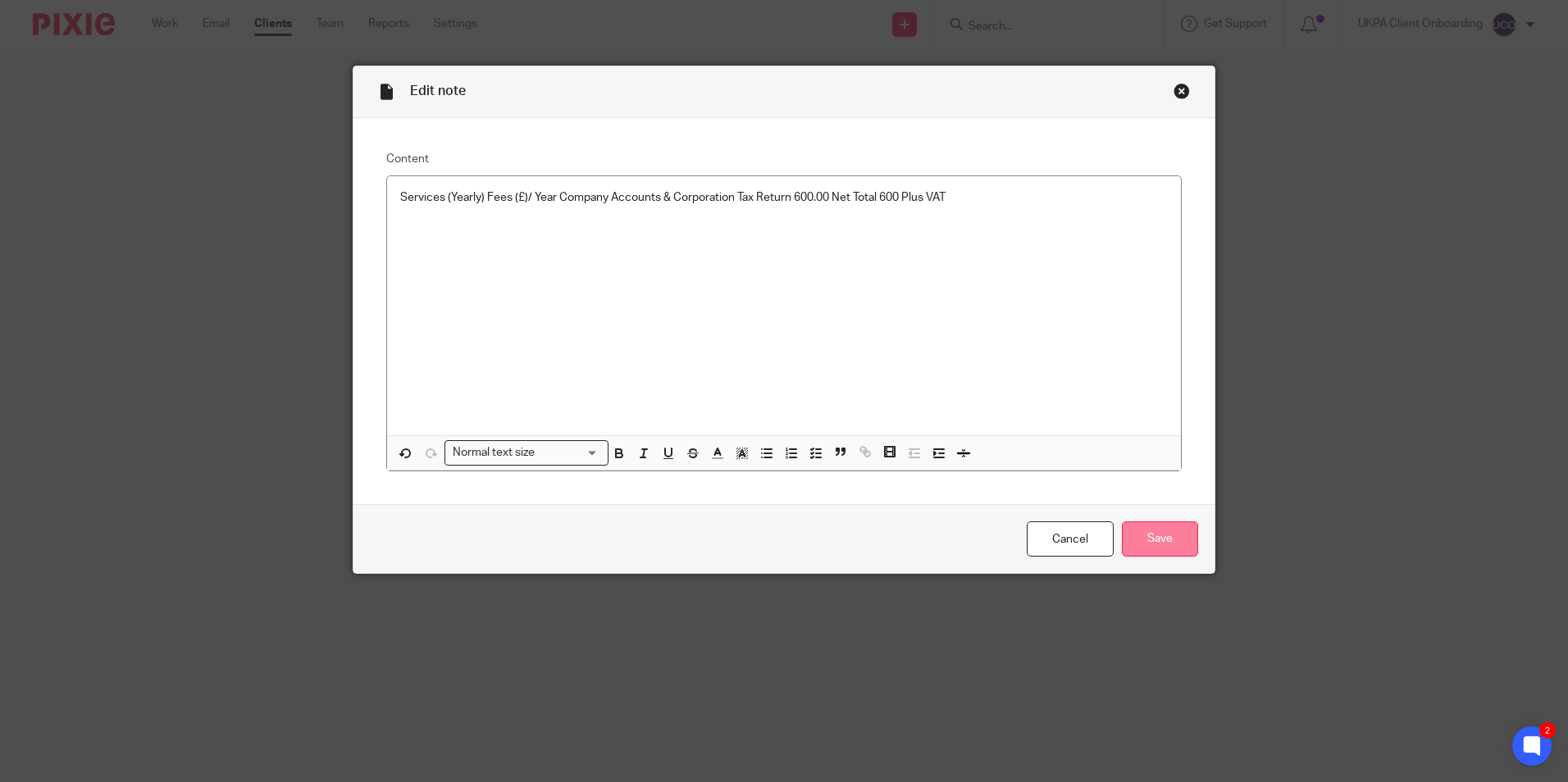
click at [1146, 530] on input "Save" at bounding box center [1160, 539] width 76 height 35
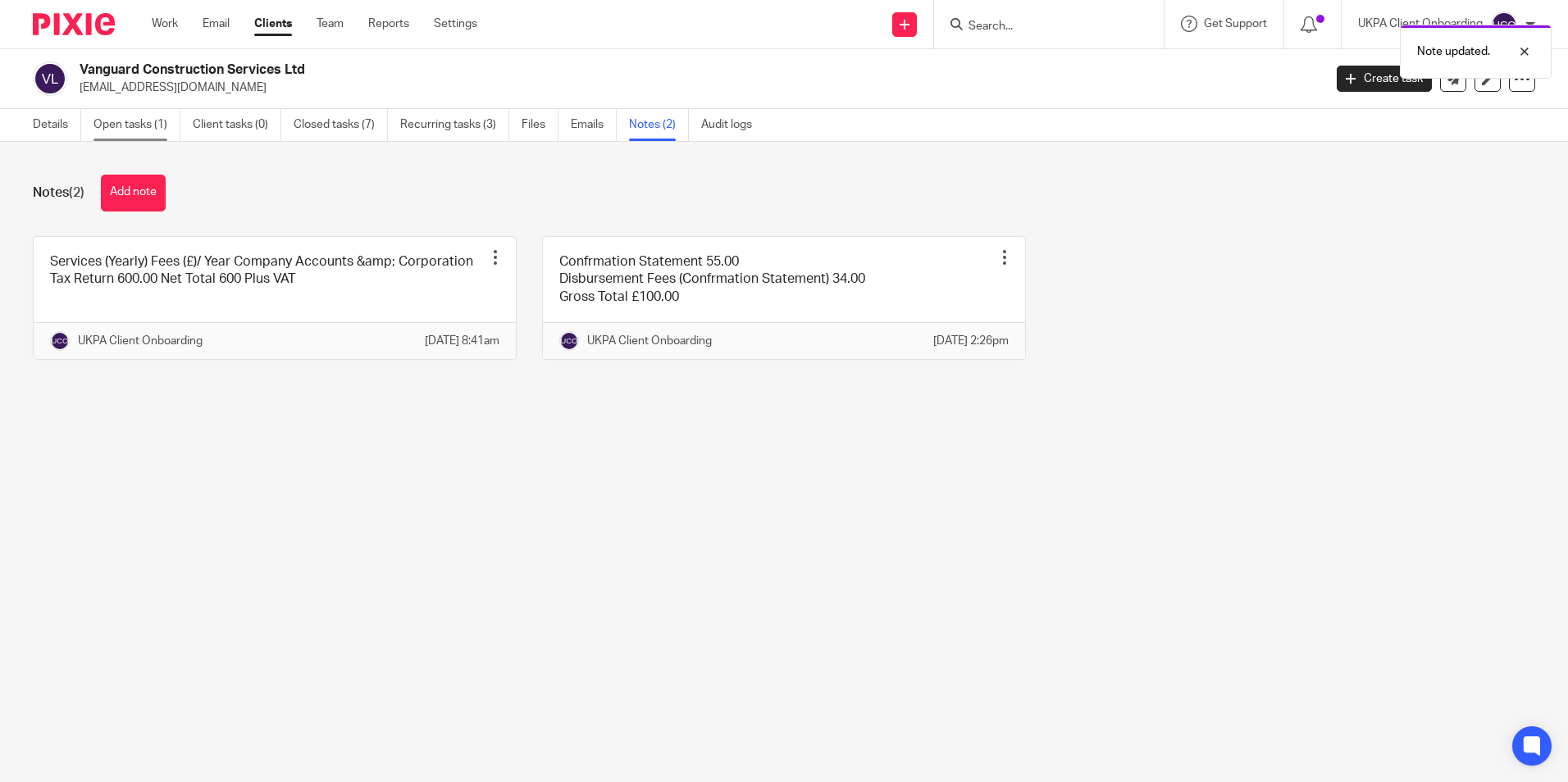
click at [157, 132] on link "Open tasks (1)" at bounding box center [137, 124] width 87 height 32
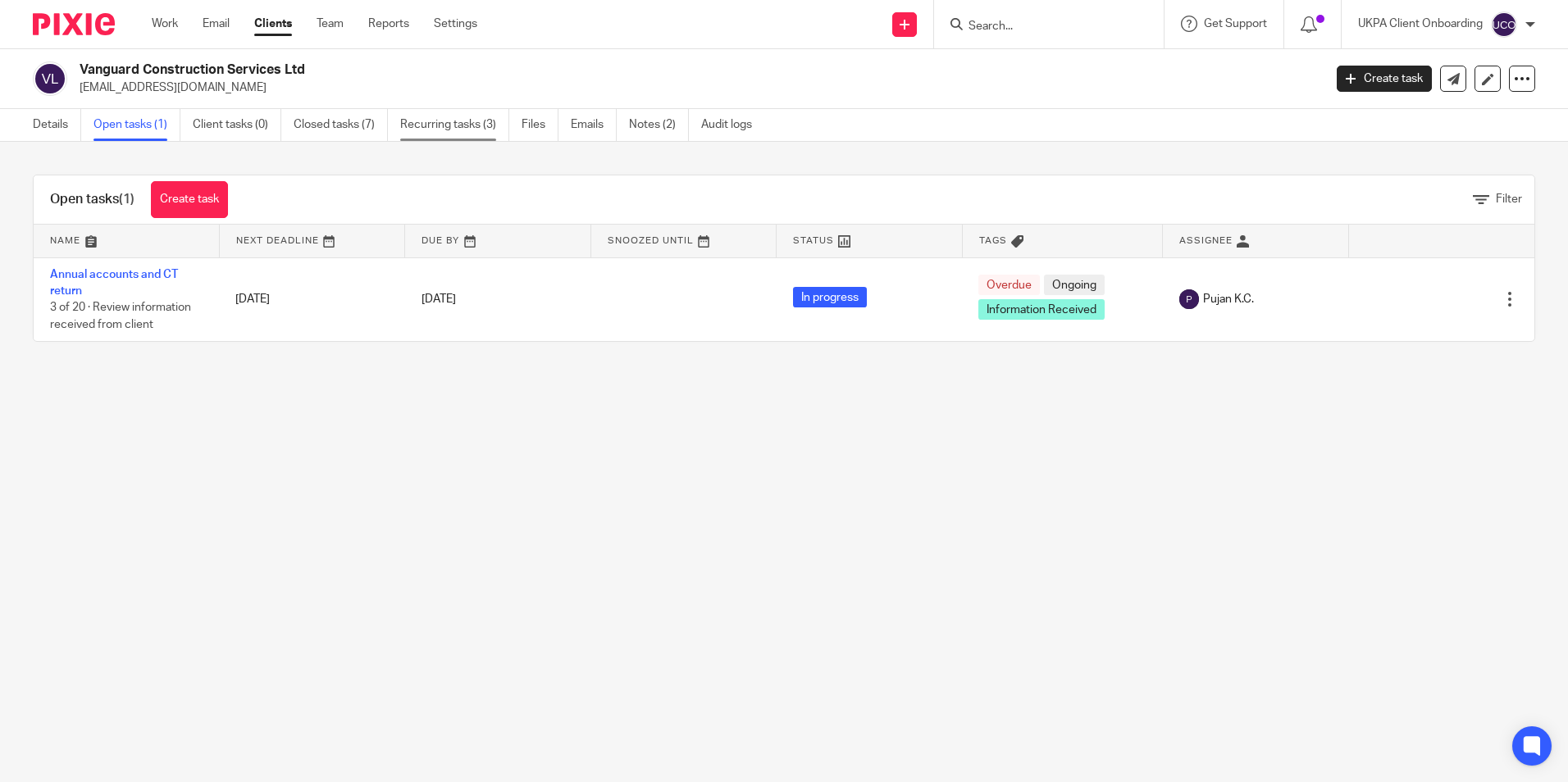
click at [441, 121] on link "Recurring tasks (3)" at bounding box center [455, 124] width 109 height 32
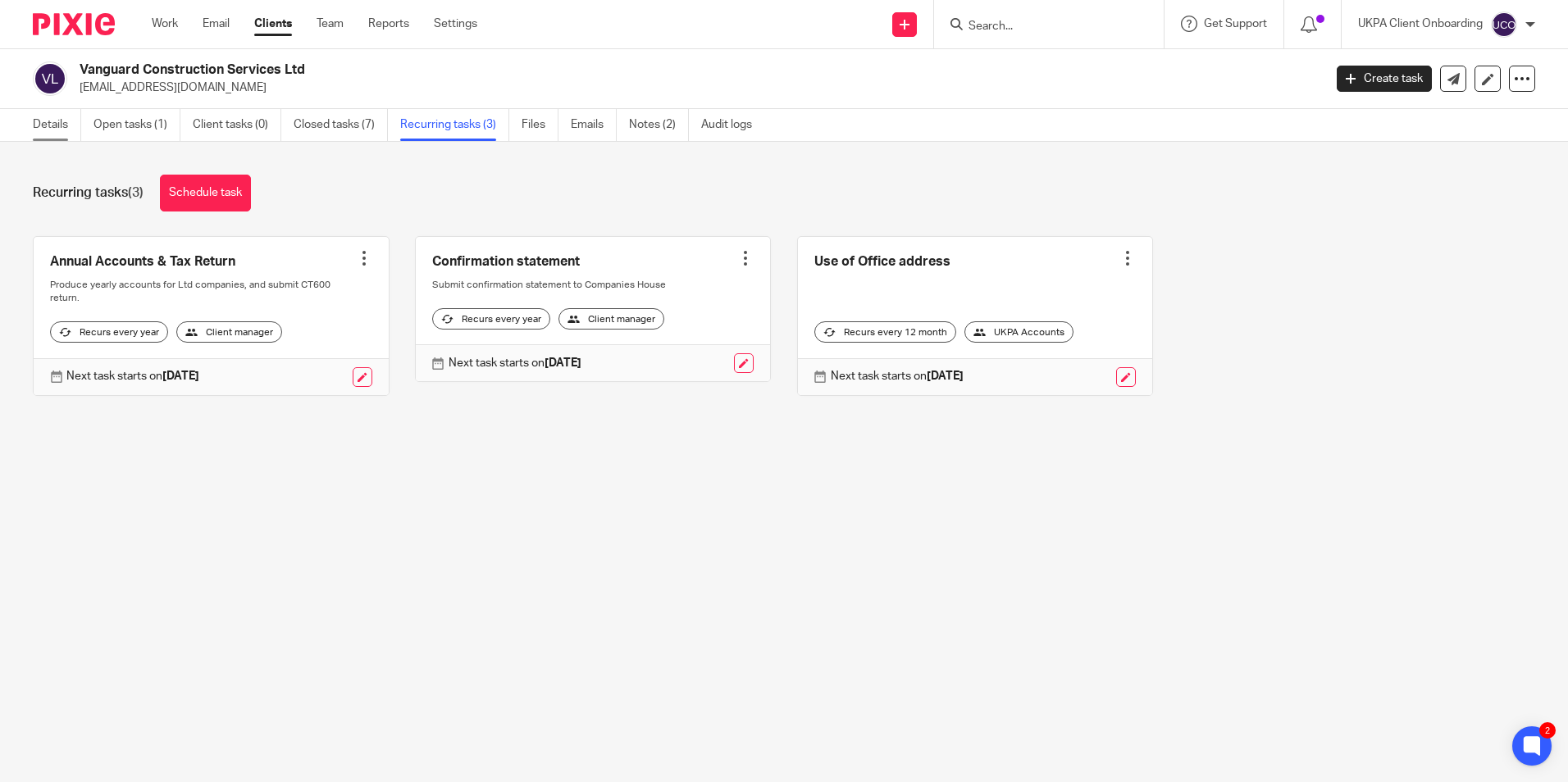
click at [53, 132] on link "Details" at bounding box center [56, 124] width 48 height 32
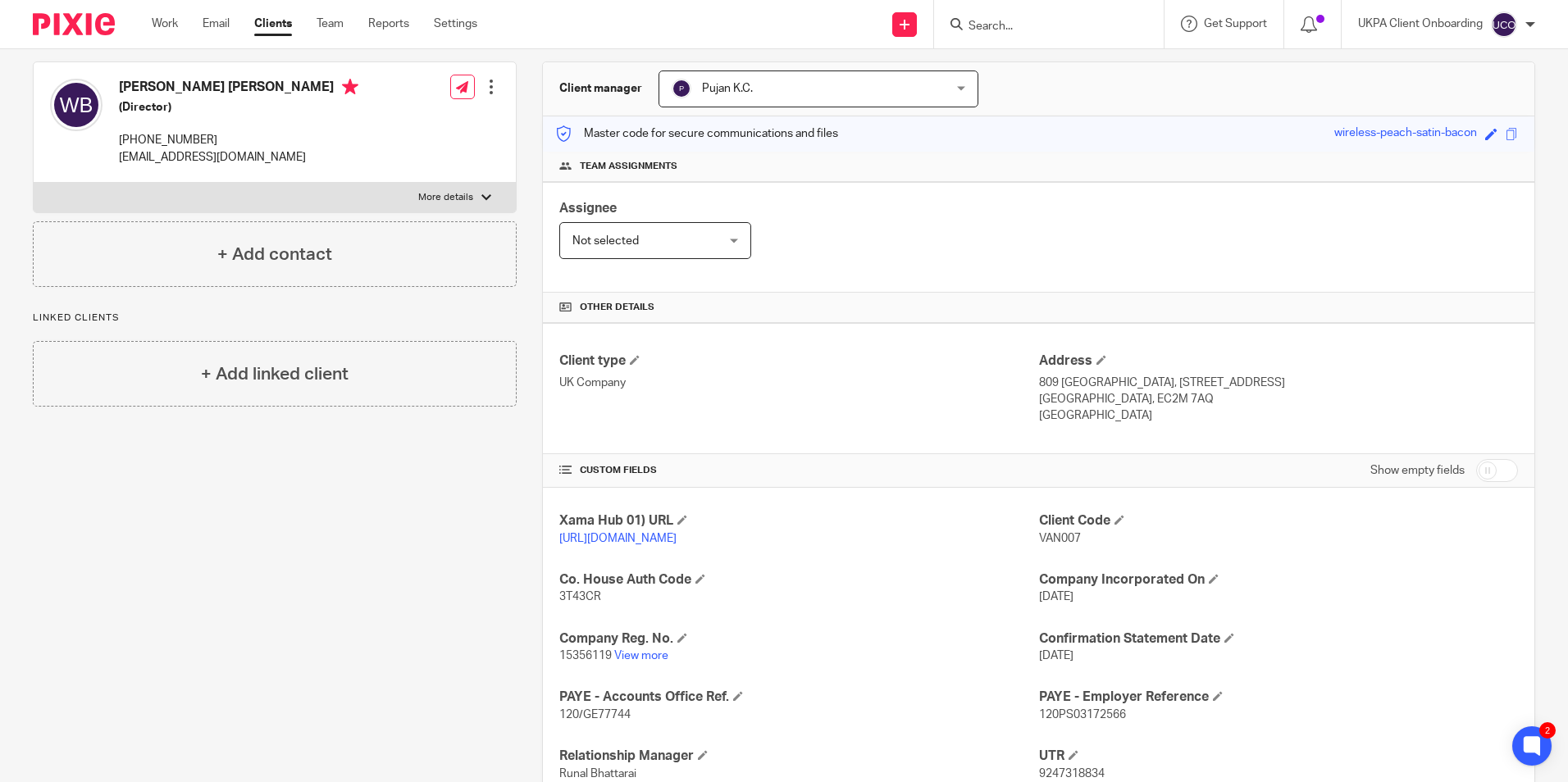
scroll to position [395, 0]
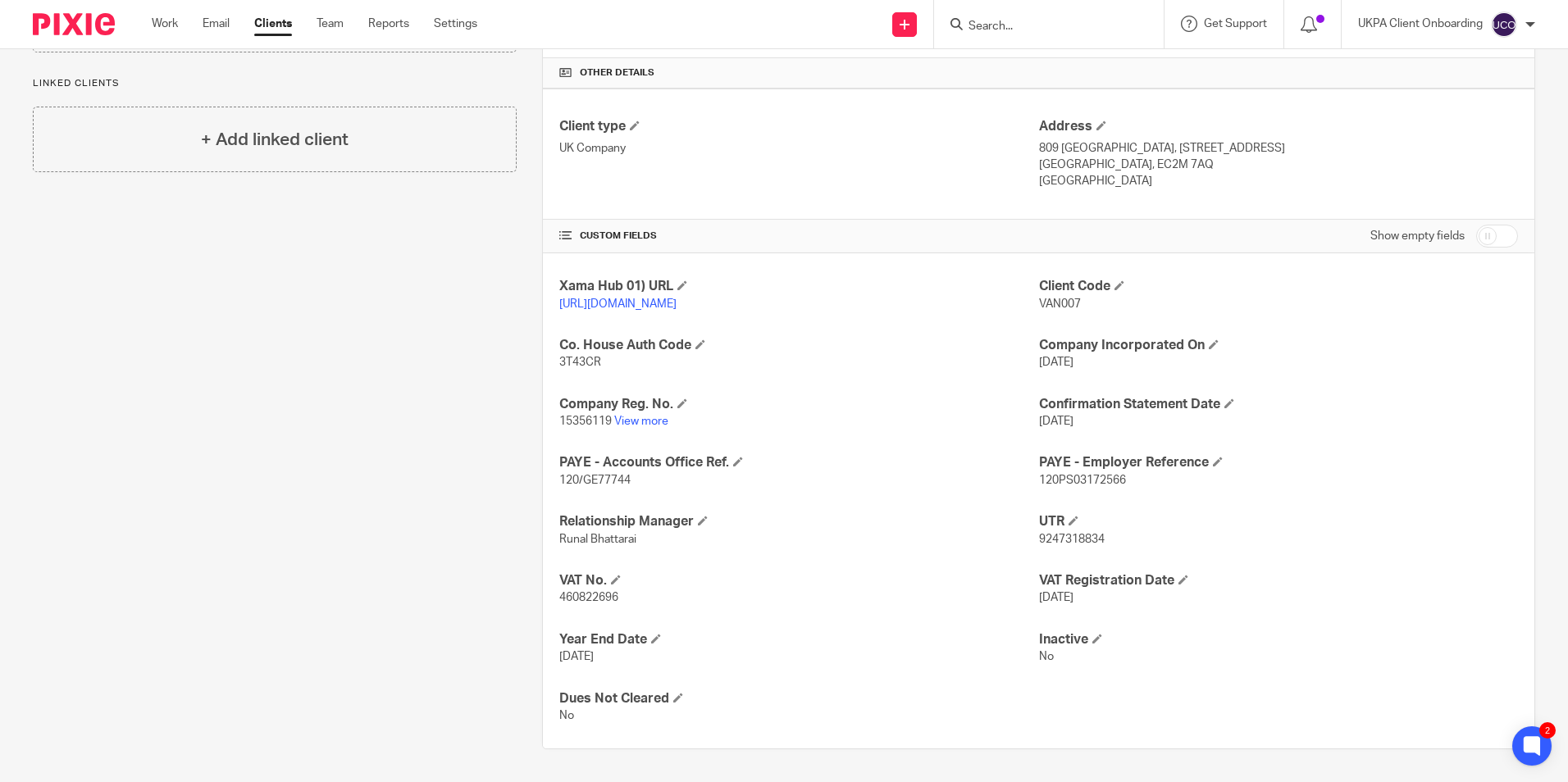
click at [1063, 538] on span "9247318834" at bounding box center [1071, 539] width 66 height 11
copy span "9247318834"
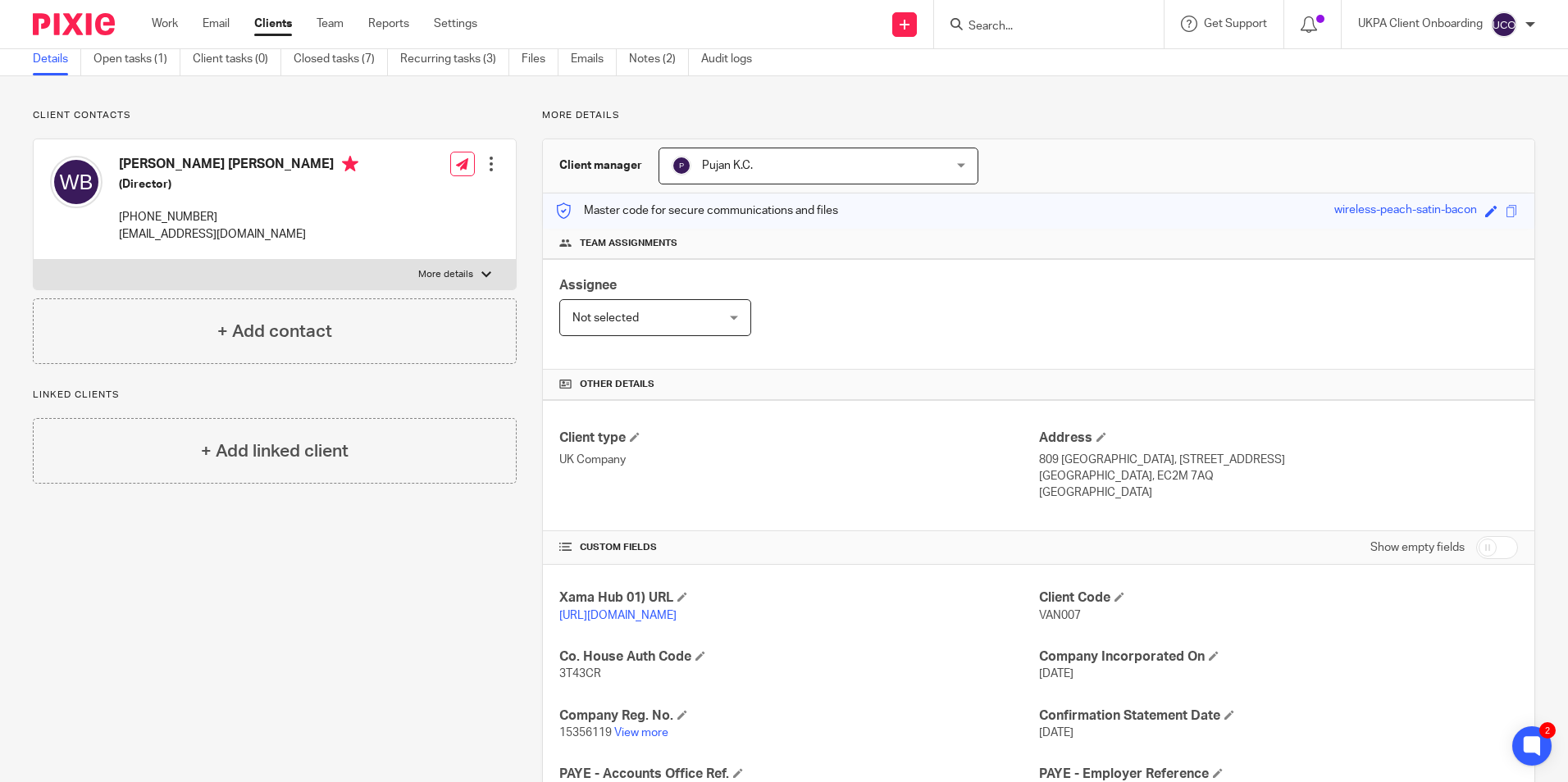
scroll to position [0, 0]
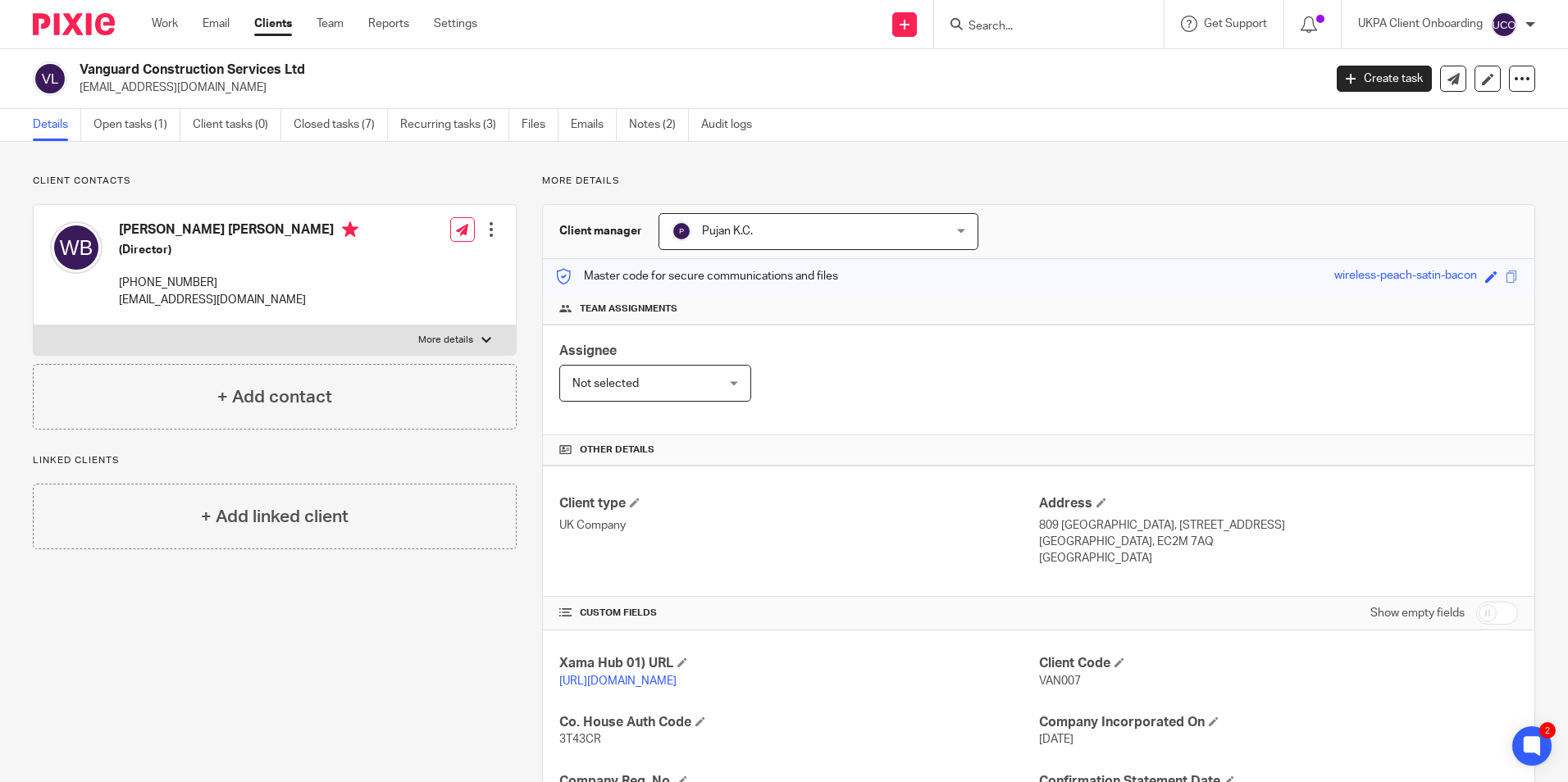
drag, startPoint x: 978, startPoint y: 18, endPoint x: 997, endPoint y: 26, distance: 20.6
click at [980, 18] on form at bounding box center [1054, 24] width 174 height 20
click at [997, 26] on input "Search" at bounding box center [1040, 26] width 147 height 15
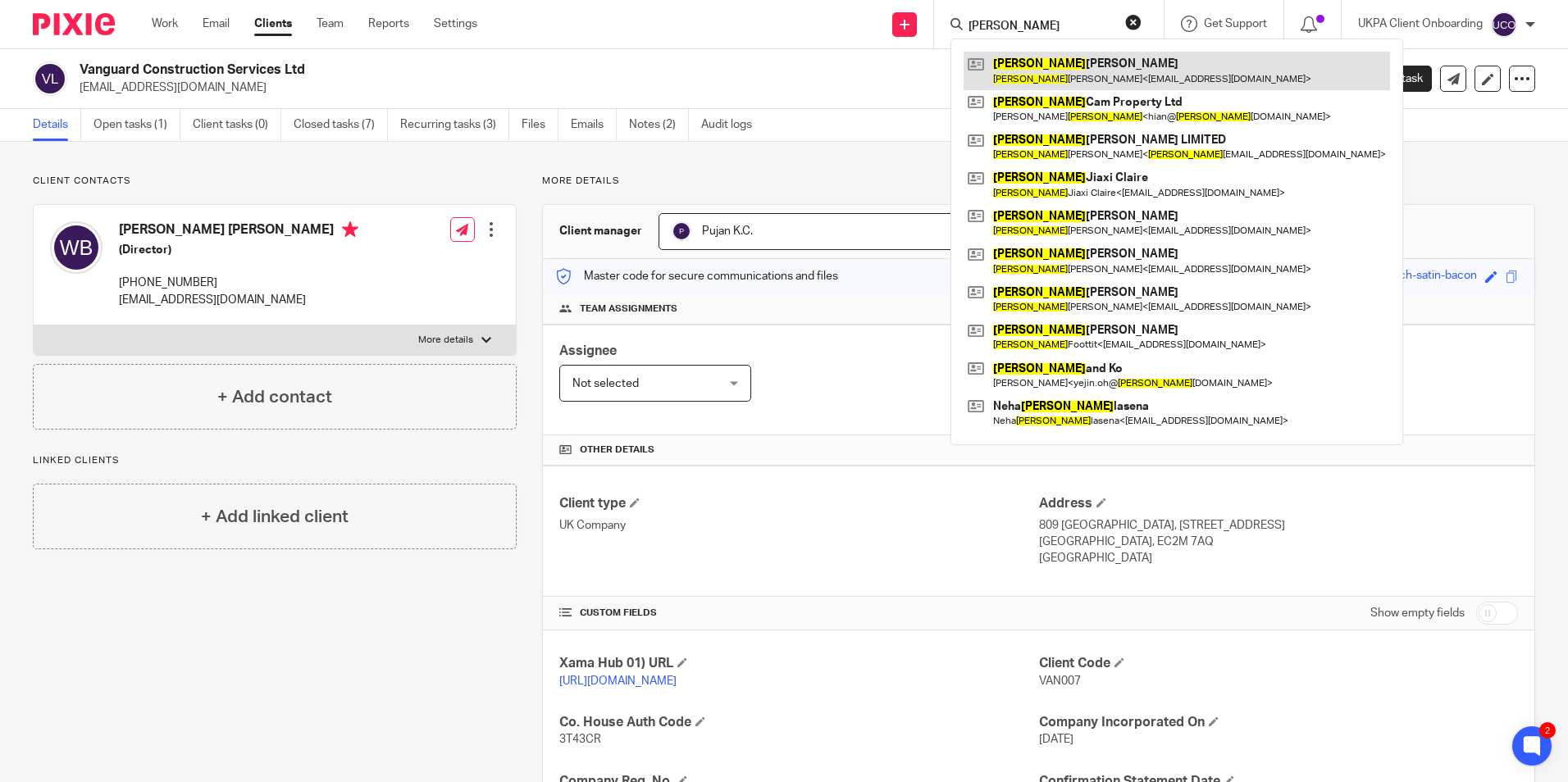
type input "[PERSON_NAME]"
click at [1032, 74] on link at bounding box center [1176, 70] width 426 height 38
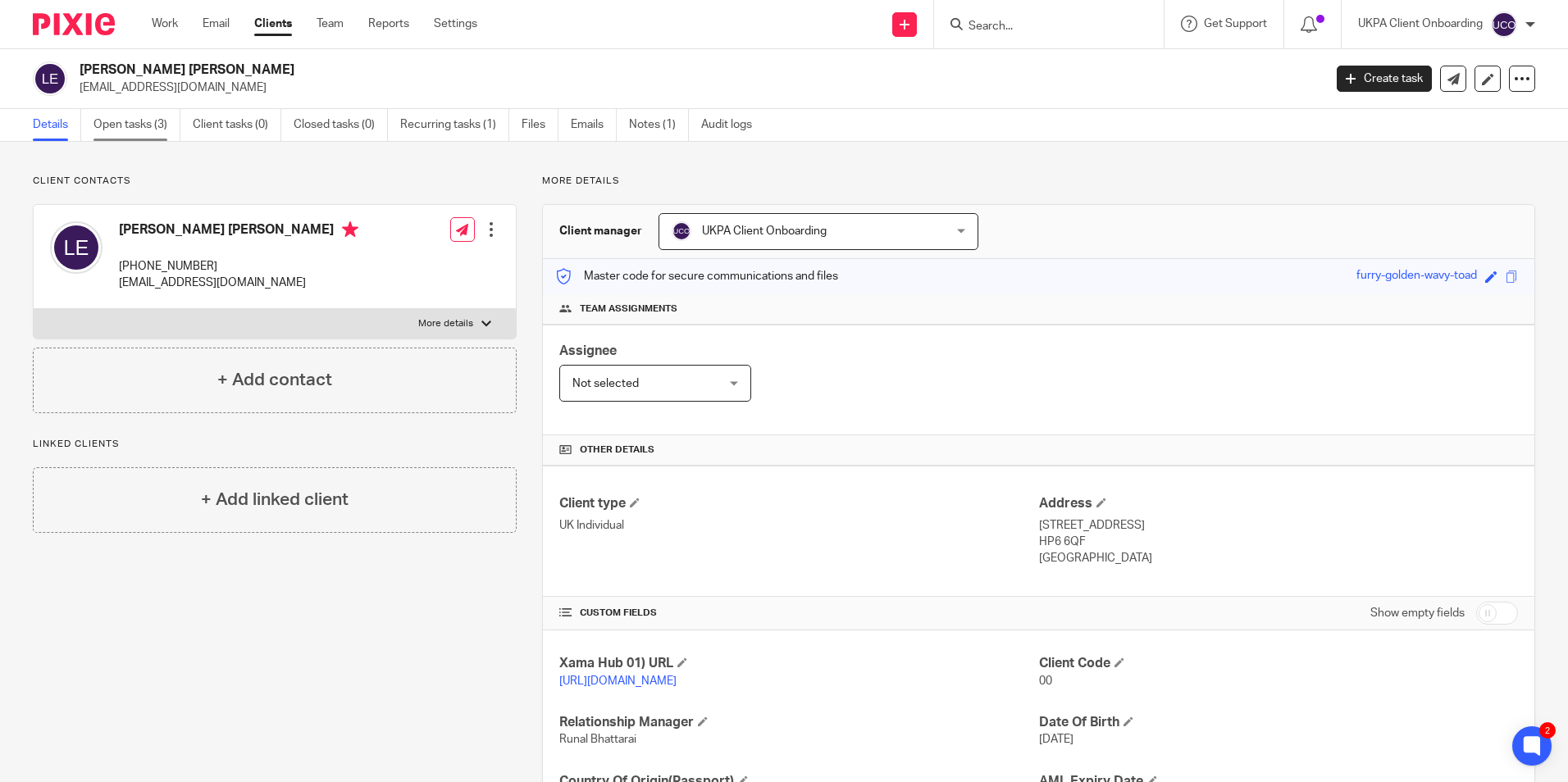
click at [154, 127] on link "Open tasks (3)" at bounding box center [137, 124] width 87 height 32
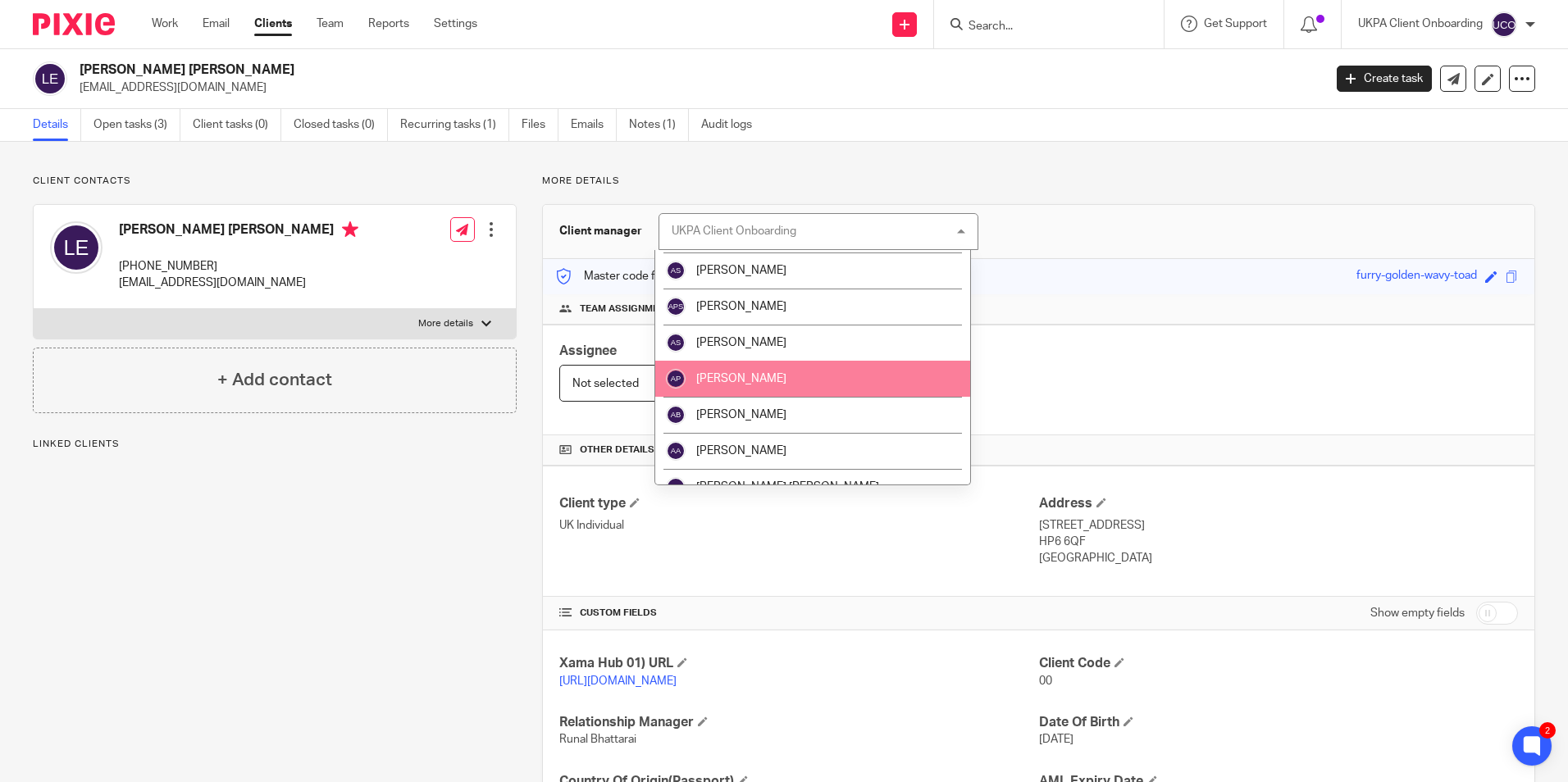
scroll to position [164, 0]
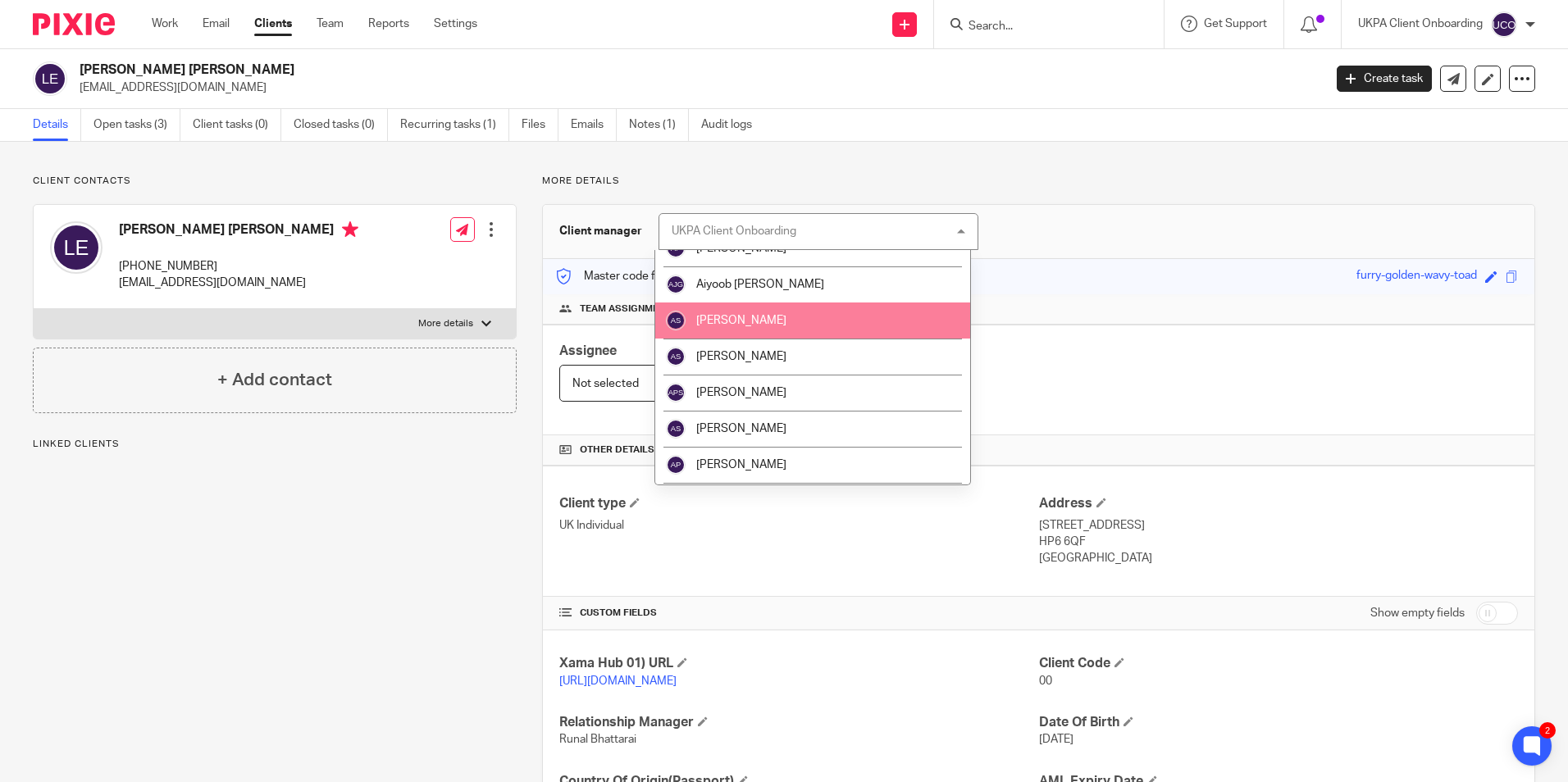
click at [758, 315] on span "[PERSON_NAME]" at bounding box center [741, 320] width 90 height 11
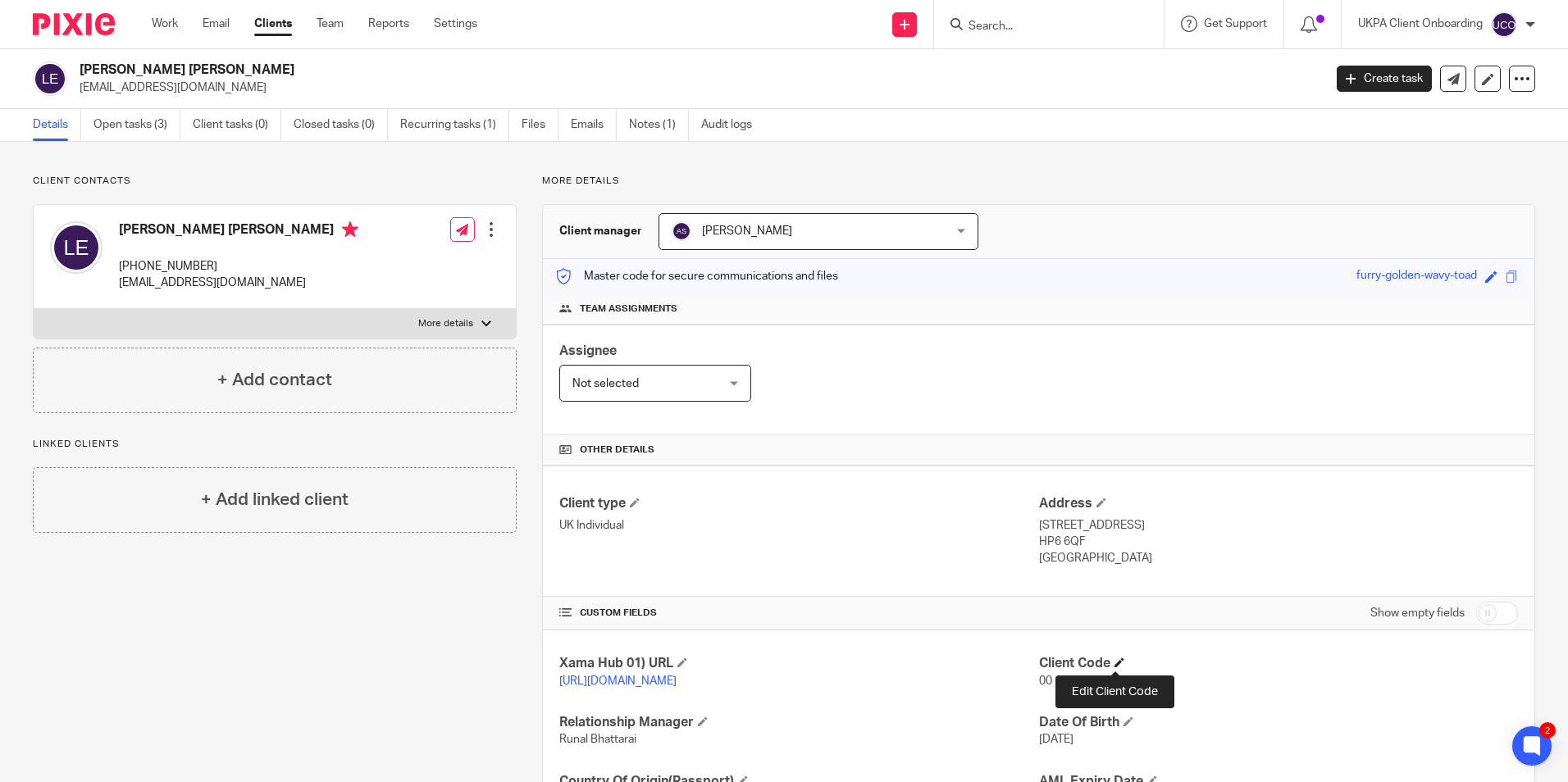
click at [1114, 662] on span at bounding box center [1118, 662] width 10 height 10
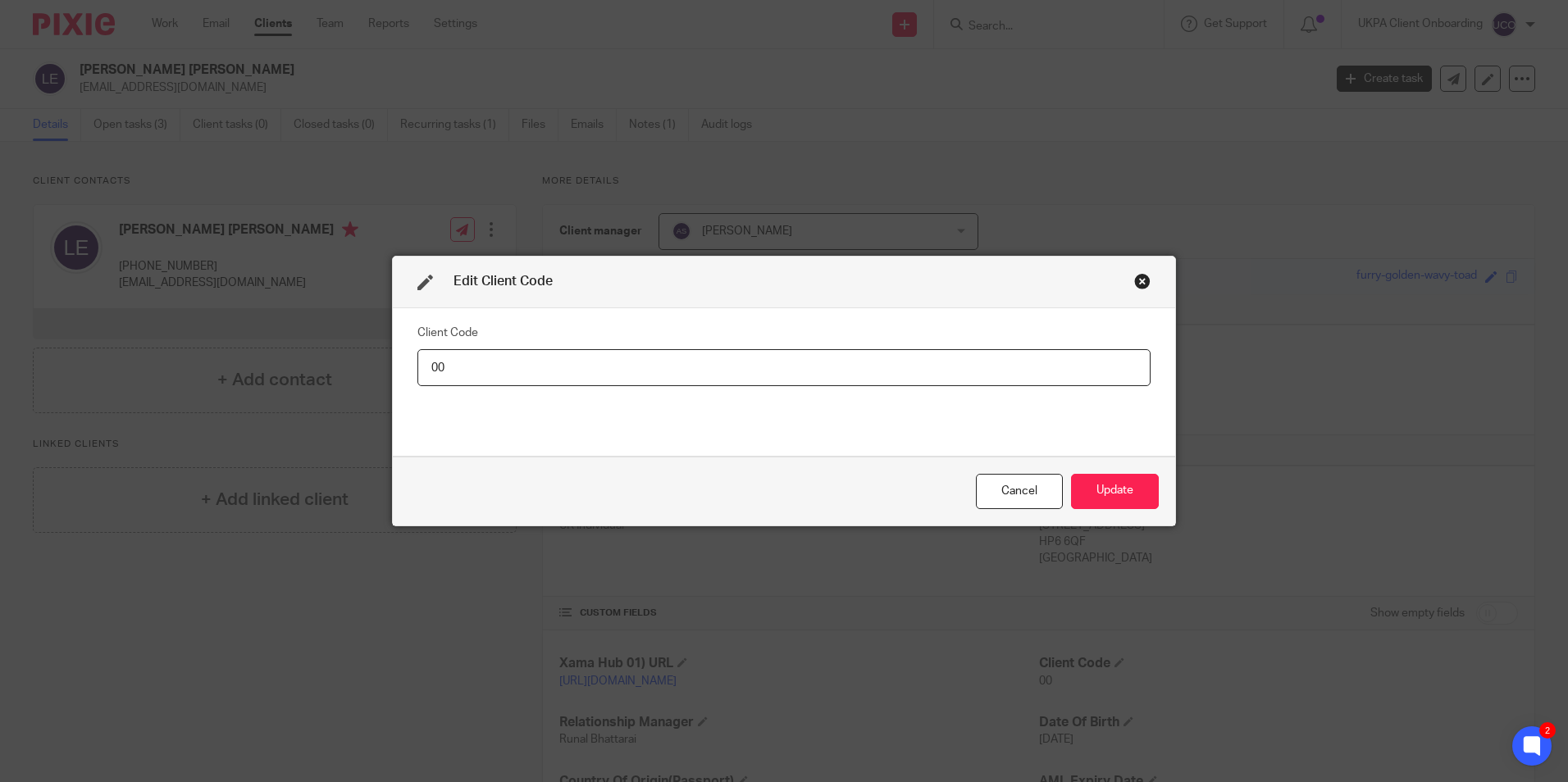
click at [589, 374] on input "00" at bounding box center [784, 368] width 733 height 37
click at [588, 373] on input "00" at bounding box center [784, 368] width 733 height 37
type input "LEE010"
click at [1097, 488] on button "Update" at bounding box center [1115, 492] width 88 height 35
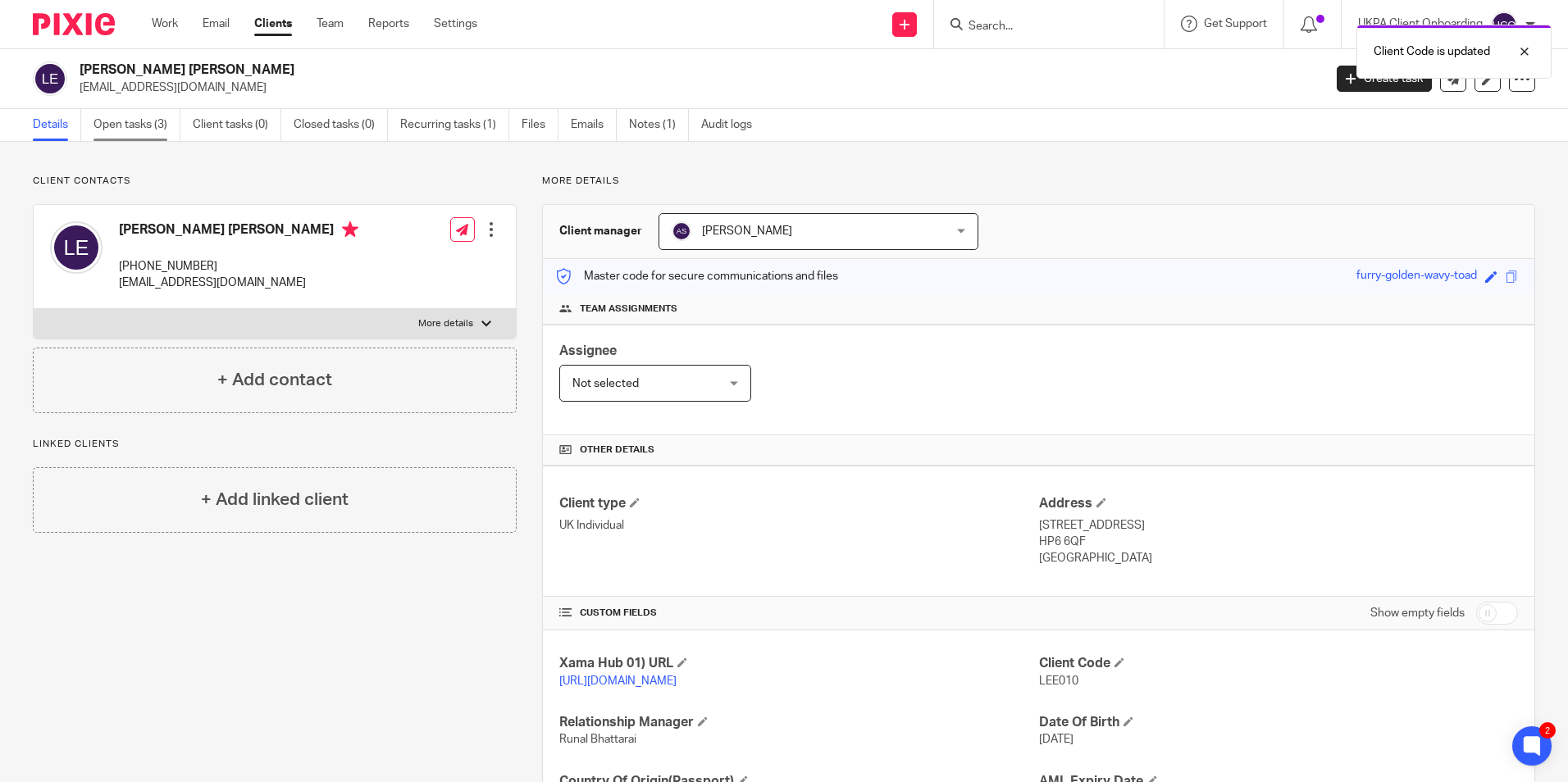
click at [145, 124] on link "Open tasks (3)" at bounding box center [137, 124] width 87 height 32
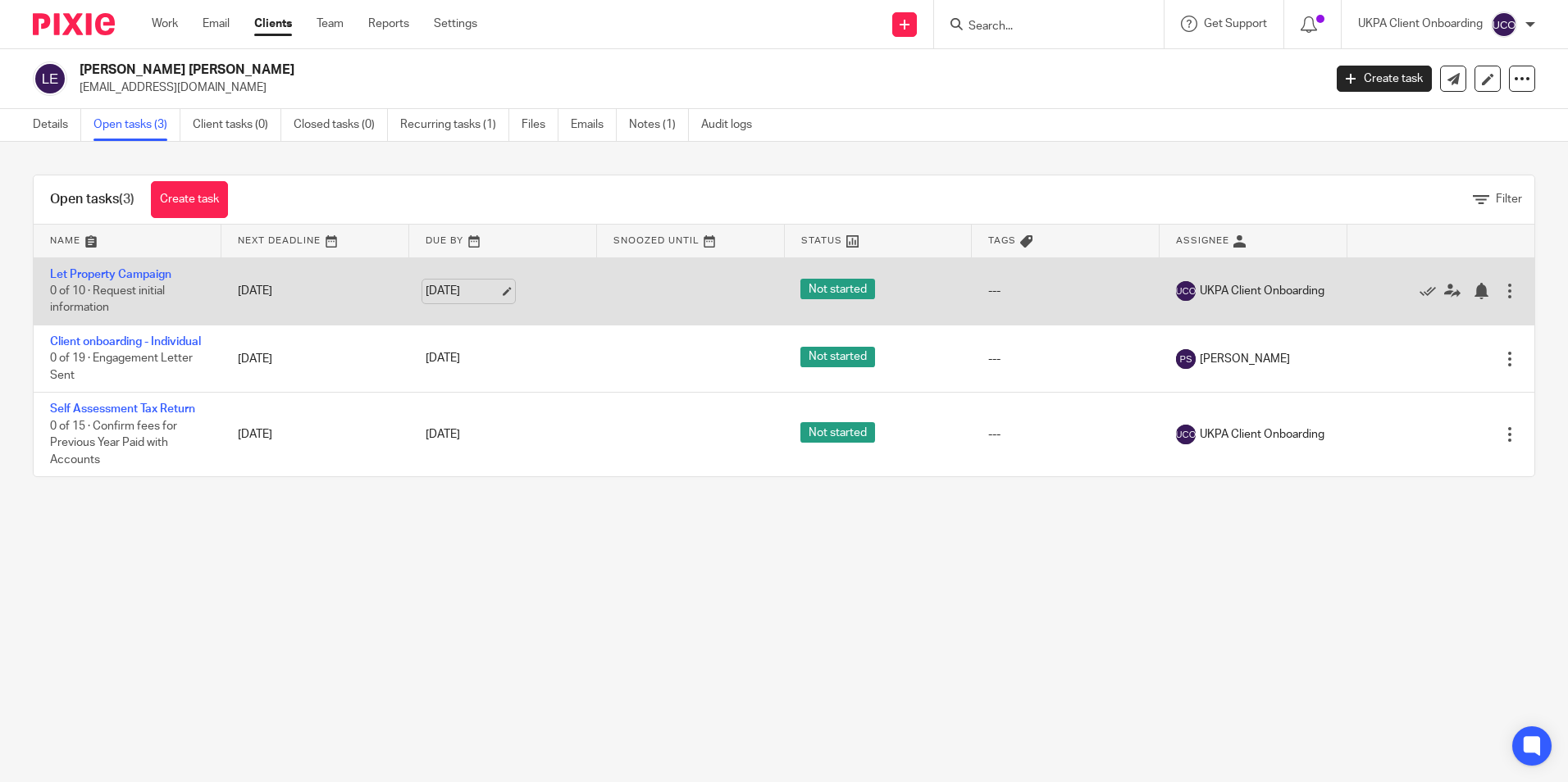
click at [500, 293] on link "19 Sep 2025" at bounding box center [463, 292] width 74 height 18
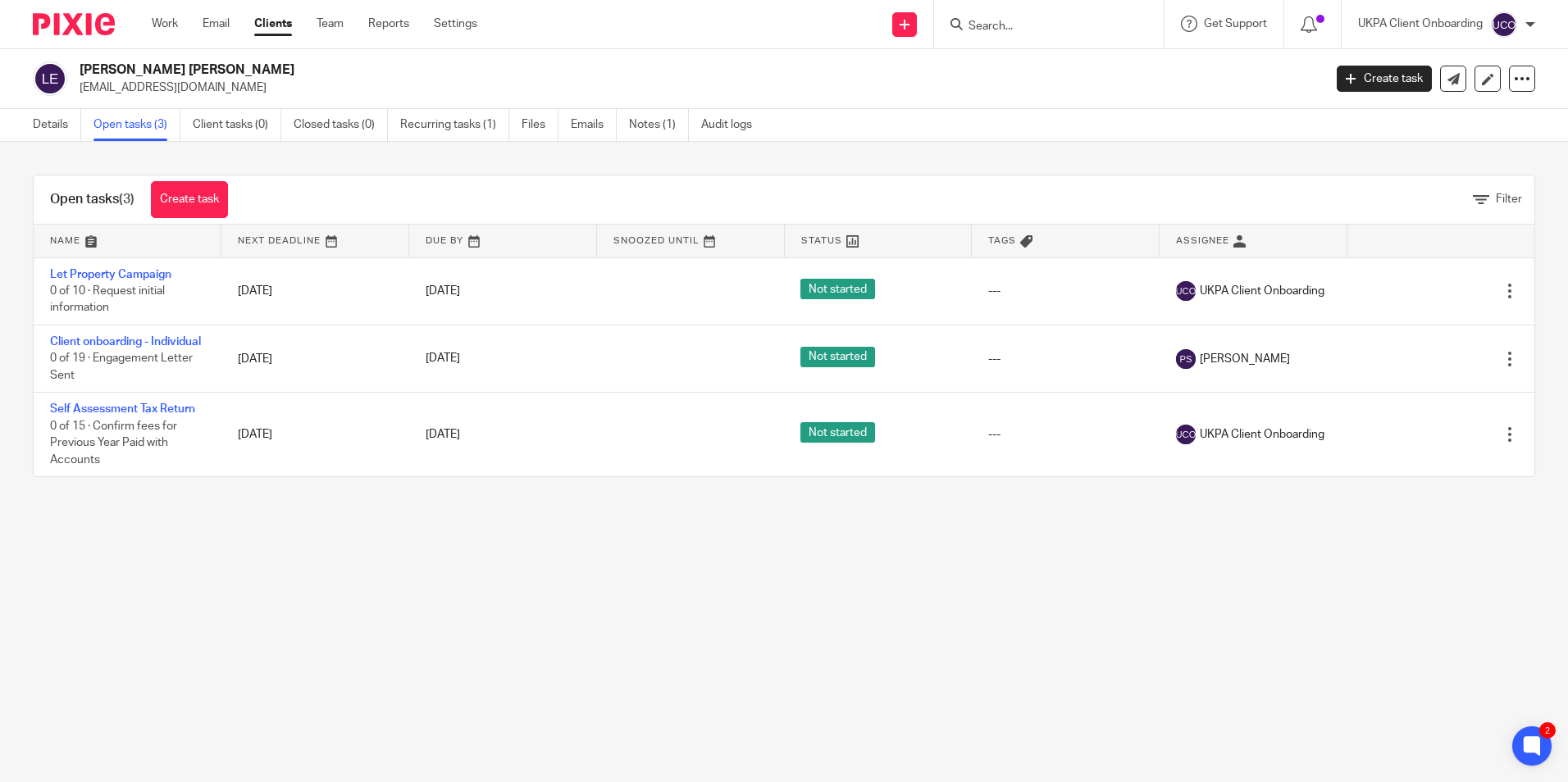
click at [155, 75] on h2 "Lee Justin Edwards" at bounding box center [572, 70] width 985 height 18
click at [156, 75] on h2 "Lee Justin Edwards" at bounding box center [572, 70] width 985 height 18
copy div "Lee Justin Edwards"
click at [1024, 25] on input "Search" at bounding box center [1040, 26] width 147 height 15
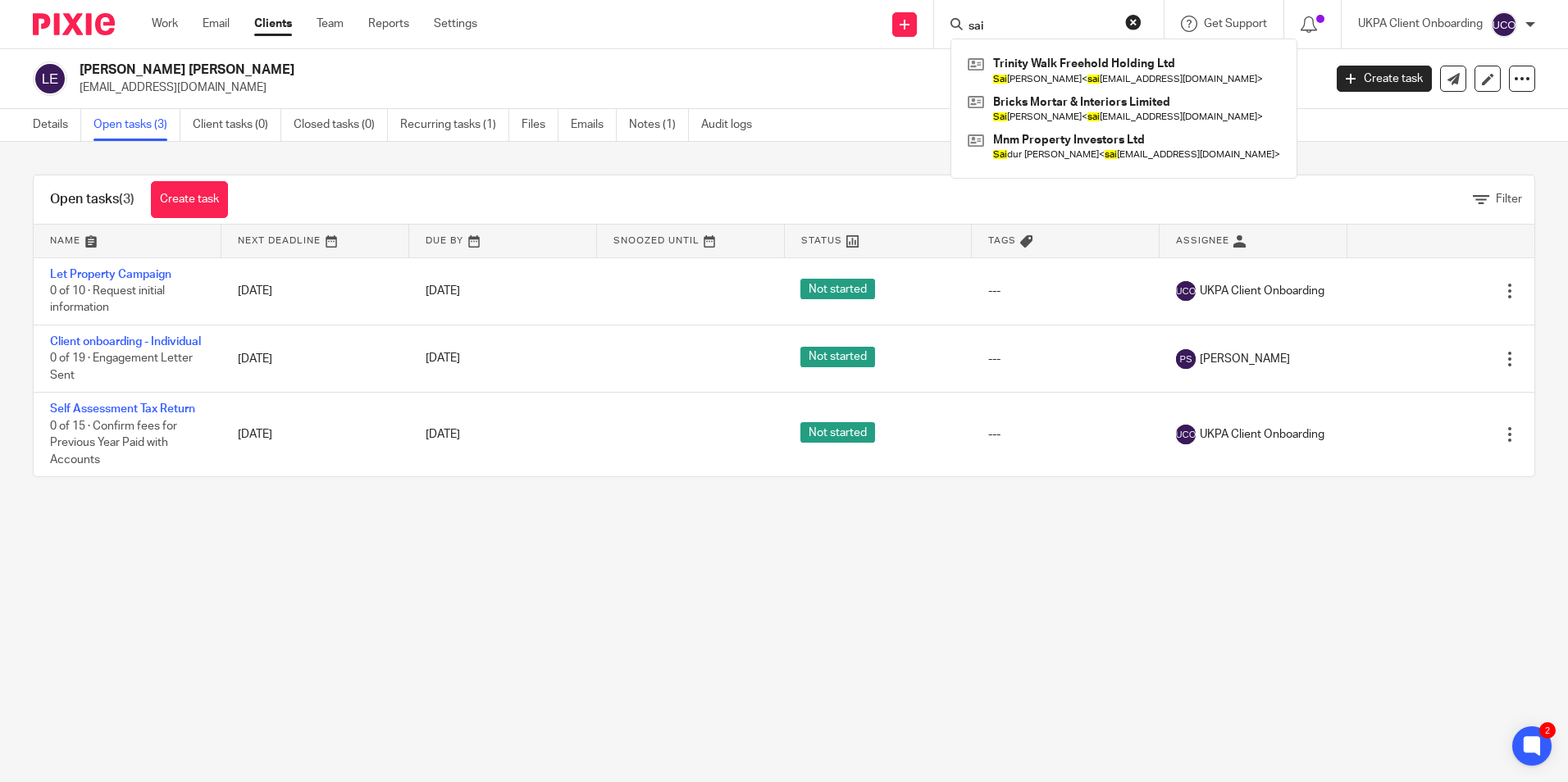
click at [1009, 35] on div "sai Trinity Walk Freehold Holding Ltd Sai ra Grant < sai ragrant@yahoo.co.uk > …" at bounding box center [1049, 24] width 230 height 48
click at [1007, 26] on input "sai" at bounding box center [1040, 26] width 147 height 15
paste input "yatin_patel@hotmail.co.uk)"
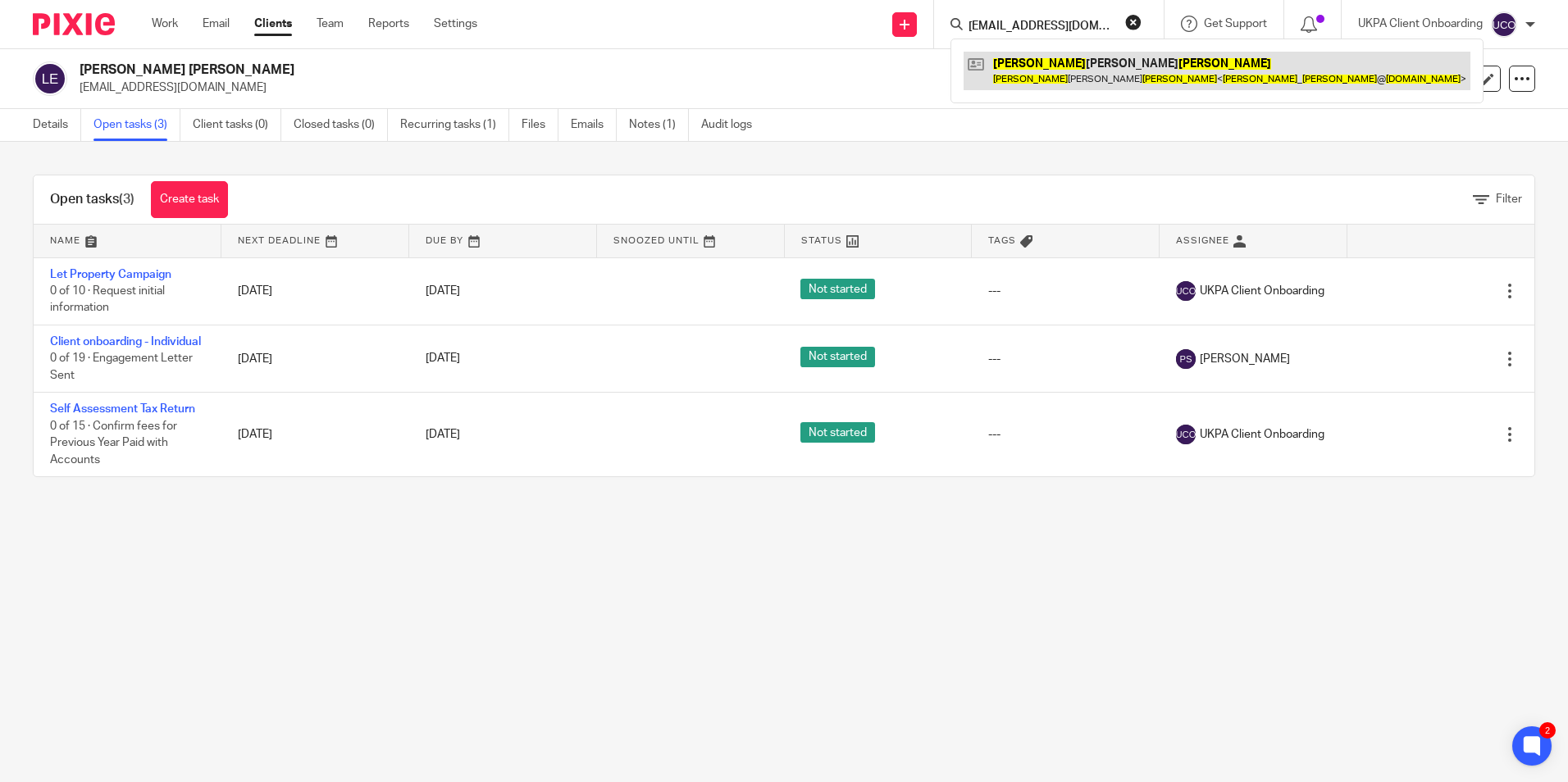
type input "yatin_patel@hotmail.co.uk"
click at [1062, 68] on link at bounding box center [1217, 70] width 507 height 38
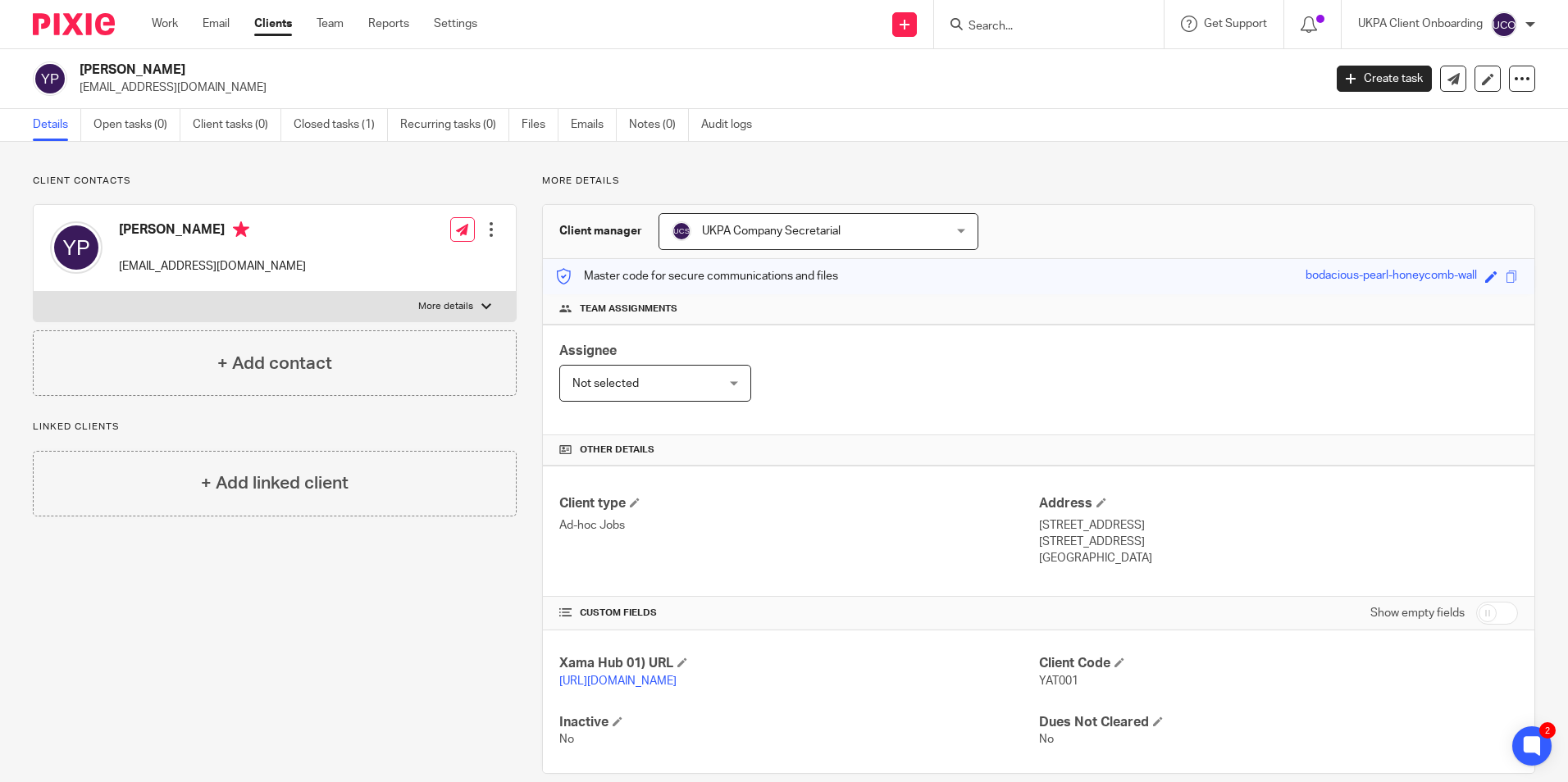
click at [998, 27] on input "Search" at bounding box center [1040, 26] width 147 height 15
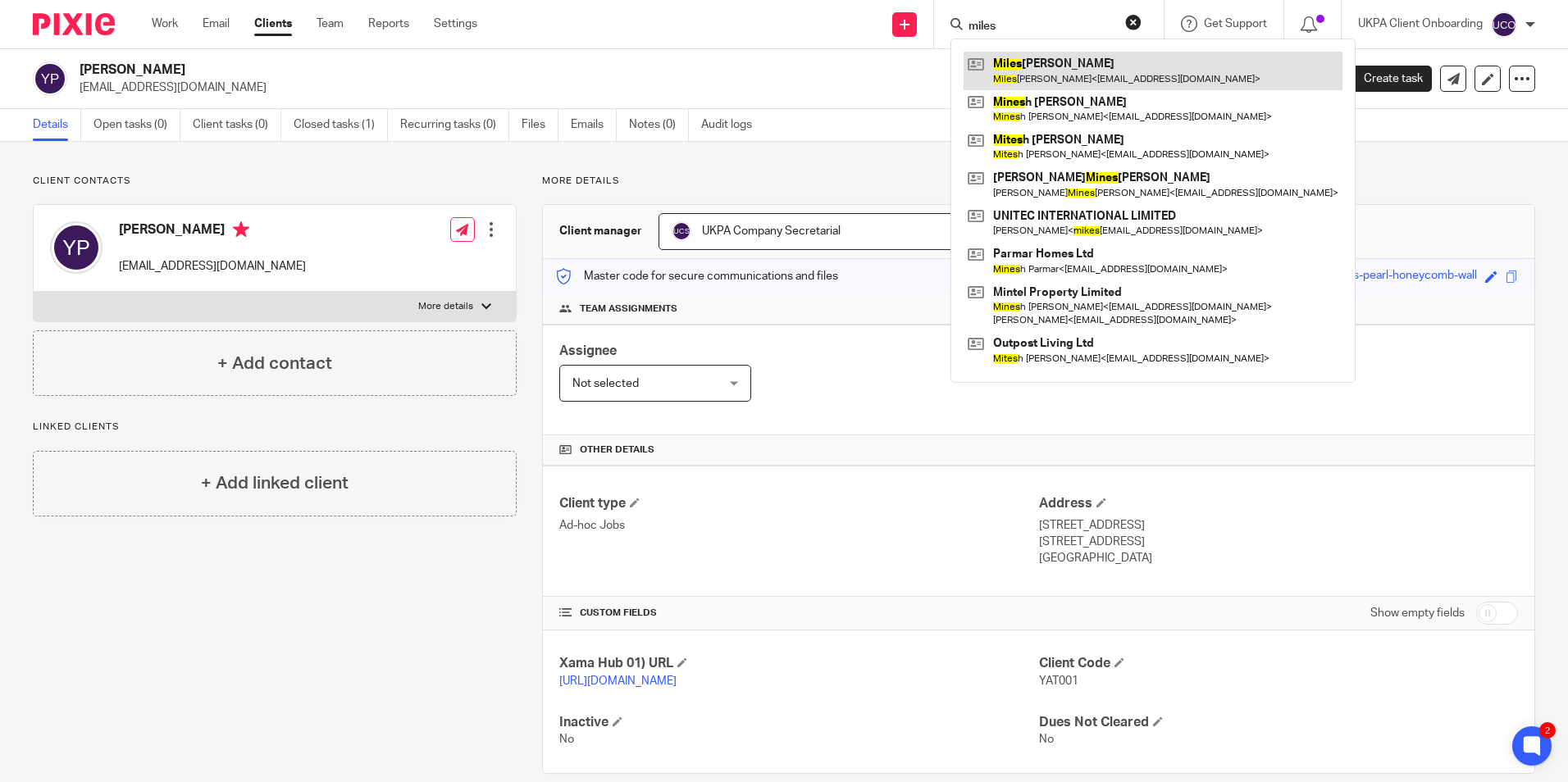
type input "miles"
drag, startPoint x: 1033, startPoint y: 72, endPoint x: 981, endPoint y: 82, distance: 53.0
click at [1033, 72] on link at bounding box center [1153, 70] width 379 height 38
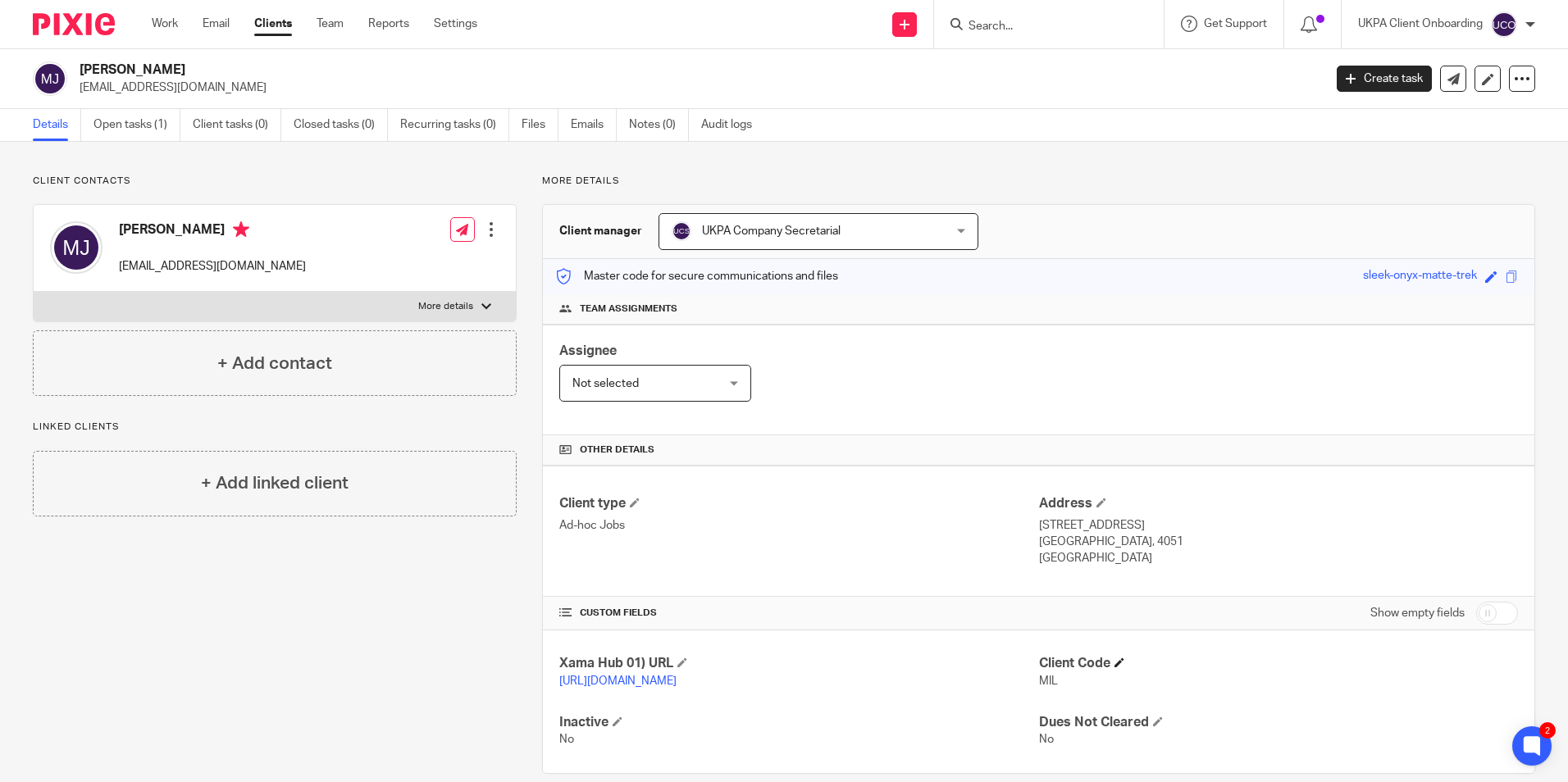
click at [1114, 665] on span at bounding box center [1118, 662] width 10 height 10
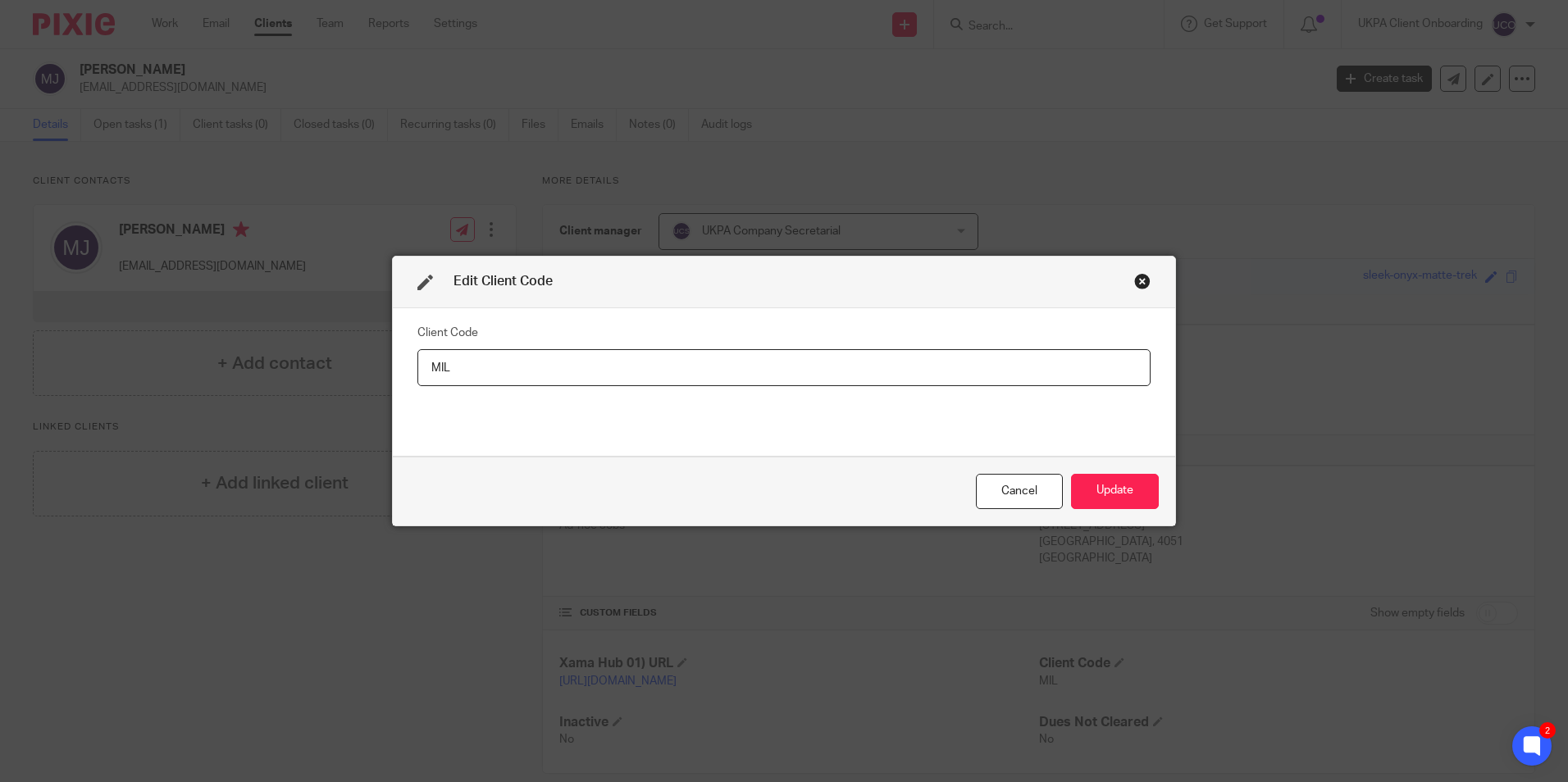
click at [532, 362] on input "MIL" at bounding box center [784, 368] width 733 height 37
type input "MIL005"
click at [1125, 500] on button "Update" at bounding box center [1115, 492] width 88 height 35
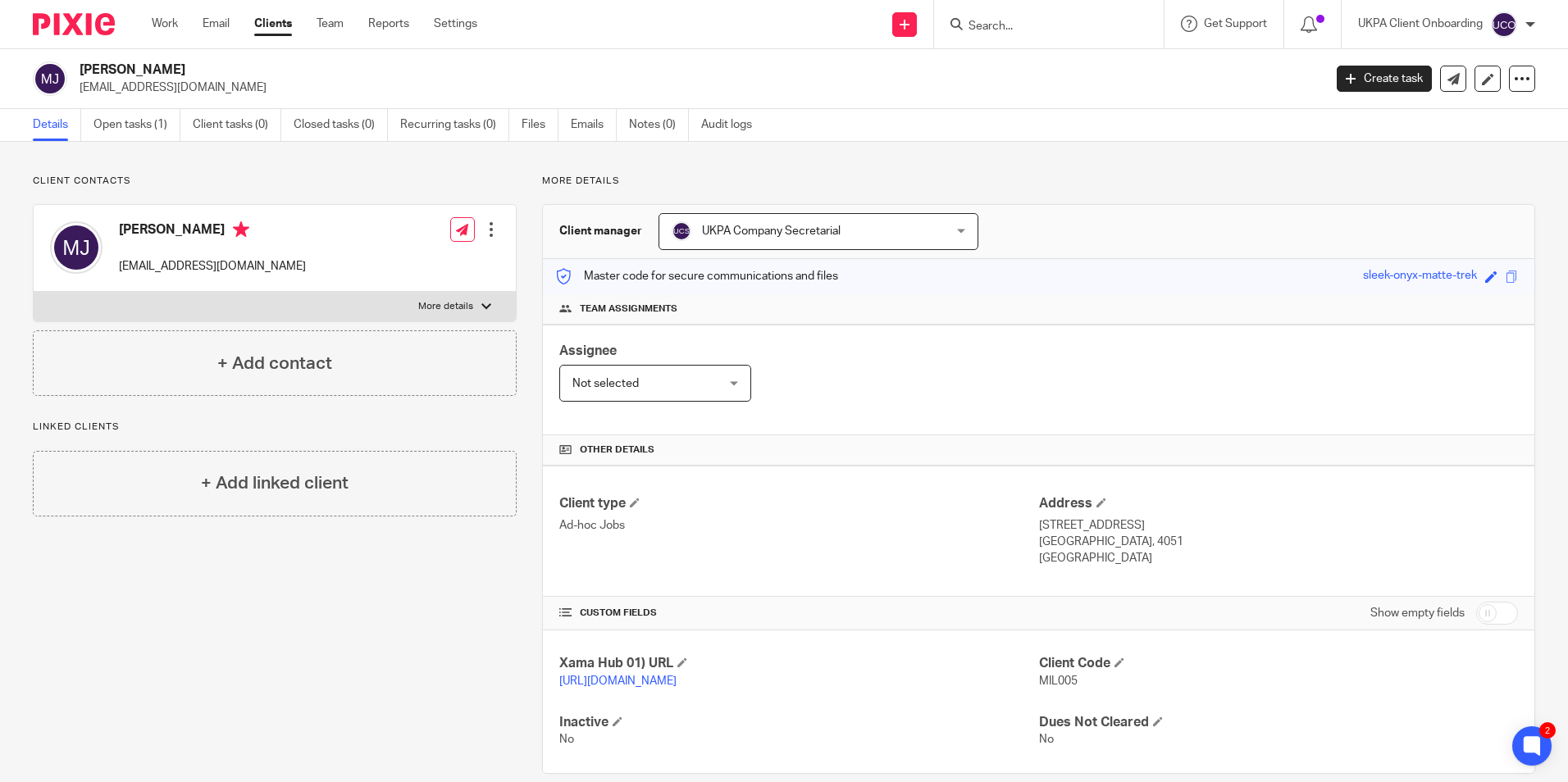
click at [121, 72] on h2 "[PERSON_NAME]" at bounding box center [572, 70] width 985 height 18
copy div "[PERSON_NAME]"
